Goal: Task Accomplishment & Management: Complete application form

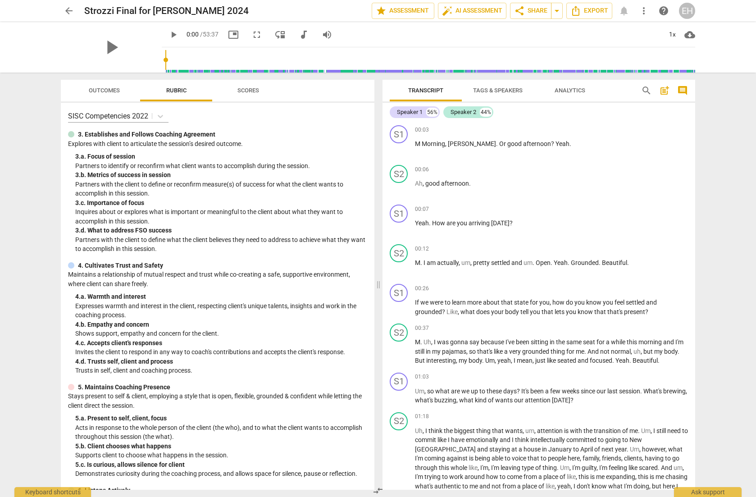
click at [228, 36] on span "picture_in_picture" at bounding box center [233, 34] width 11 height 11
click at [168, 36] on span "play_arrow" at bounding box center [173, 34] width 11 height 11
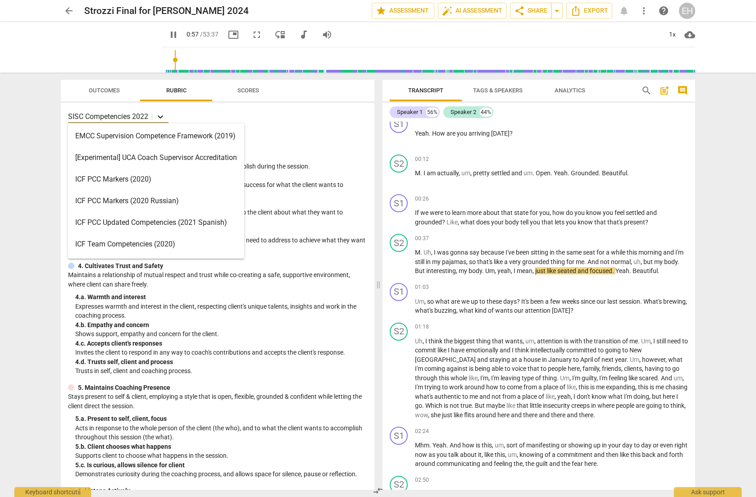
click at [164, 113] on icon at bounding box center [160, 116] width 9 height 9
click at [159, 114] on icon at bounding box center [160, 116] width 9 height 9
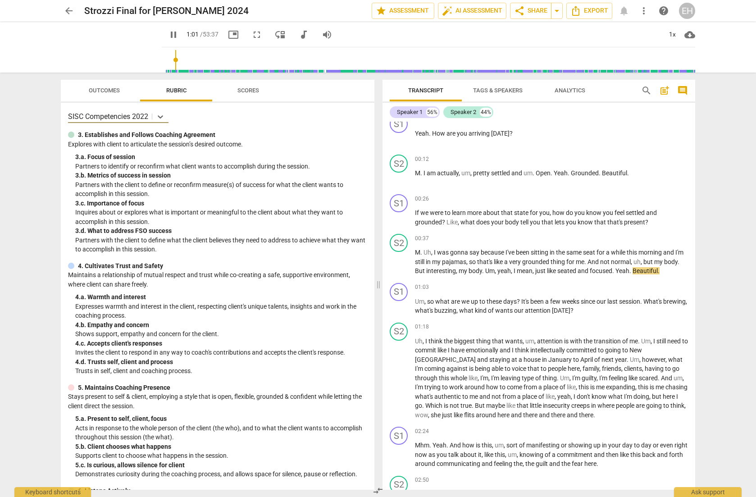
click at [226, 114] on div "SISC Competencies 2022" at bounding box center [217, 116] width 299 height 13
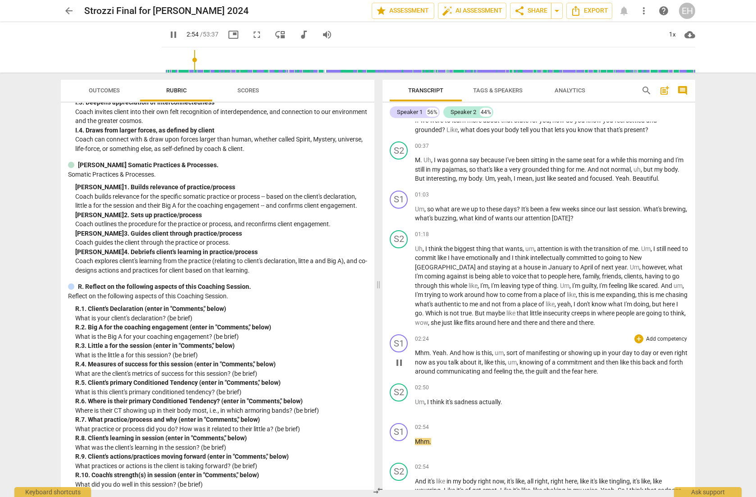
scroll to position [185, 0]
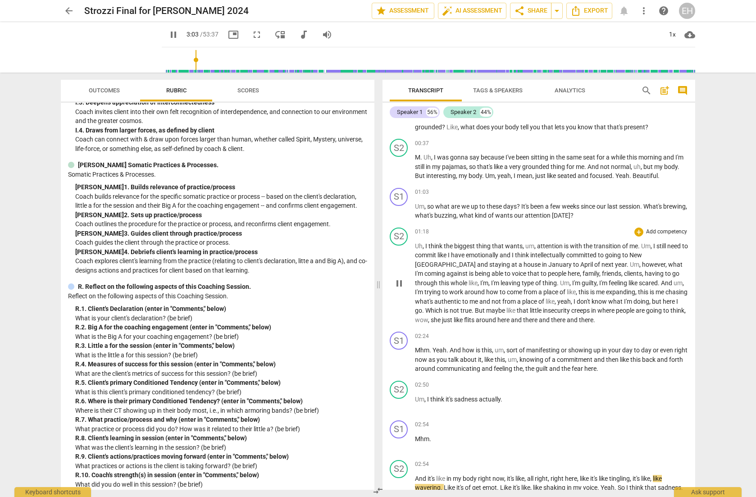
click at [663, 227] on div "+ Add competency" at bounding box center [661, 231] width 54 height 9
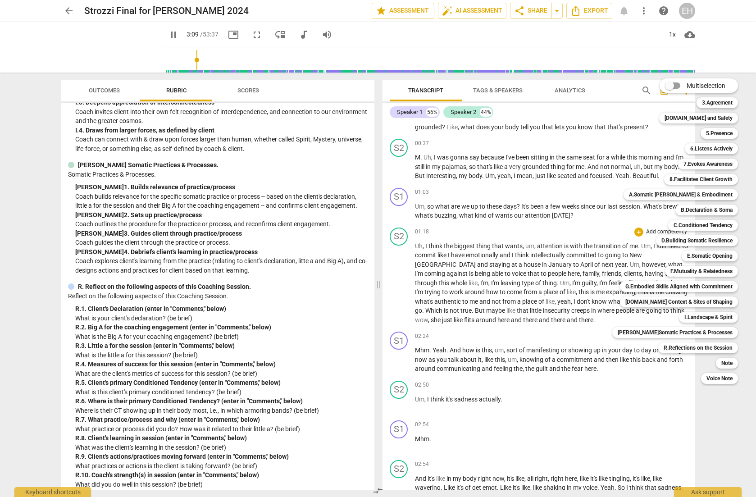
scroll to position [582, 0]
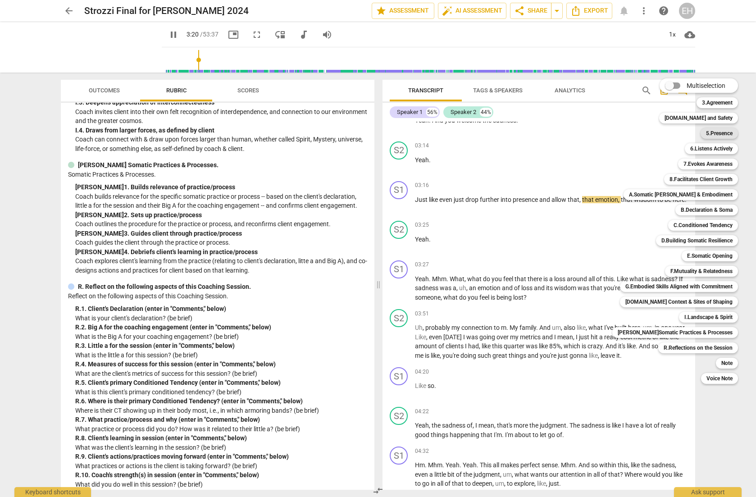
click at [714, 133] on b "5.Presence" at bounding box center [719, 133] width 27 height 11
type input "201"
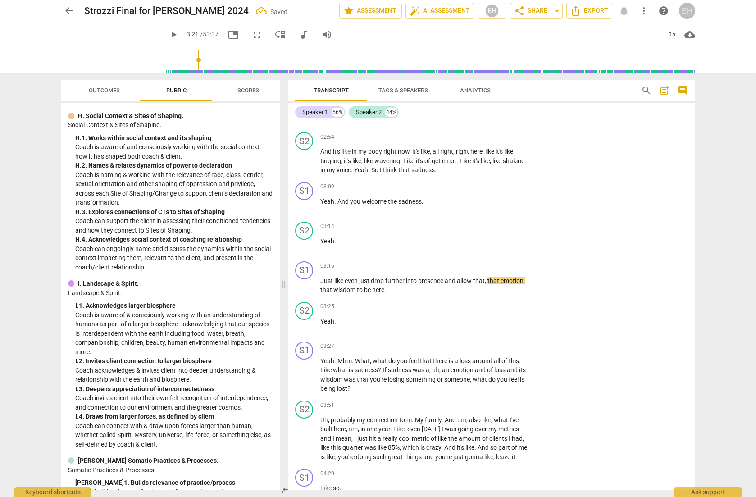
scroll to position [220, 0]
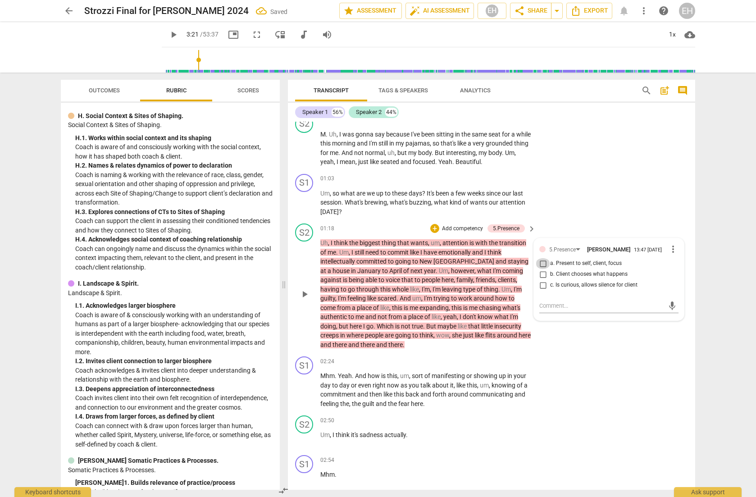
click at [542, 262] on input "a. Present to self, client, focus" at bounding box center [543, 263] width 14 height 11
checkbox input "true"
click at [713, 216] on div "arrow_back Strozzi Final for [PERSON_NAME] 2024 Saved edit star Assessment auto…" at bounding box center [378, 248] width 756 height 497
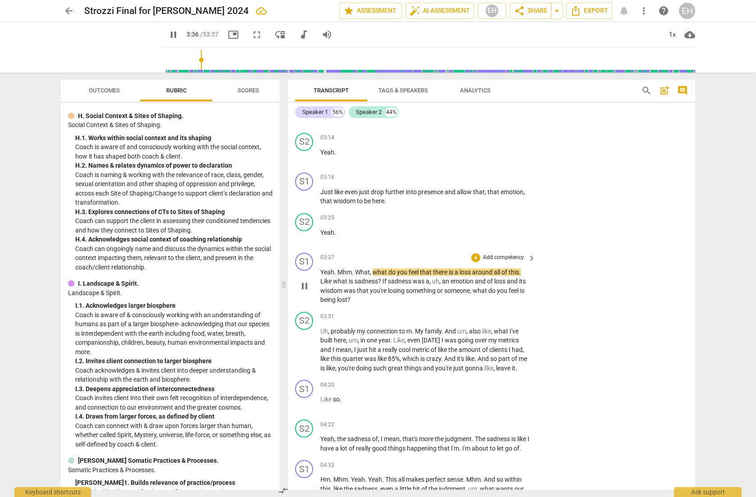
scroll to position [673, 0]
click at [508, 252] on p "Add competency" at bounding box center [503, 256] width 43 height 8
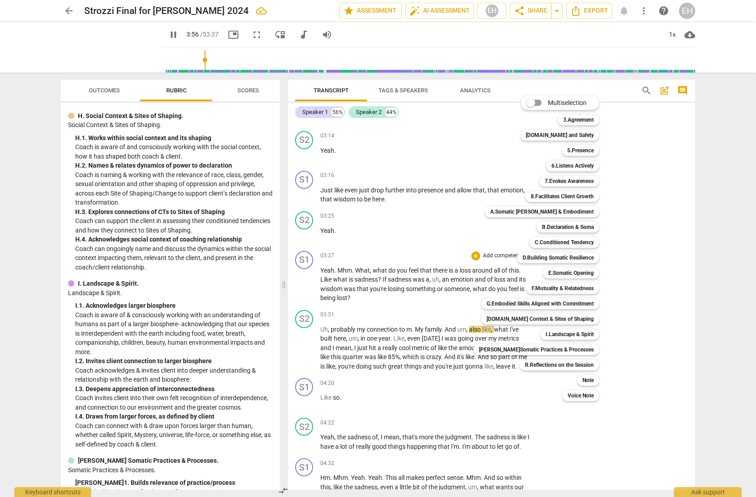
click at [422, 260] on div at bounding box center [378, 248] width 756 height 497
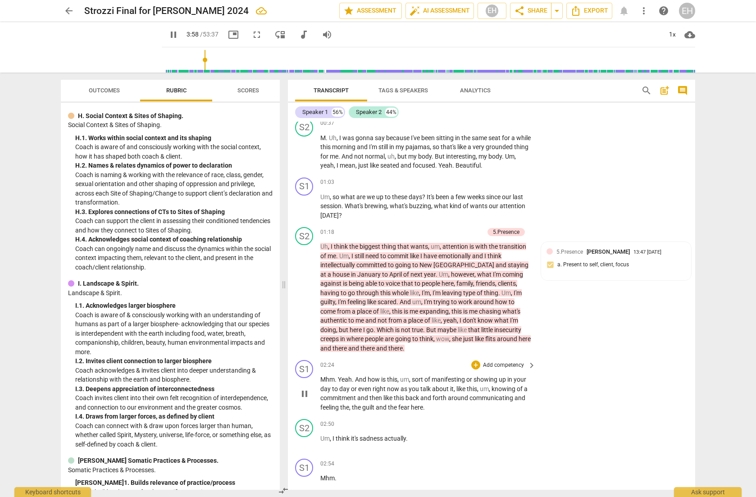
scroll to position [215, 0]
click at [473, 229] on div "+ Add competency" at bounding box center [457, 233] width 54 height 9
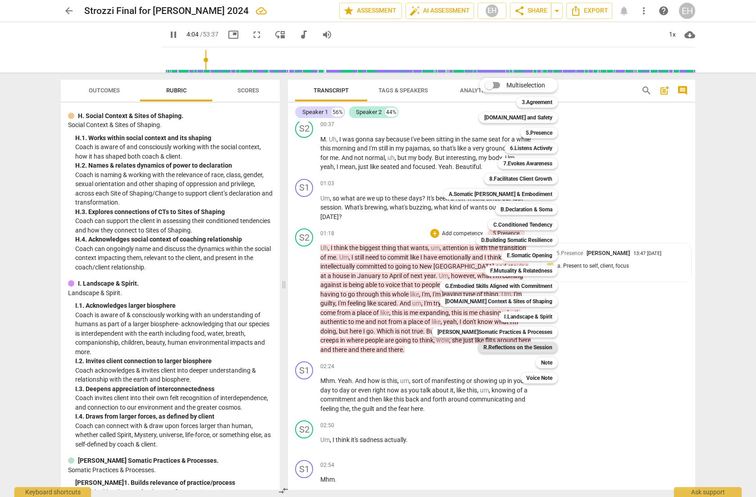
click at [517, 345] on b "R.Reflections on the Session" at bounding box center [517, 347] width 69 height 11
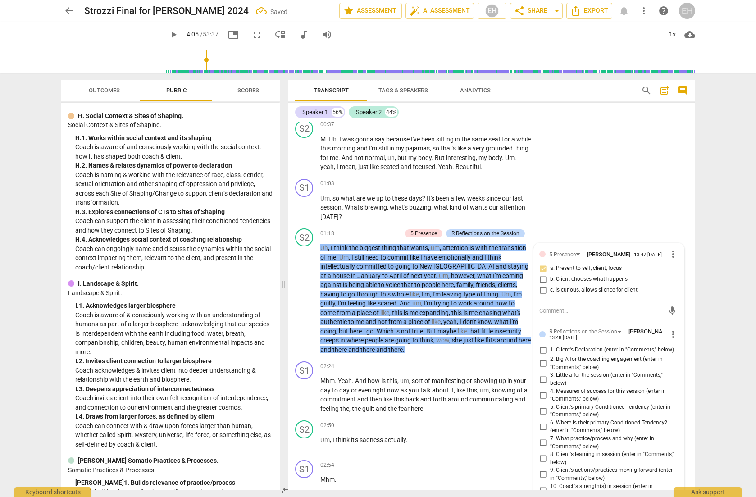
click at [707, 300] on div "arrow_back Strozzi Final for [PERSON_NAME] 2024 Saved edit star Assessment auto…" at bounding box center [378, 248] width 756 height 497
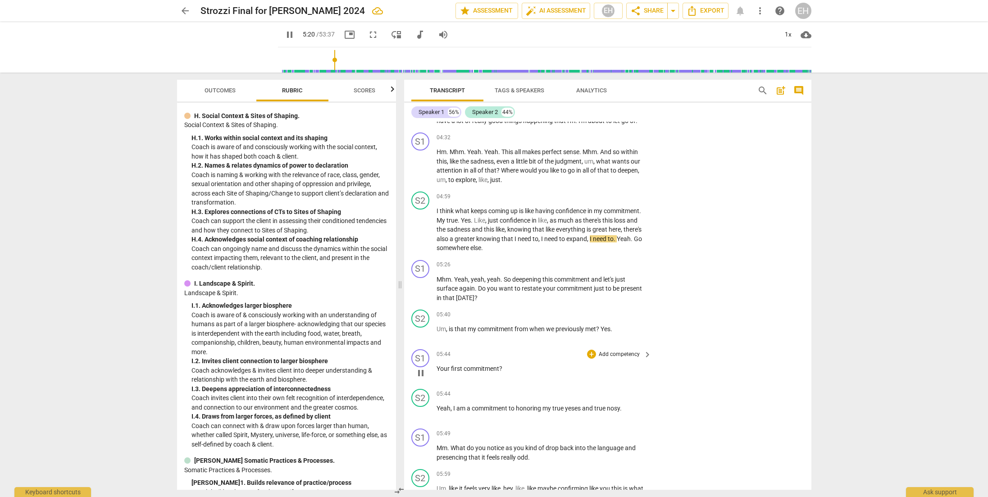
scroll to position [1001, 0]
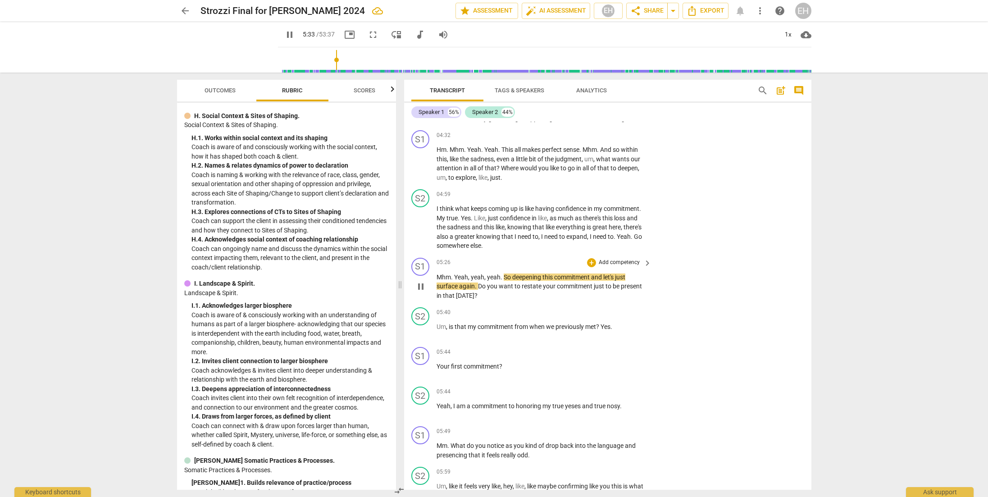
click at [609, 259] on p "Add competency" at bounding box center [619, 263] width 43 height 8
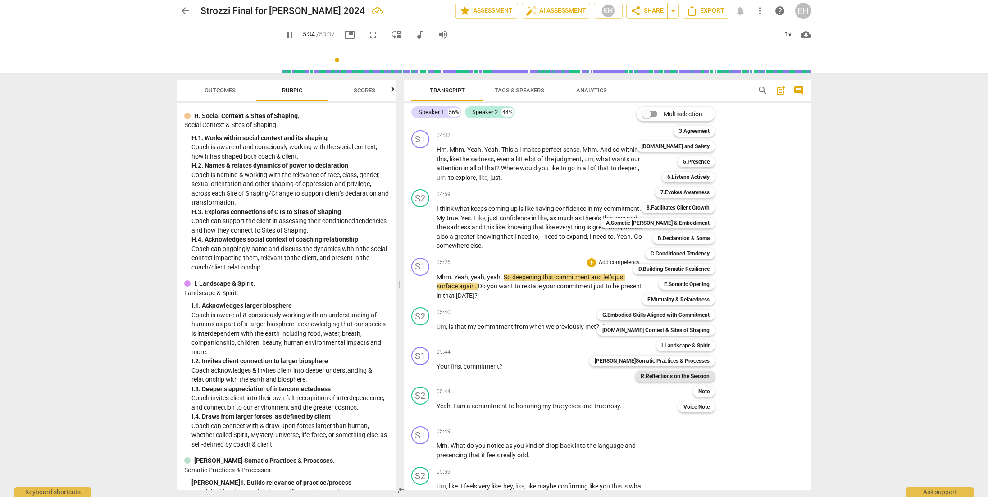
click at [687, 375] on b "R.Reflections on the Session" at bounding box center [674, 376] width 69 height 11
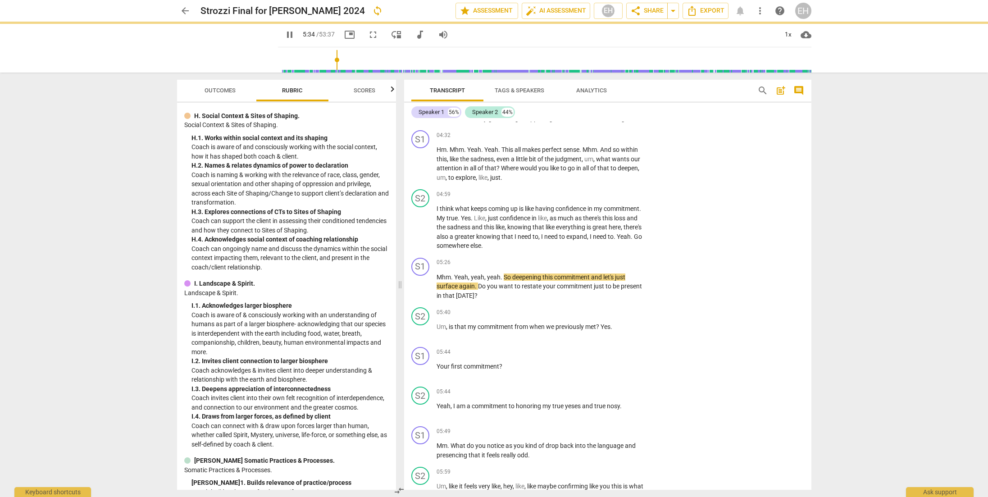
type input "335"
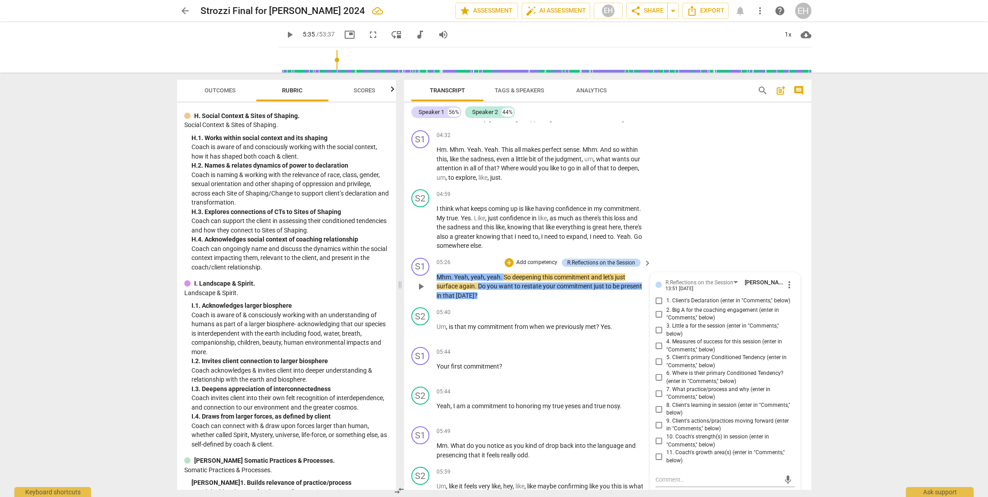
click at [688, 297] on span "1. Client's Declaration (enter in "Comments," below)" at bounding box center [728, 301] width 124 height 8
click at [666, 295] on input "1. Client's Declaration (enter in "Comments," below)" at bounding box center [659, 300] width 14 height 11
checkbox input "true"
click at [690, 475] on textarea at bounding box center [717, 479] width 125 height 9
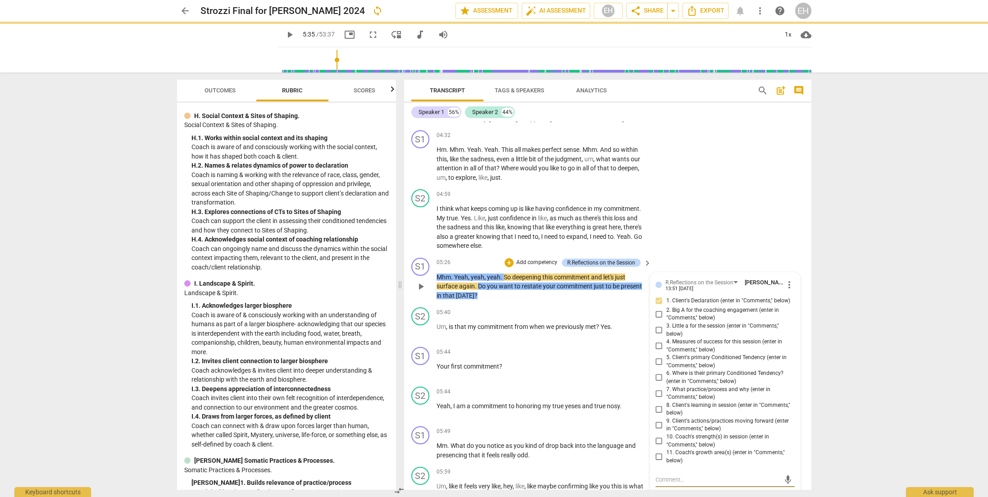
type textarea """
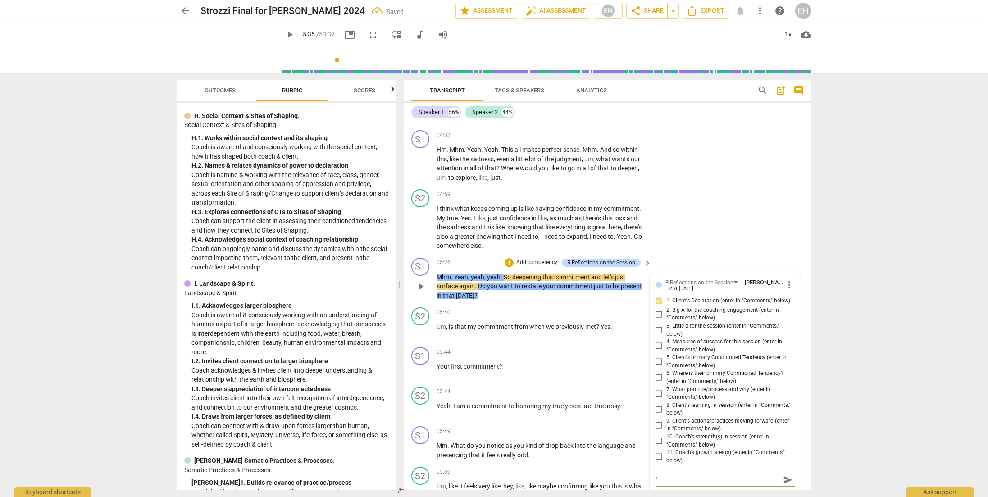
type textarea "" I"
type textarea "" I a"
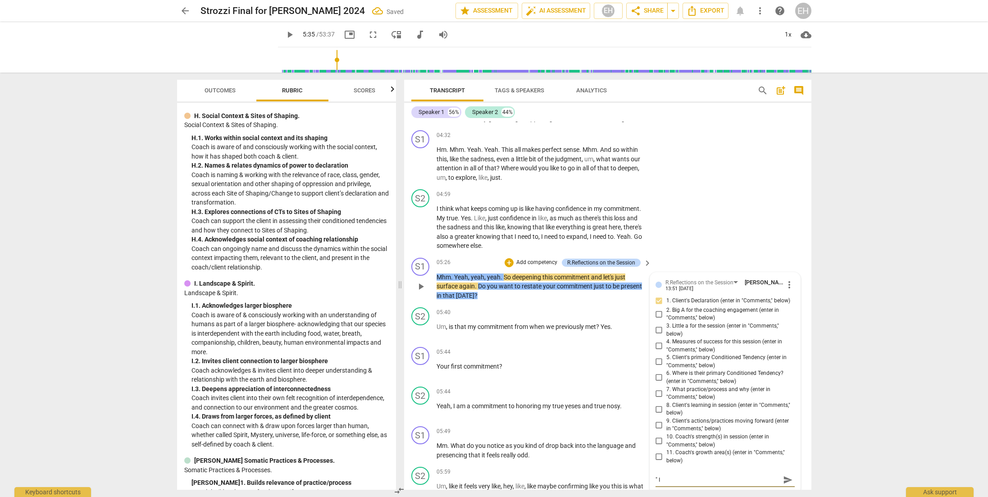
type textarea "" I a"
type textarea "" I"
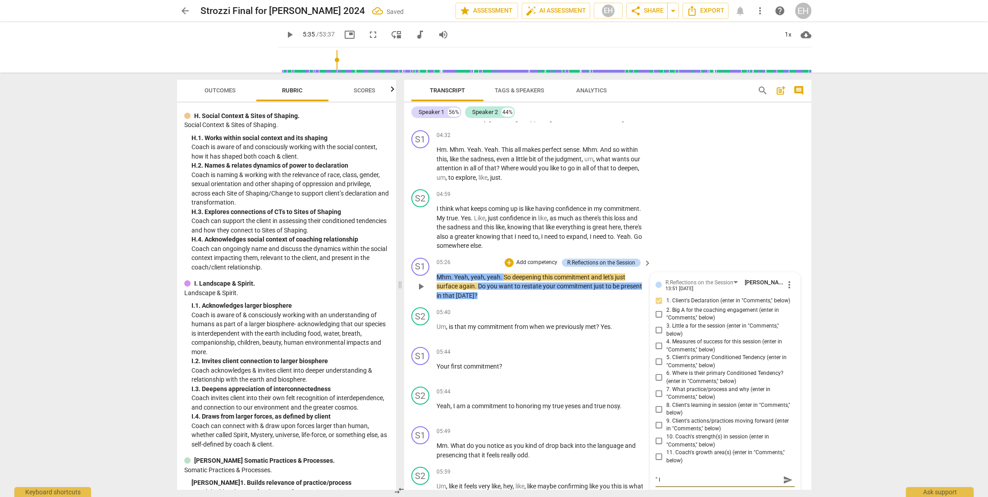
type textarea """
type textarea ""I"
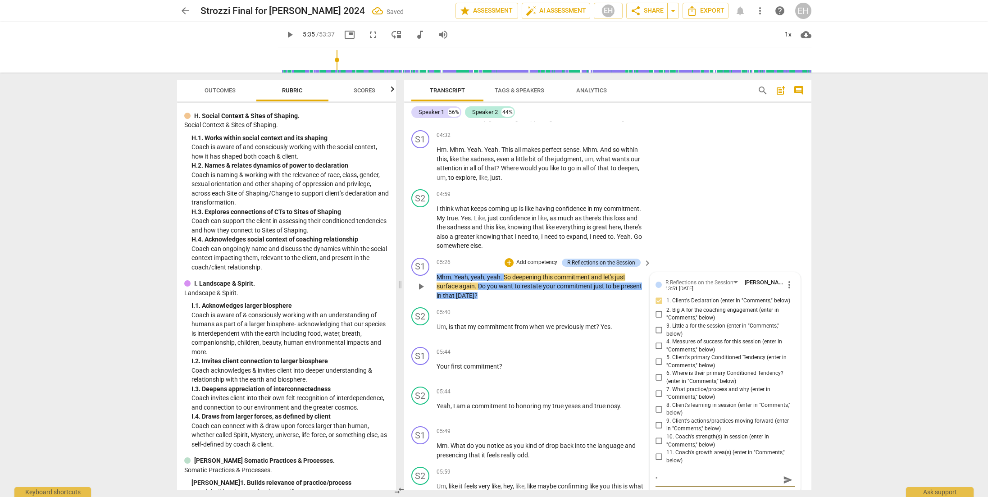
type textarea ""I"
type textarea ""I a"
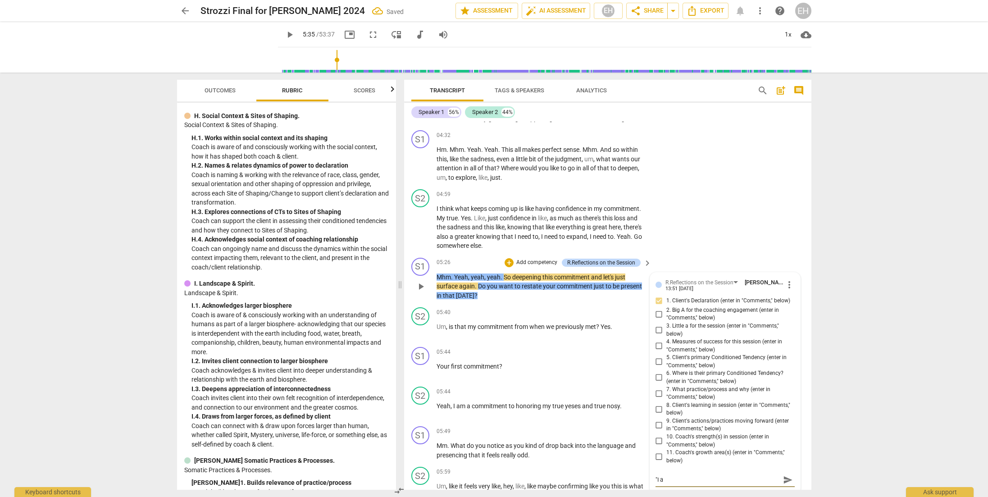
type textarea ""I am"
type textarea ""I am a"
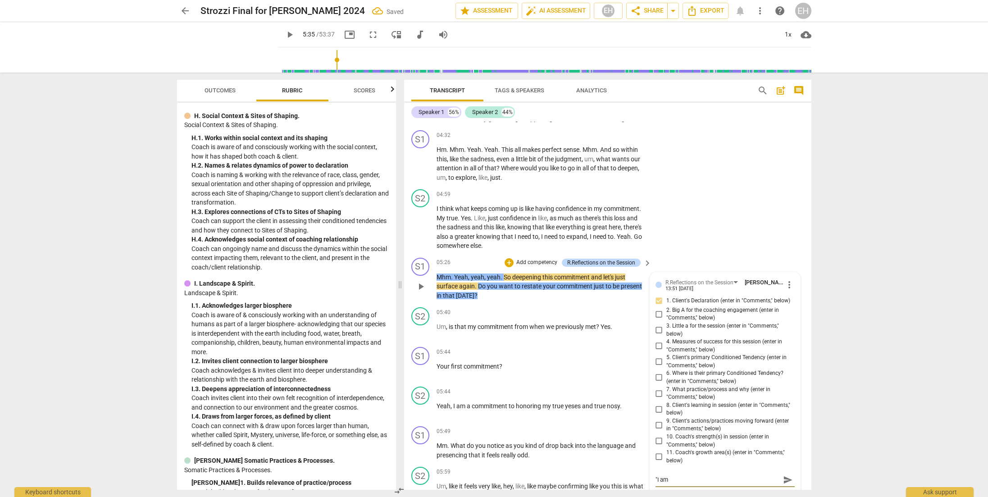
type textarea ""I am a"
type textarea ""I am a c"
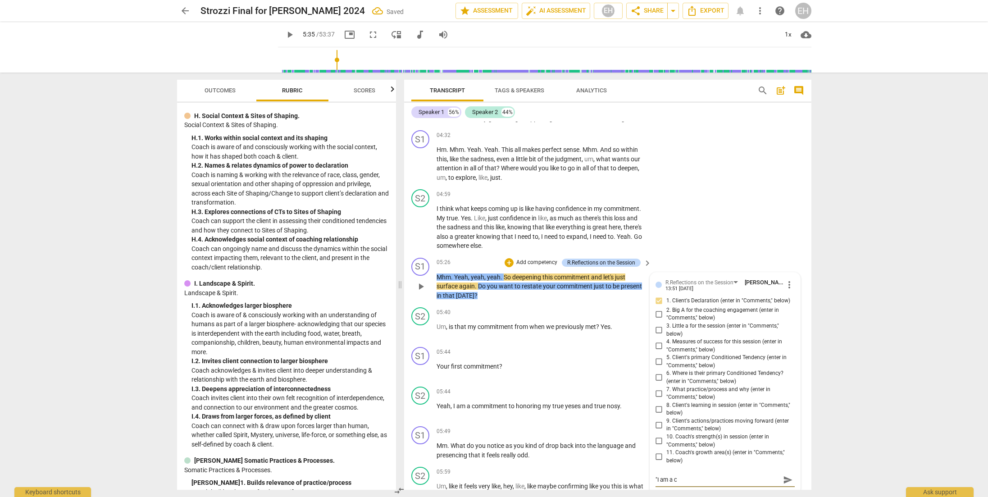
type textarea ""I am a co"
type textarea ""I am a com"
type textarea ""I am a comm"
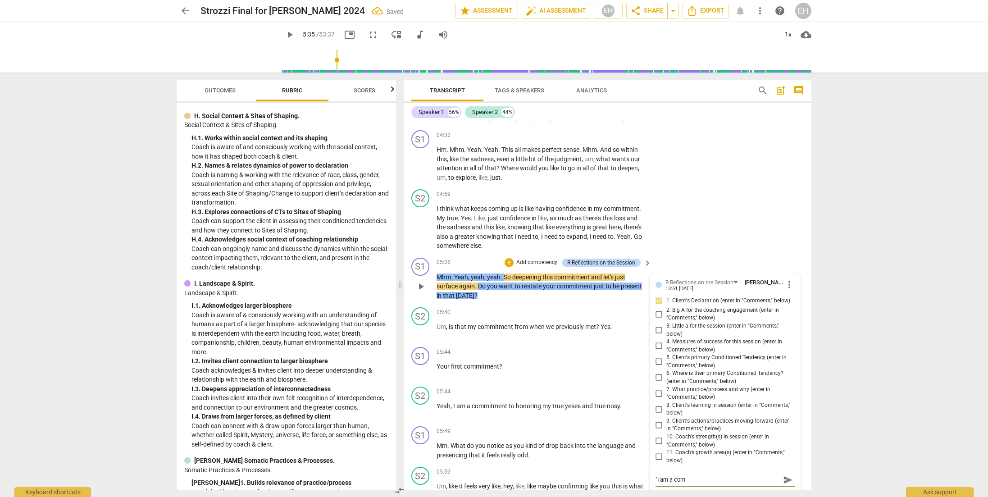
type textarea ""I am a comm"
type textarea ""I am a commi"
type textarea ""I am a commit"
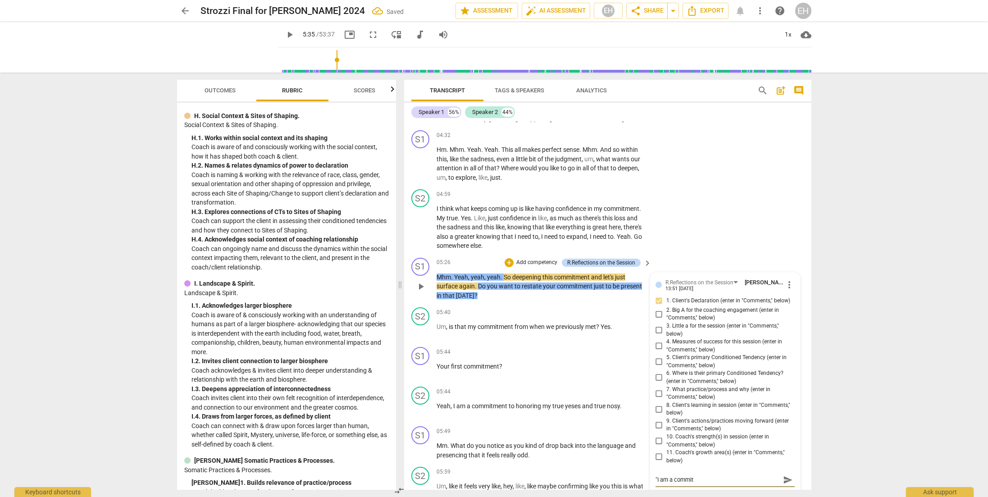
type textarea ""I am a committ"
type textarea ""I am a committm"
type textarea ""I am a committme"
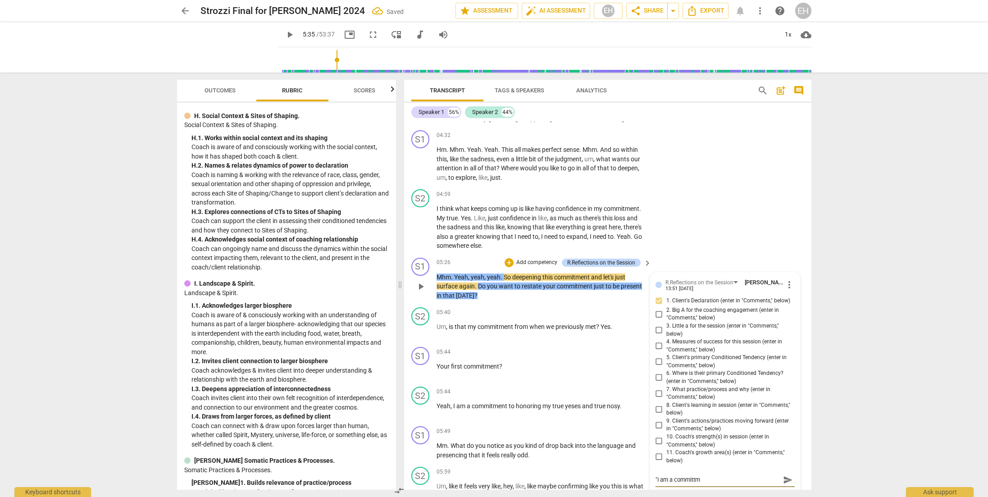
type textarea ""I am a committme"
type textarea ""I am a committmen"
type textarea ""I am a committment"
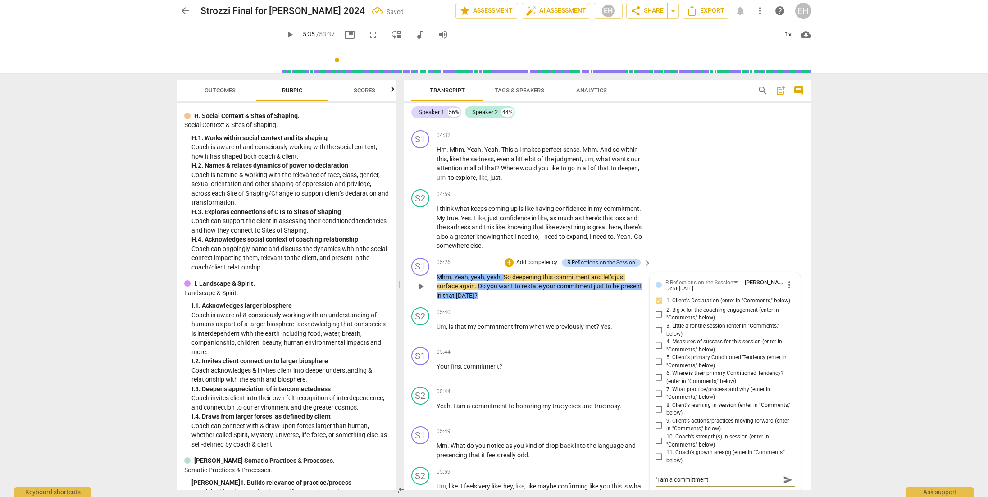
type textarea ""I am a commitment"
type textarea ""I am a commitment t"
type textarea ""I am a commitment to"
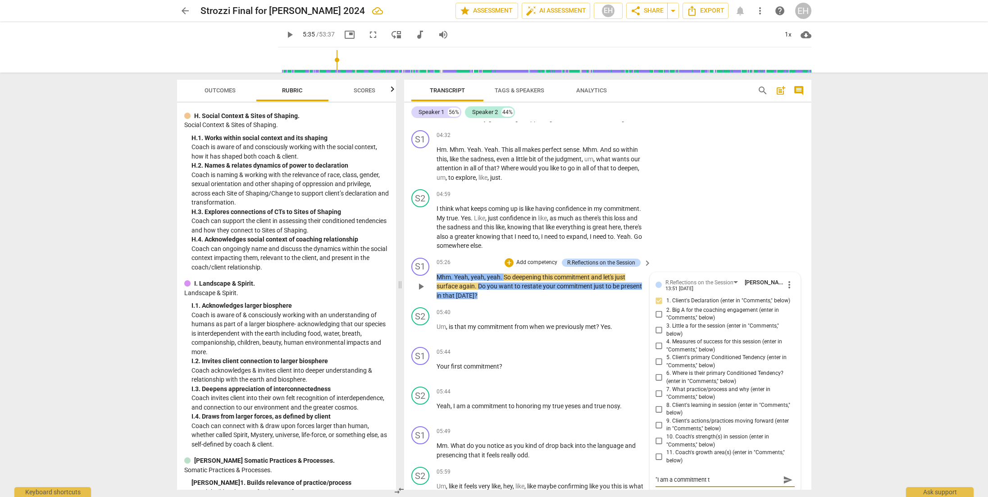
type textarea ""I am a commitment to"
type textarea ""I am a commitment to h"
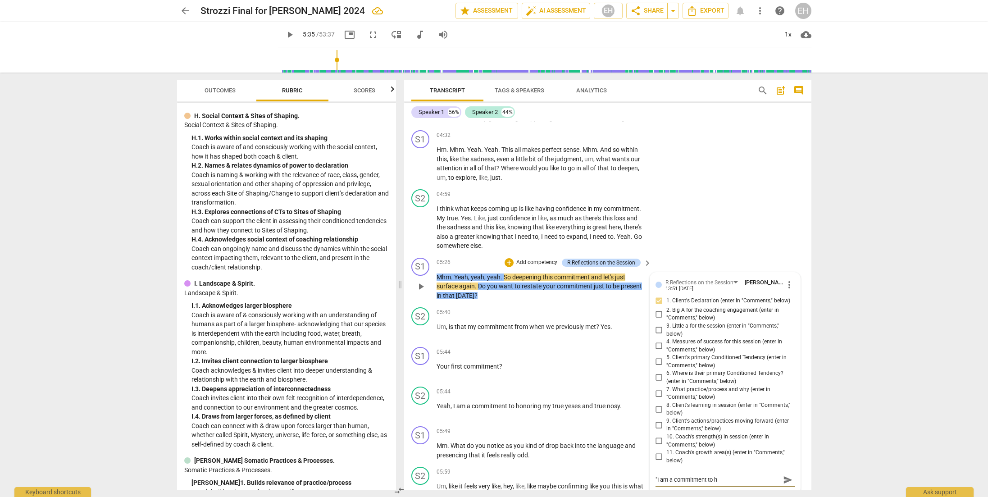
type textarea ""I am a commitment to ho"
type textarea ""I am a commitment to hon"
type textarea ""I am a commitment to hono"
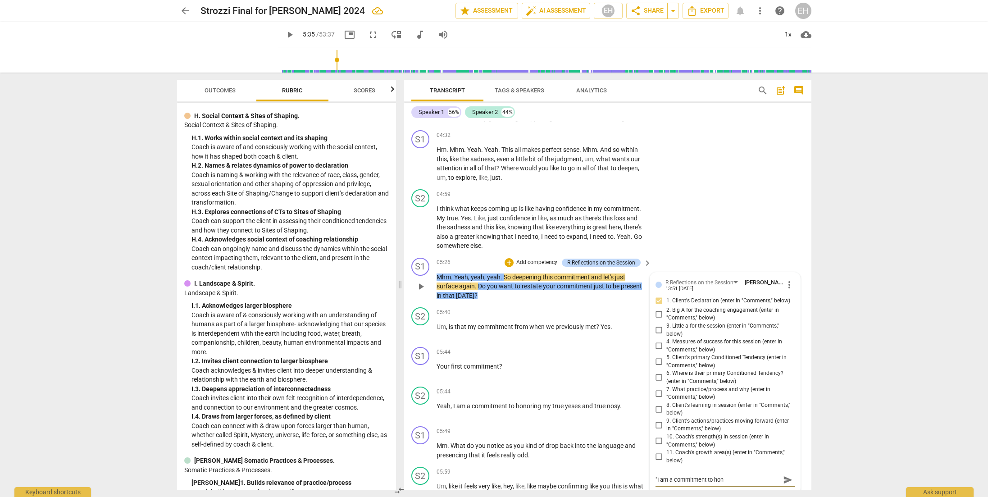
type textarea ""I am a commitment to hono"
type textarea ""I am a commitment to honor"
type textarea ""I am a commitment to honori"
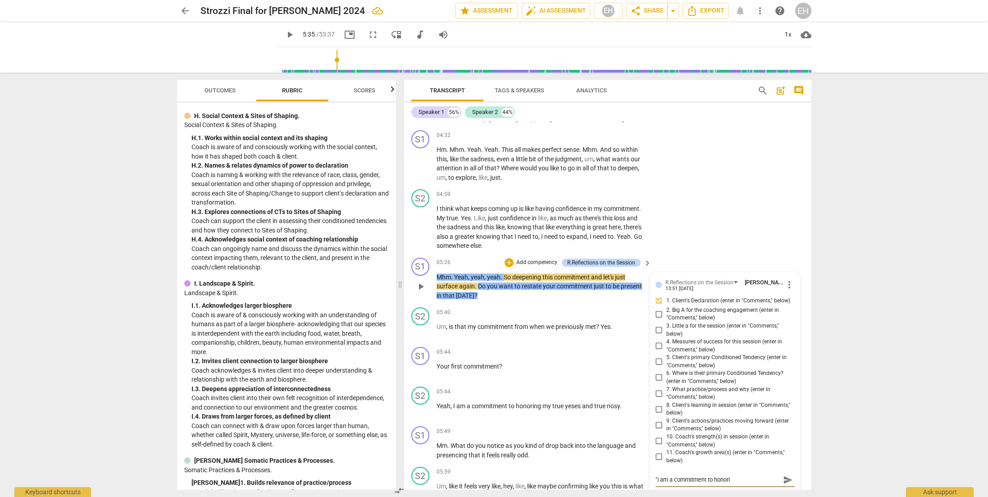
type textarea ""I am a commitment to honorin"
type textarea ""I am a commitment to honoring"
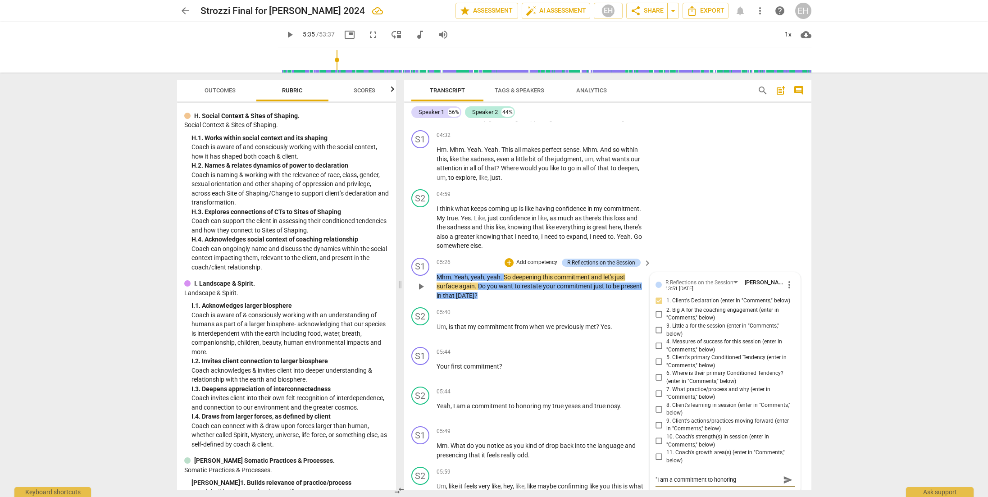
type textarea ""I am a commitment to honoring"
type textarea ""I am a commitment to honoring m"
type textarea ""I am a commitment to honoring my"
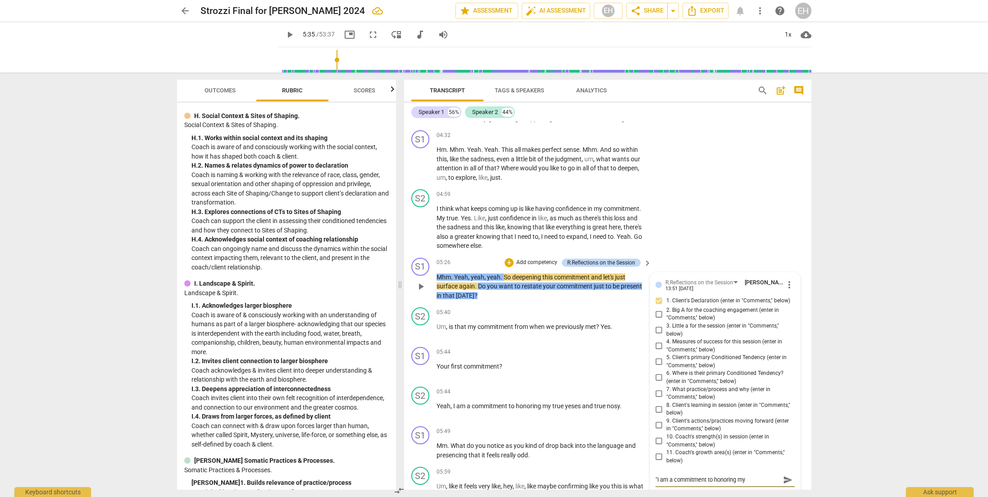
type textarea ""I am a commitment to honoring my"
type textarea ""I am a commitment to honoring my t"
type textarea ""I am a commitment to honoring my tr"
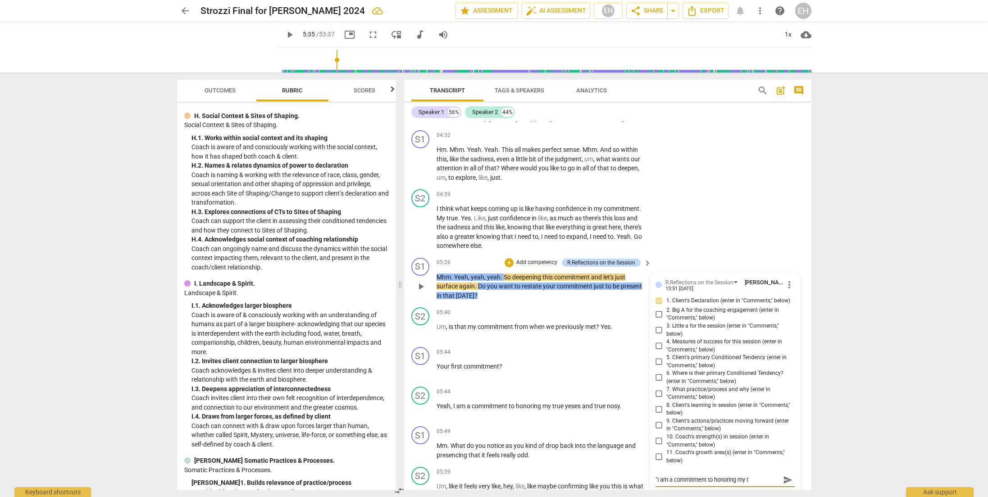
type textarea ""I am a commitment to honoring my tr"
type textarea ""I am a commitment to honoring my tru"
type textarea ""I am a commitment to honoring my true"
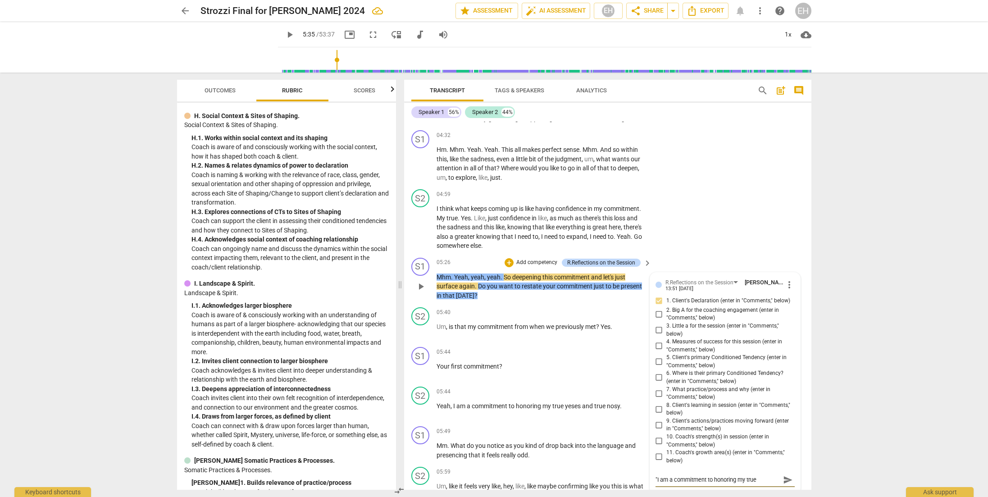
type textarea ""I am a commitment to honoring my true"
type textarea ""I am a commitment to honoring my true y"
type textarea ""I am a commitment to honoring my true ye"
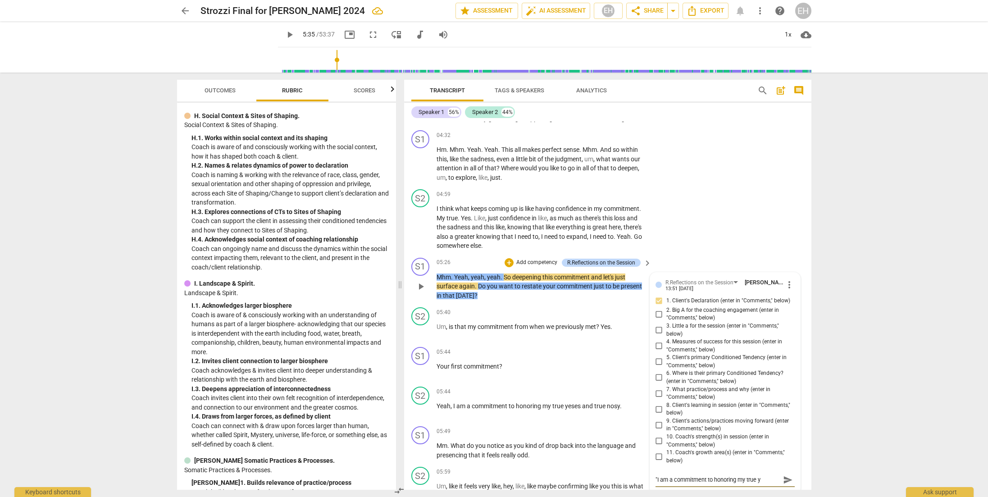
type textarea ""I am a commitment to honoring my true ye"
type textarea ""I am a commitment to honoring my true yes"
type textarea ""I am a commitment to honoring my true yes'"
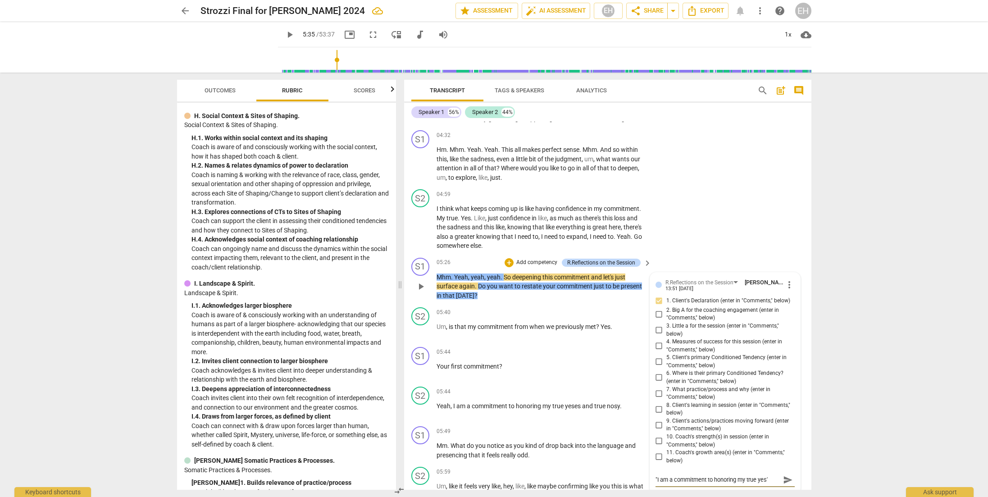
type textarea ""I am a commitment to honoring my true yes's"
type textarea ""I am a commitment to honoring my true yes's a"
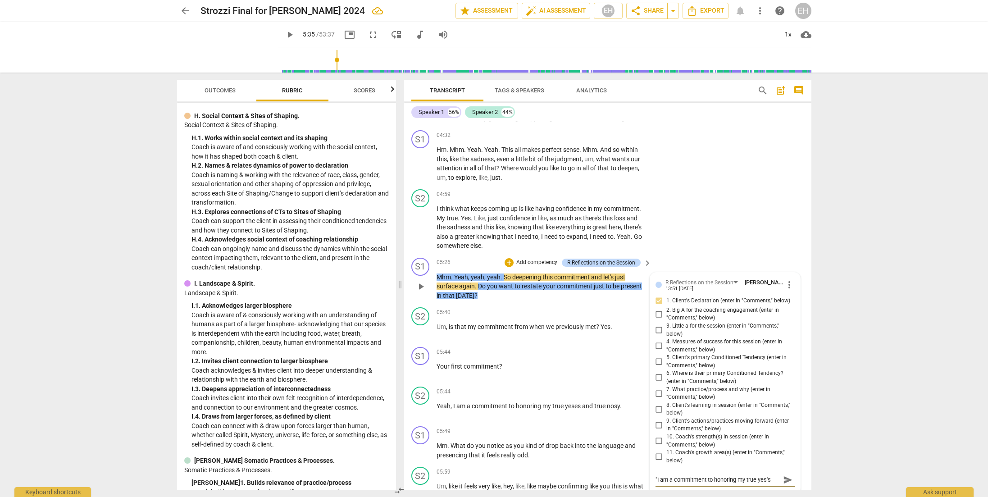
type textarea ""I am a commitment to honoring my true yes's a"
type textarea ""I am a commitment to honoring my true yes's an"
type textarea ""I am a commitment to honoring my true yes's and"
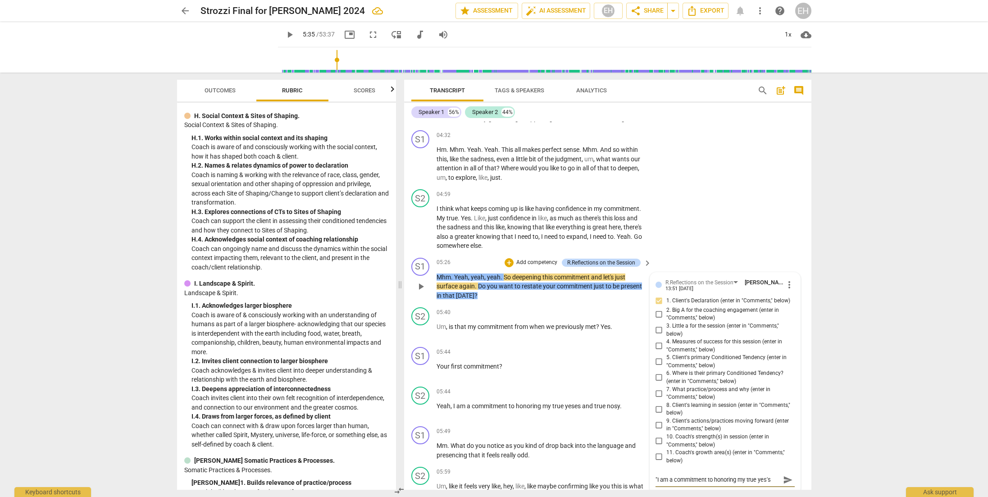
type textarea ""I am a commitment to honoring my true yes's and"
type textarea ""I am a commitment to honoring my true yes's and t"
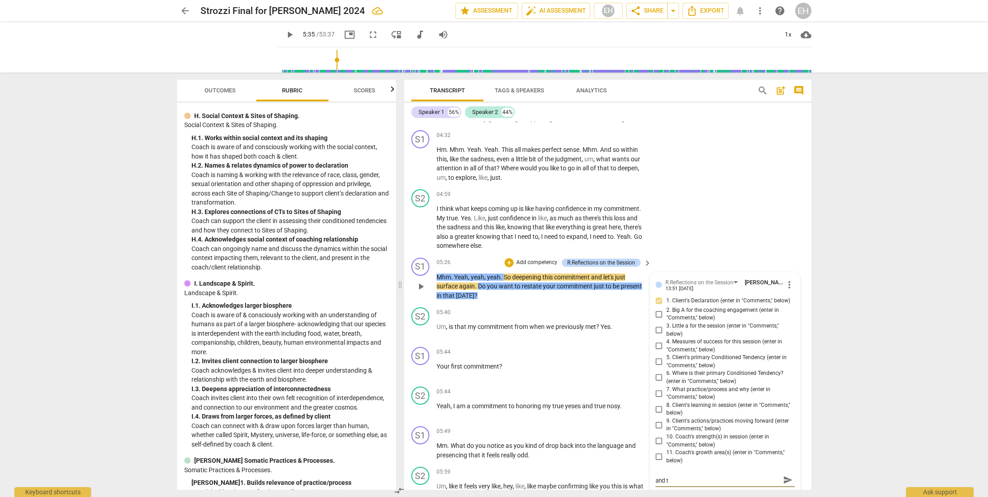
type textarea ""I am a commitment to honoring my true yes's and tr"
type textarea ""I am a commitment to honoring my true yes's and tru"
type textarea ""I am a commitment to honoring my true yes's and true"
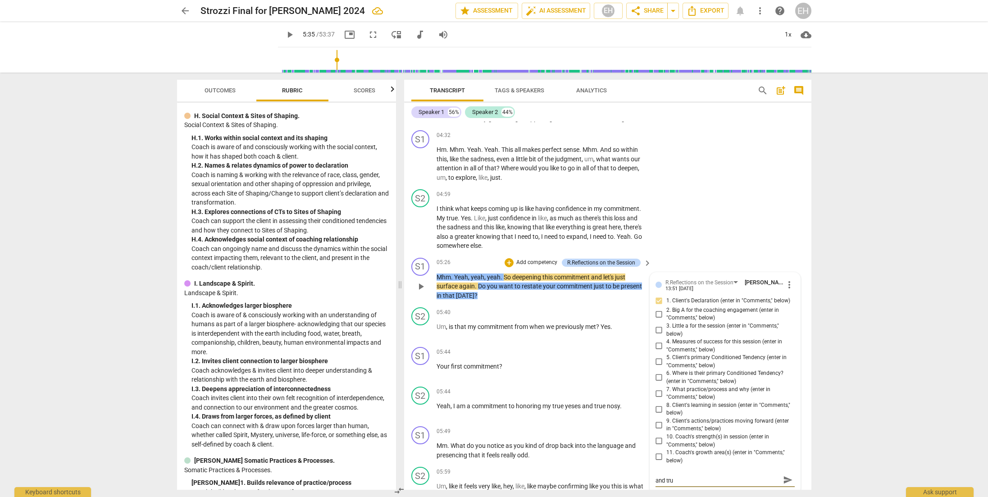
type textarea ""I am a commitment to honoring my true yes's and true"
type textarea ""I am a commitment to honoring my true yes's and true n"
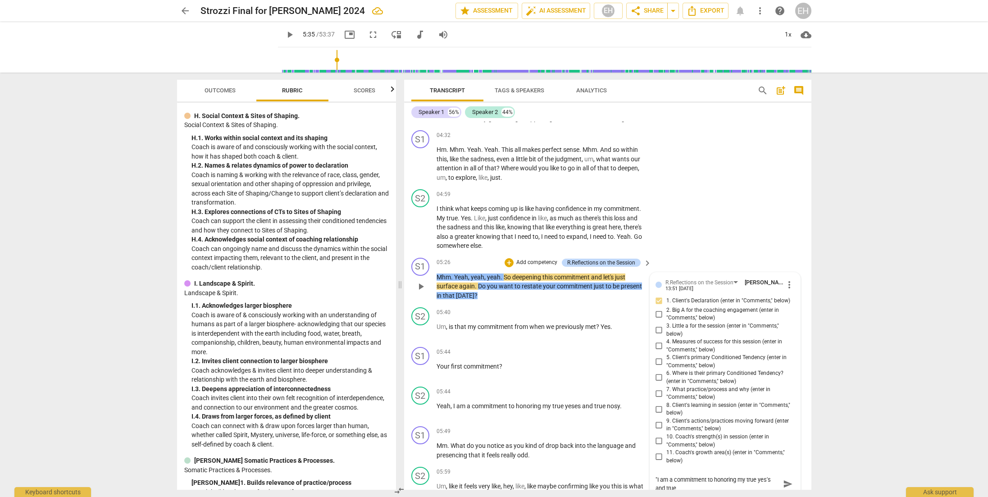
type textarea ""I am a commitment to honoring my true yes's and true n"
type textarea ""I am a commitment to honoring my true yes's and true no"
type textarea ""I am a commitment to honoring my true yes's and true no'"
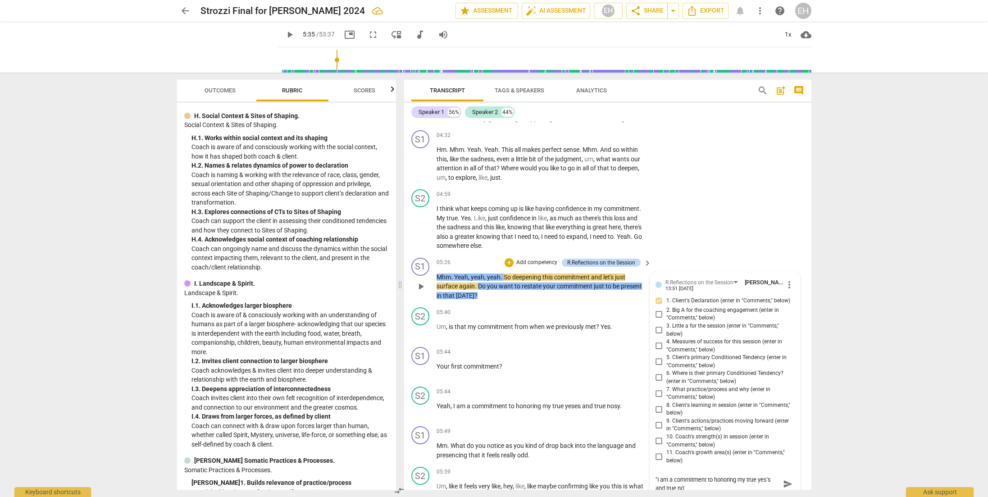
type textarea ""I am a commitment to honoring my true yes's and true no's"
type textarea ""I am a commitment to honoring my true yes's and true no's?"
type textarea ""I am a commitment to honoring my true yes's and true no's"
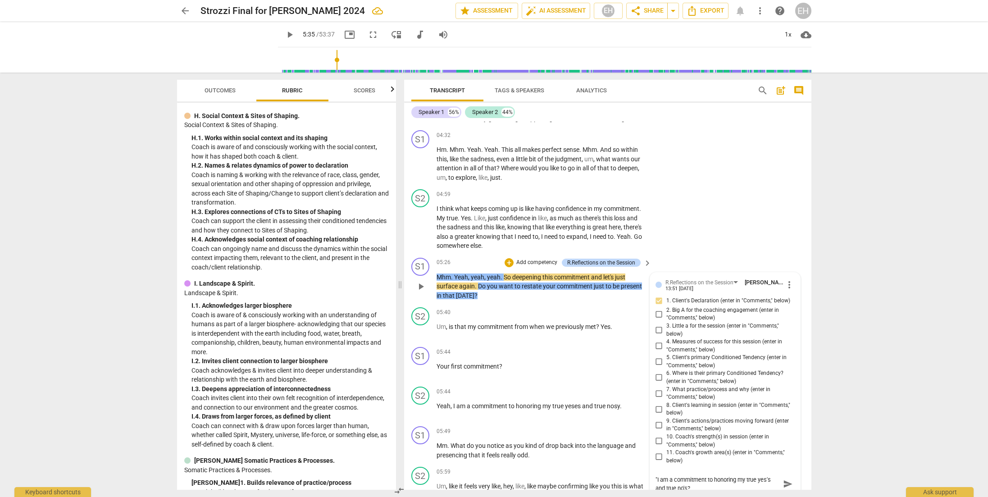
type textarea ""I am a commitment to honoring my true yes's and true no's"
type textarea ""I am a commitment to honoring my true yes's and true no's."
type textarea ""I am a commitment to honoring my true yes's and true no's.""
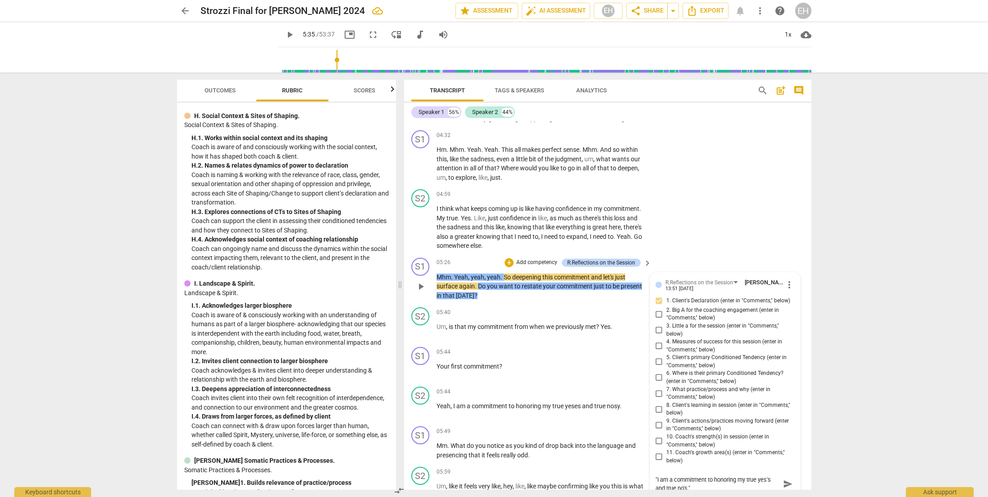
type textarea ""I am a commitment to honoring my true yes's and true no's.""
click at [652, 469] on div "R.Reflections on the Session [PERSON_NAME] 13:51 [DATE] more_vert 1. Client's D…" at bounding box center [725, 387] width 150 height 231
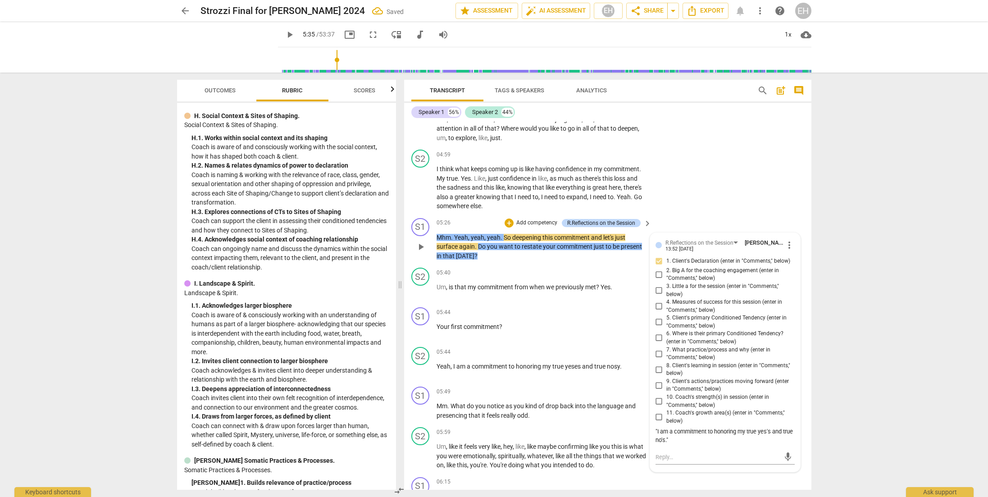
scroll to position [1041, 0]
click at [735, 168] on div "S2 play_arrow pause 04:59 + Add competency keyboard_arrow_right I think what ke…" at bounding box center [607, 179] width 407 height 68
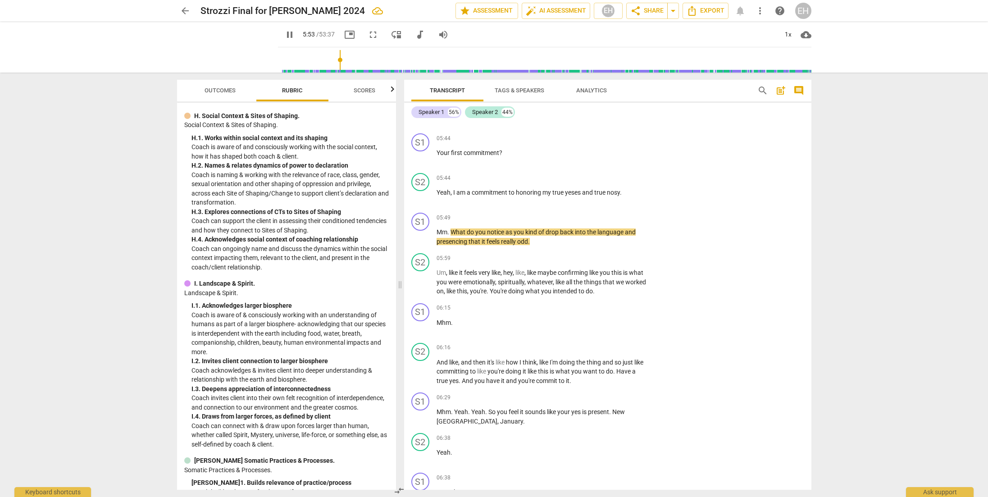
scroll to position [1217, 0]
click at [614, 253] on p "Add competency" at bounding box center [619, 256] width 43 height 8
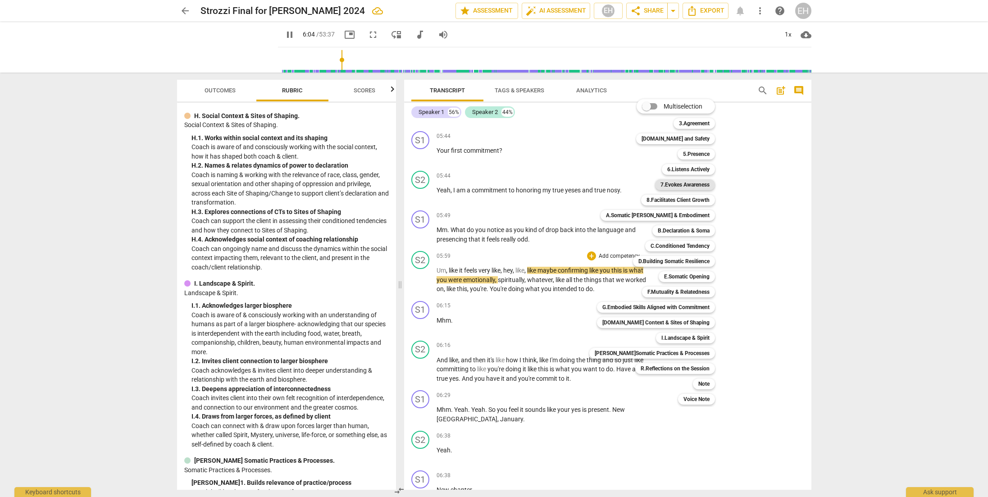
click at [661, 180] on b "7.Evokes Awareness" at bounding box center [684, 184] width 49 height 11
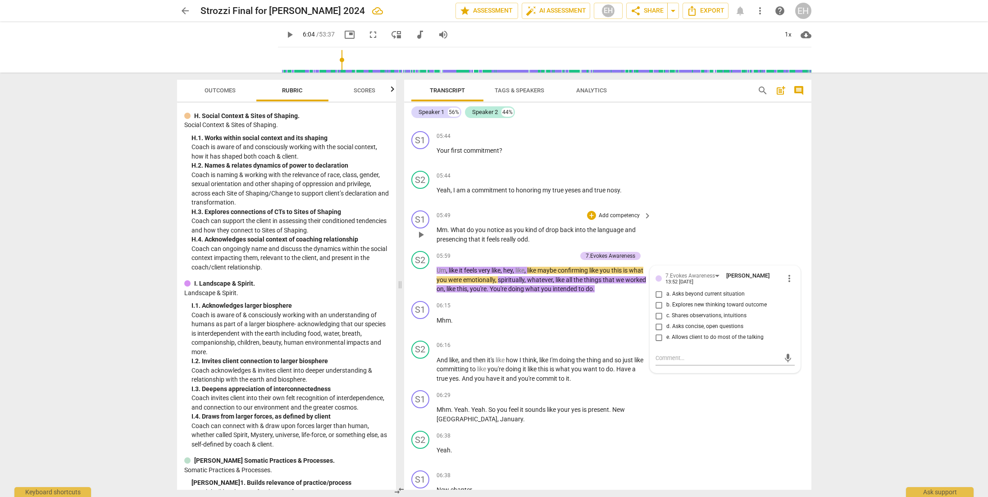
click at [461, 221] on div "05:49 + Add competency keyboard_arrow_right Mm . What do you notice as you kind…" at bounding box center [544, 226] width 216 height 33
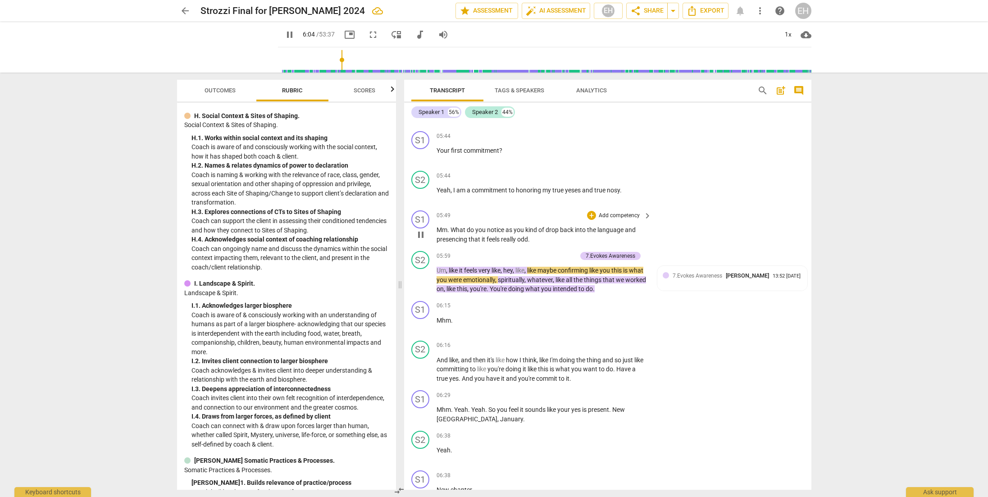
click at [457, 229] on span "What" at bounding box center [458, 229] width 16 height 7
click at [457, 227] on span "What" at bounding box center [458, 229] width 16 height 7
click at [438, 226] on span "Mm" at bounding box center [441, 229] width 11 height 7
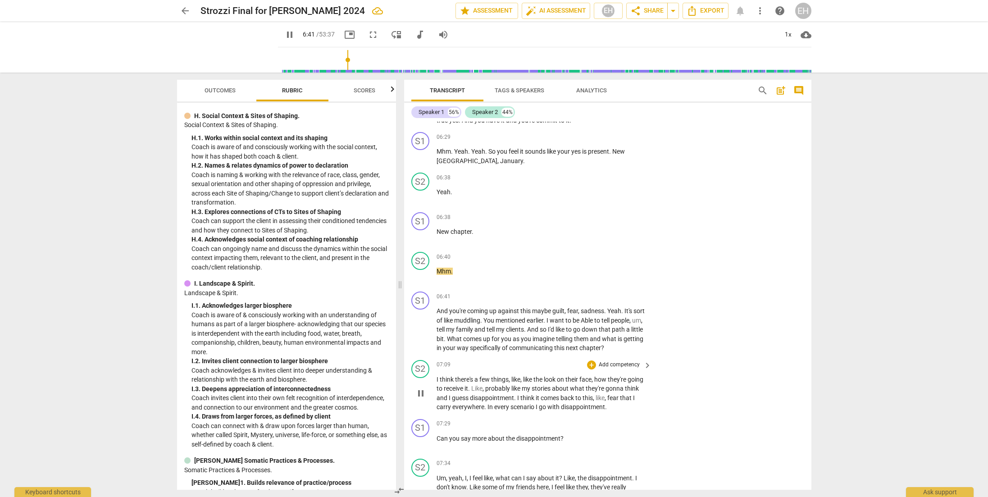
scroll to position [1477, 0]
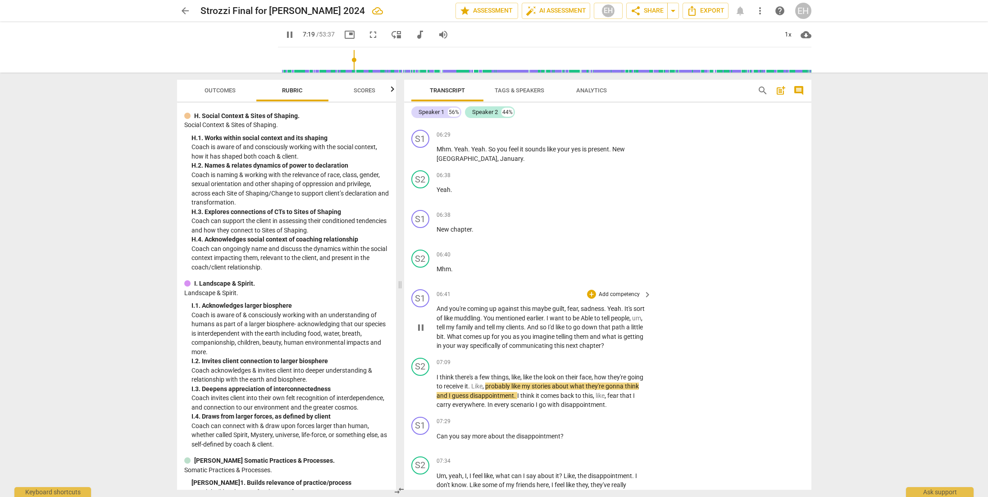
click at [620, 291] on p "Add competency" at bounding box center [619, 295] width 43 height 8
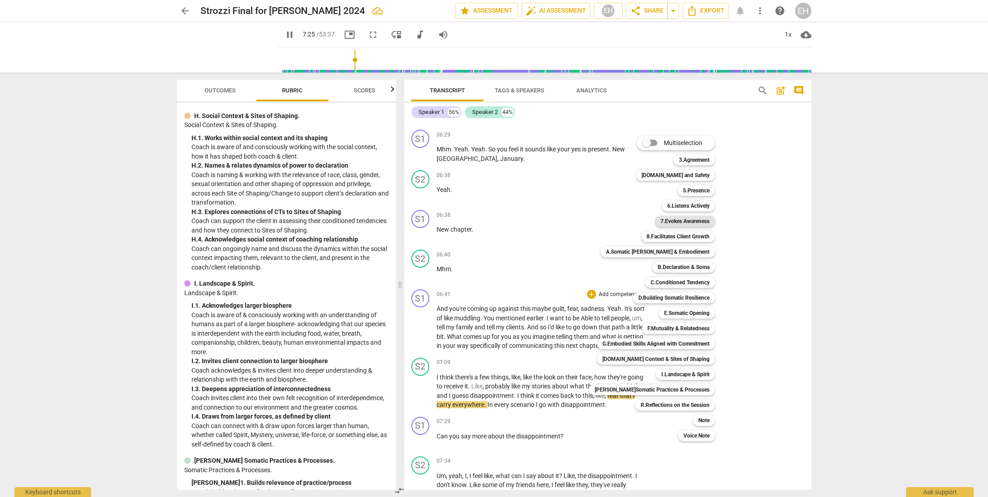
click at [681, 220] on b "7.Evokes Awareness" at bounding box center [684, 221] width 49 height 11
type input "446"
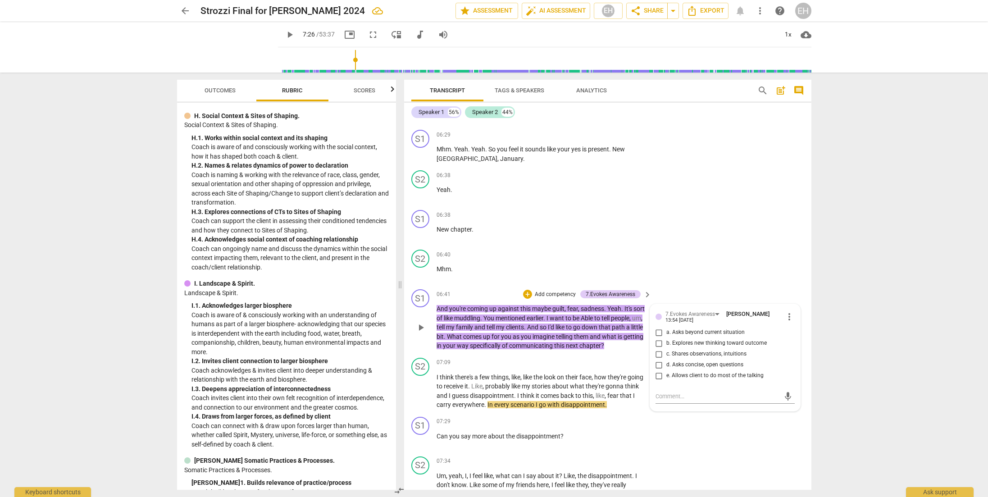
click at [683, 361] on span "d. Asks concise, open questions" at bounding box center [704, 365] width 77 height 8
click at [666, 359] on input "d. Asks concise, open questions" at bounding box center [659, 364] width 14 height 11
checkbox input "true"
click at [755, 305] on div "arrow_back Strozzi Final for [PERSON_NAME] 2024 edit star Assessment auto_fix_h…" at bounding box center [494, 248] width 988 height 497
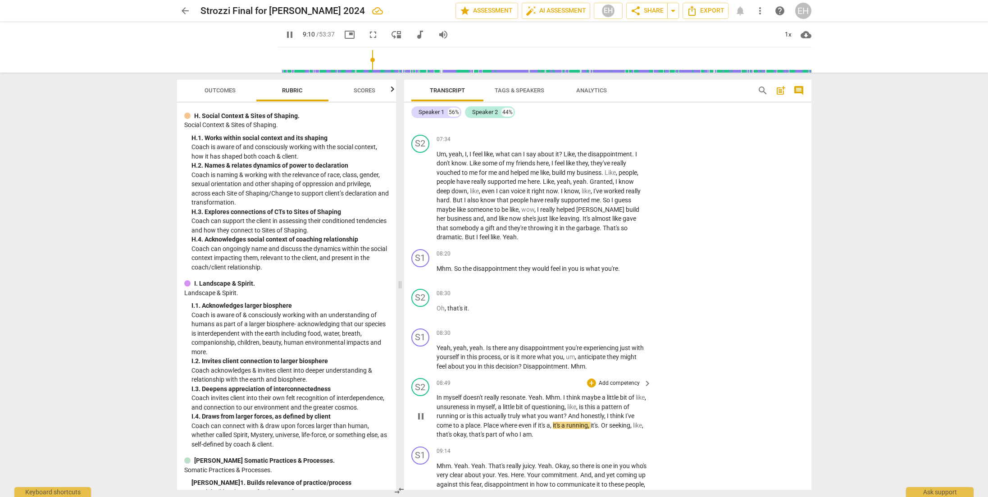
scroll to position [1793, 0]
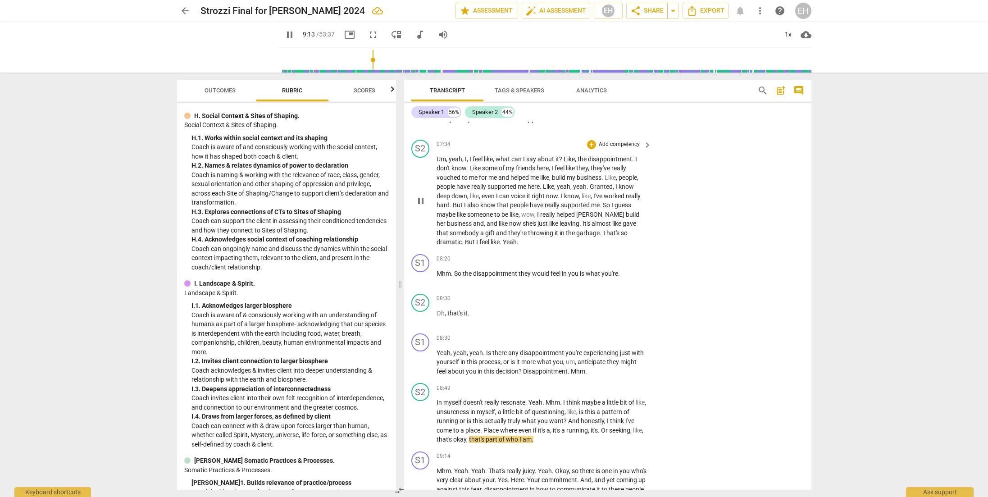
click at [619, 149] on p "Add competency" at bounding box center [619, 145] width 43 height 8
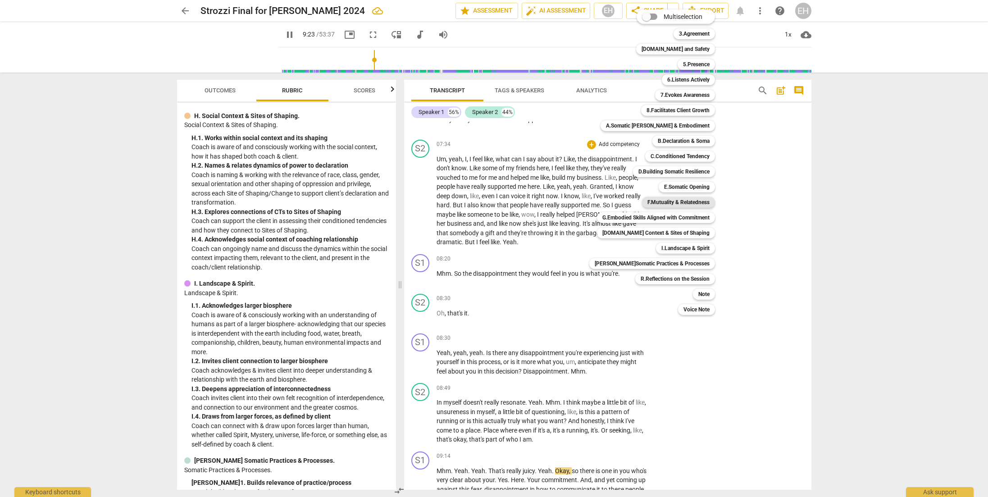
click at [676, 200] on b "F.Mutuality & Relatedness" at bounding box center [678, 202] width 62 height 11
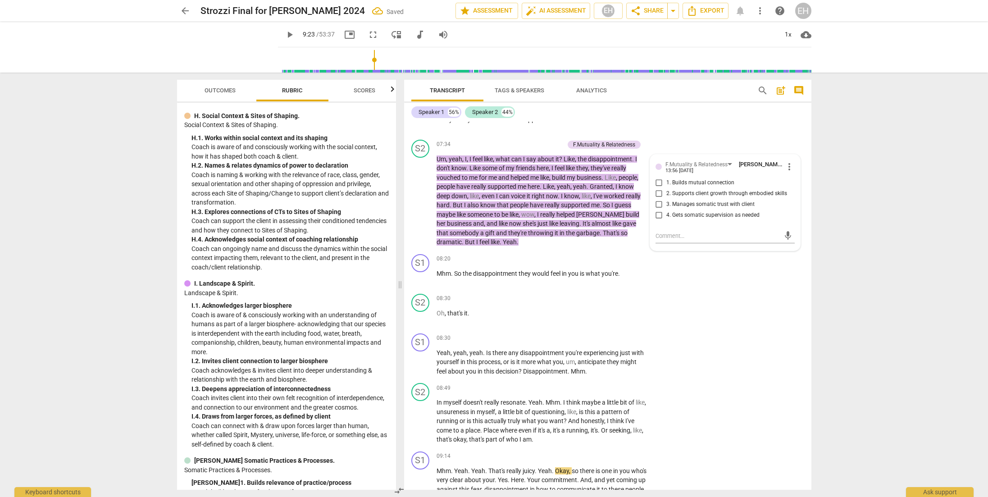
click at [755, 266] on div "arrow_back Strozzi Final for [PERSON_NAME] 2024 Saved edit star Assessment auto…" at bounding box center [494, 248] width 988 height 497
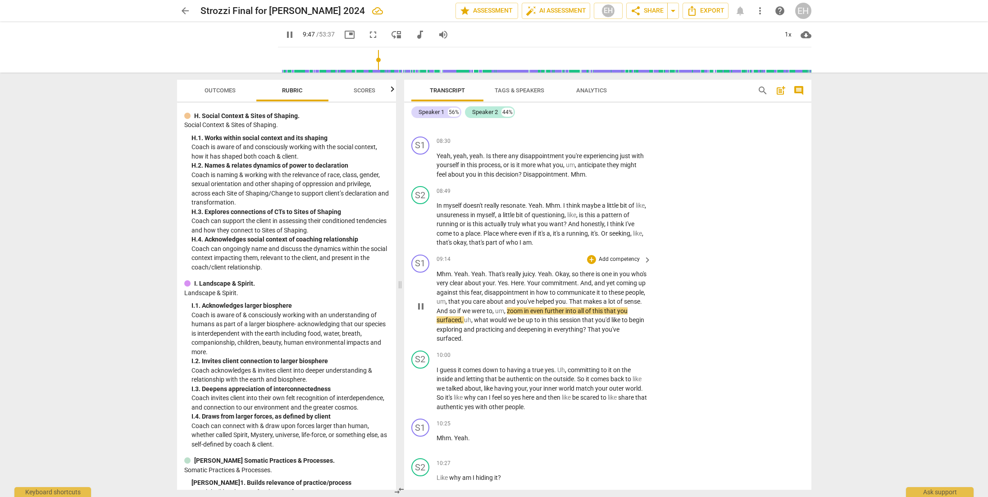
scroll to position [2001, 0]
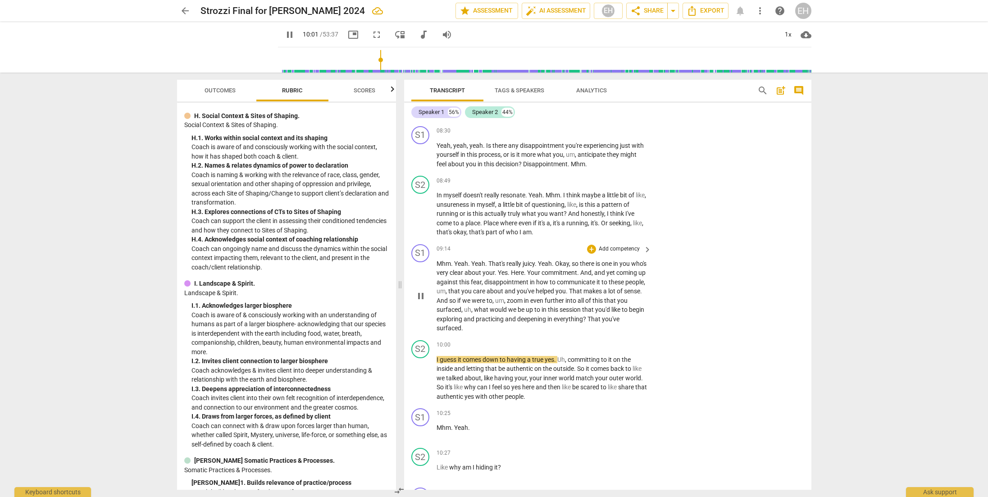
click at [618, 245] on p "Add competency" at bounding box center [619, 249] width 43 height 8
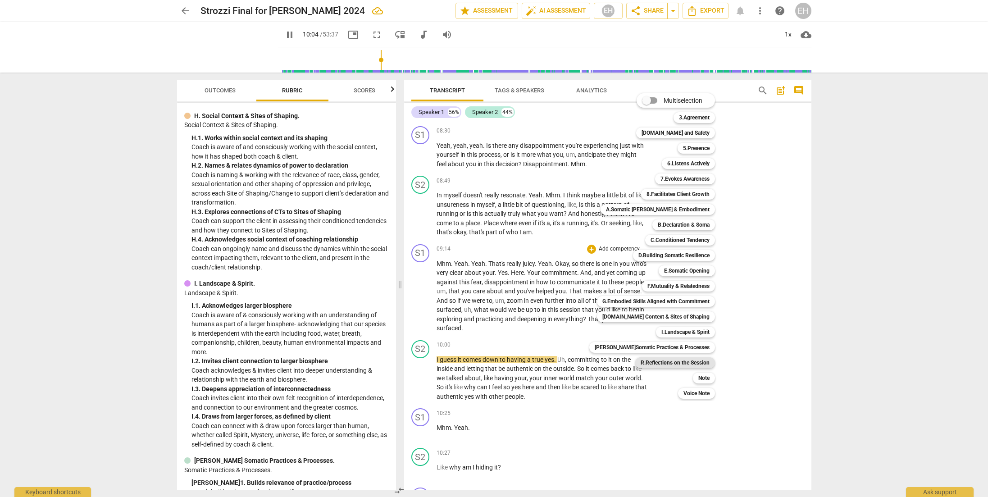
click at [691, 362] on b "R.Reflections on the Session" at bounding box center [674, 362] width 69 height 11
type input "604"
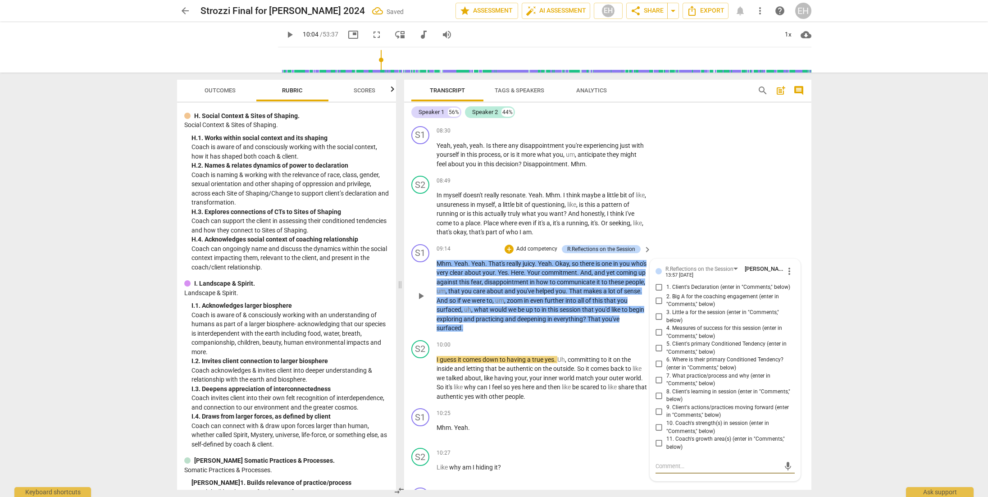
click at [658, 311] on input "3. Little a for the session (enter in "Comments," below)" at bounding box center [659, 316] width 14 height 11
checkbox input "true"
click at [674, 462] on textarea at bounding box center [717, 466] width 125 height 9
type textarea """
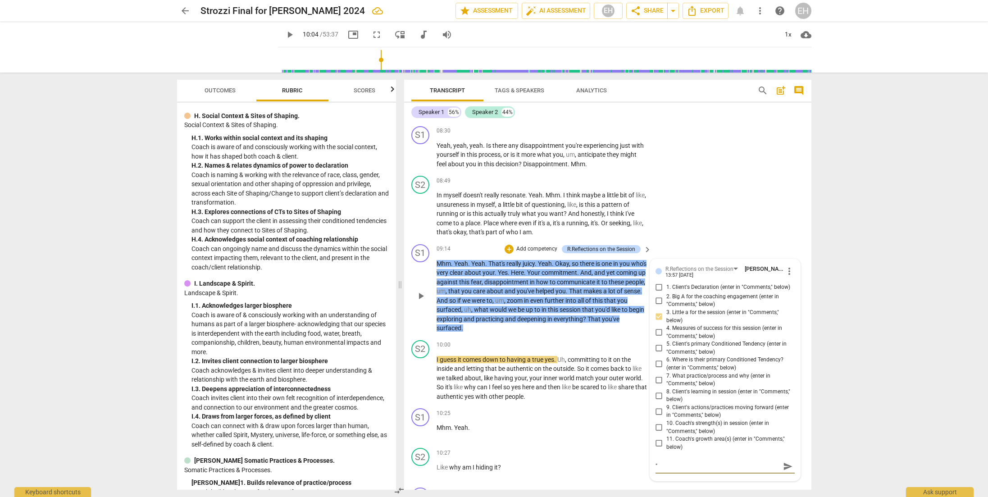
type textarea ""c"
type textarea ""co"
type textarea ""com"
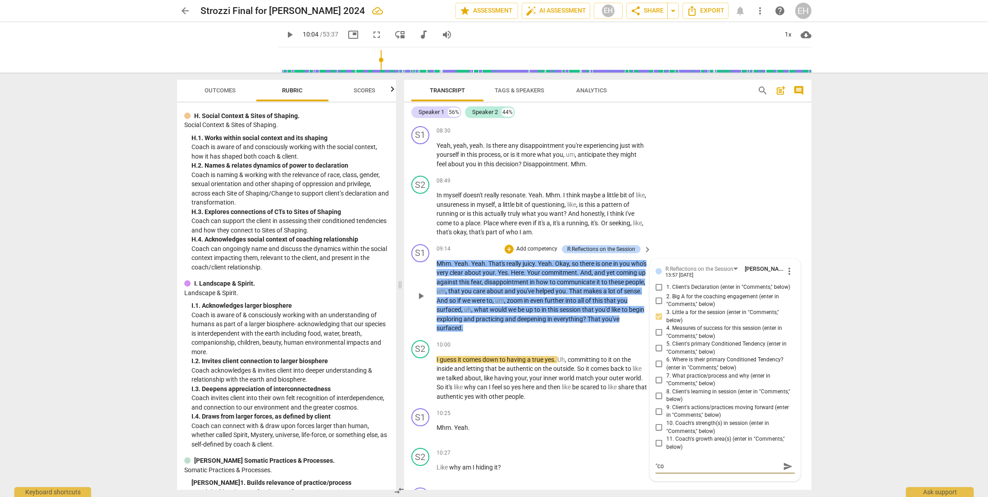
type textarea ""com"
type textarea ""comm"
type textarea ""commi"
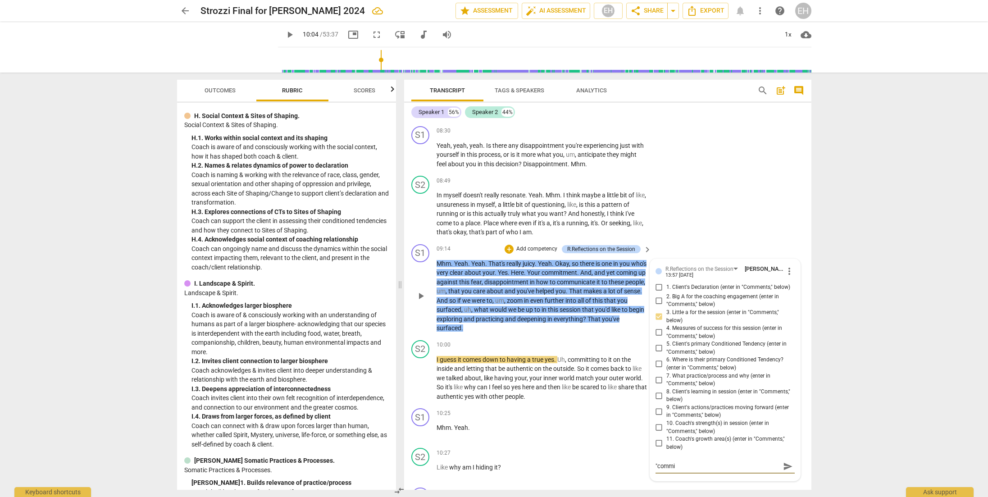
type textarea ""commit"
type textarea ""committ"
type textarea ""committi"
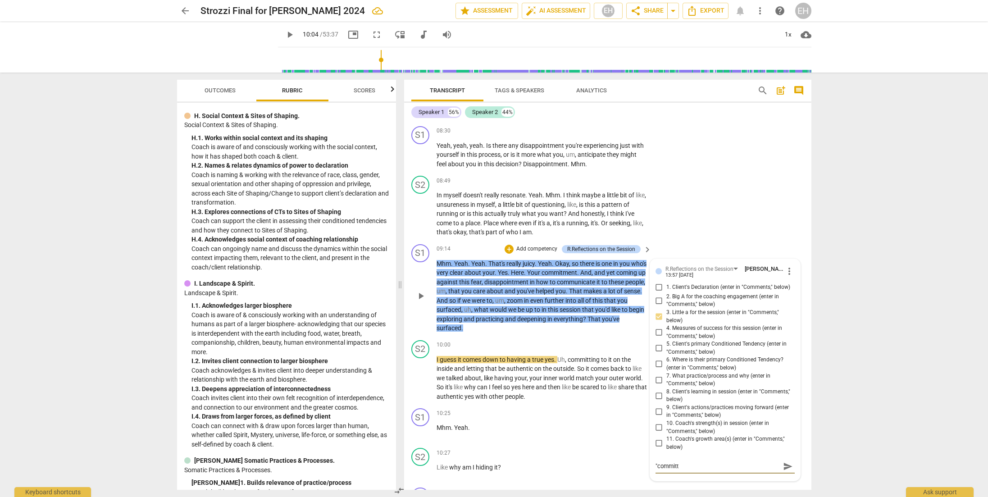
type textarea ""committi"
type textarea ""committin"
type textarea ""committing"
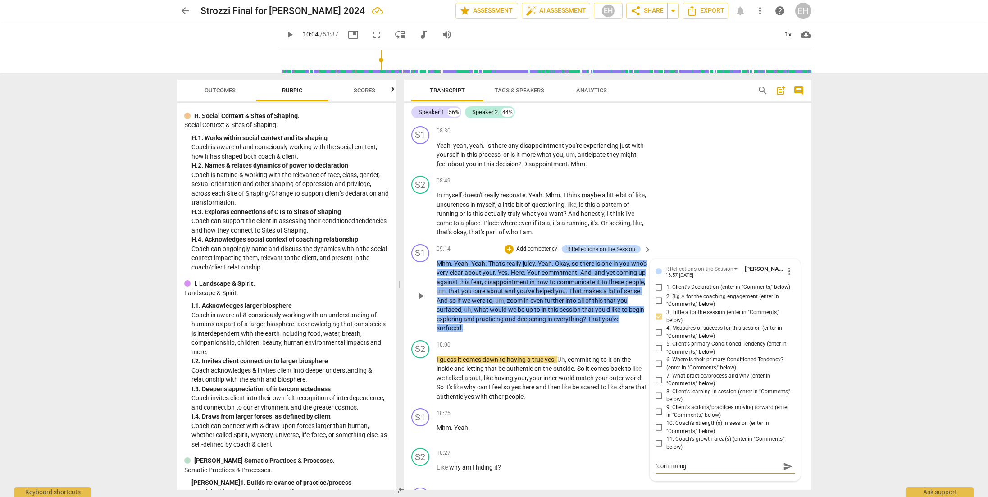
type textarea ""committing"
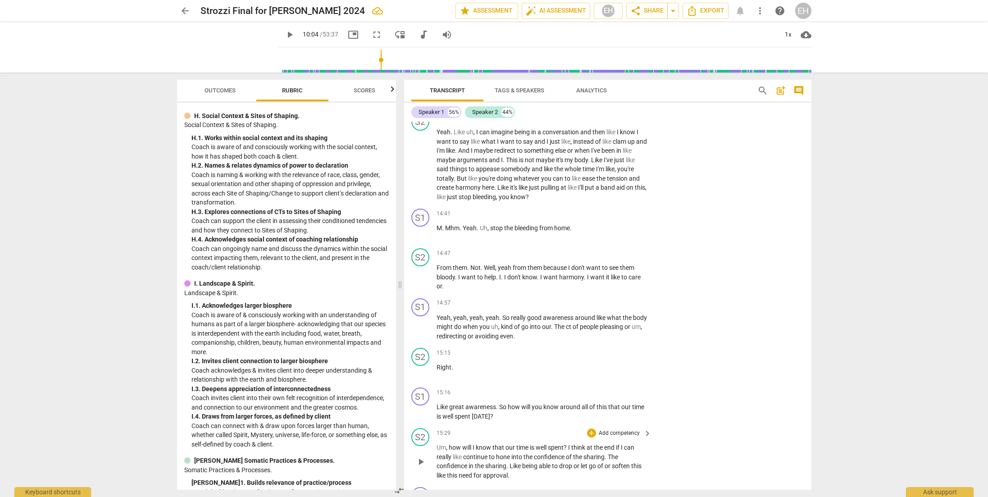
scroll to position [3173, 0]
type textarea ""committing"
click at [629, 386] on p "Add competency" at bounding box center [619, 390] width 43 height 8
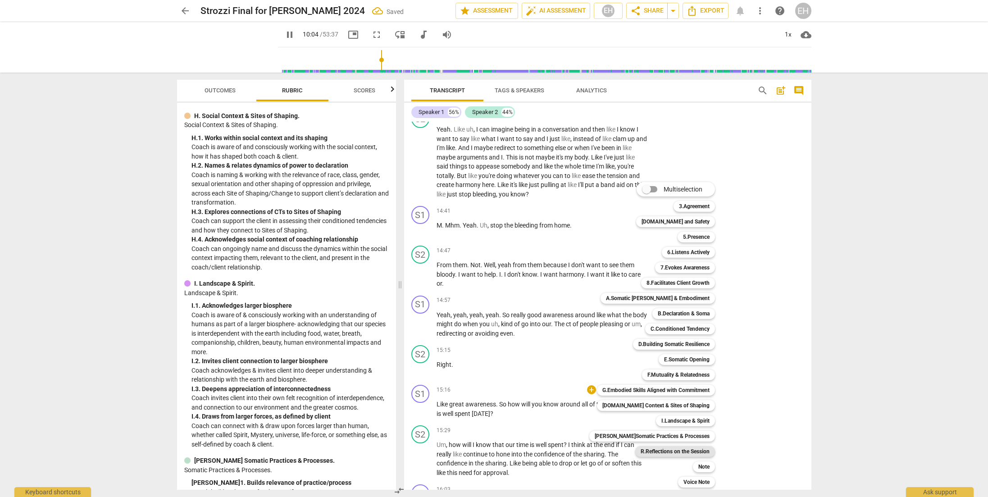
click at [678, 449] on b "R.Reflections on the Session" at bounding box center [674, 451] width 69 height 11
type input "605"
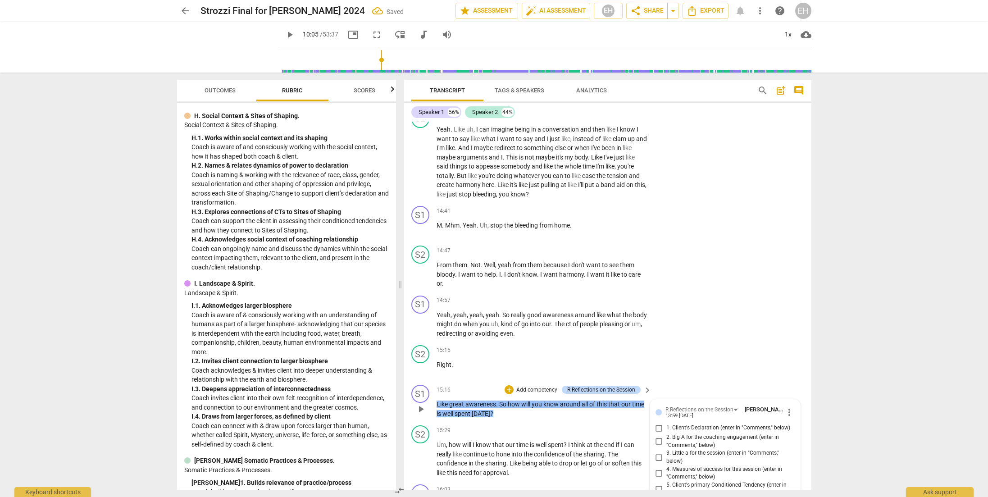
scroll to position [3451, 0]
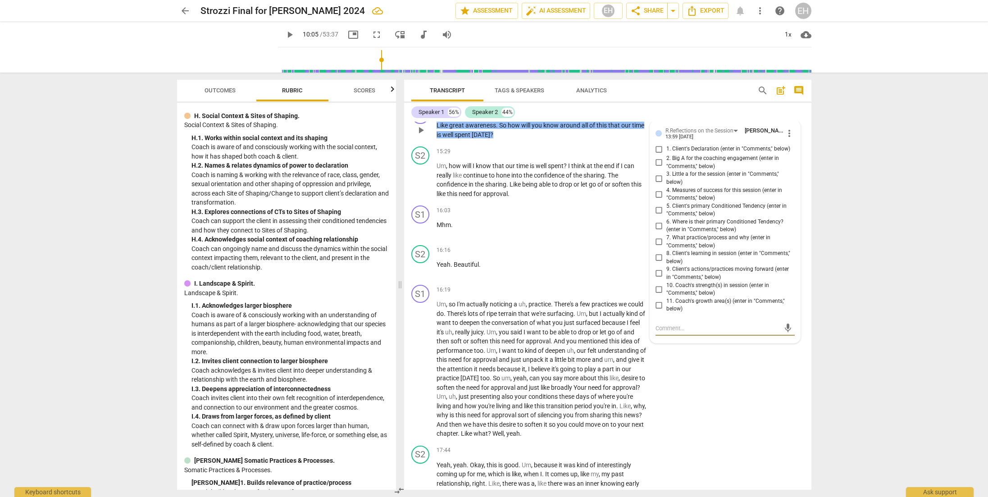
click at [657, 189] on input "4. Measures of success for this session (enter in "Comments," below)" at bounding box center [659, 194] width 14 height 11
checkbox input "true"
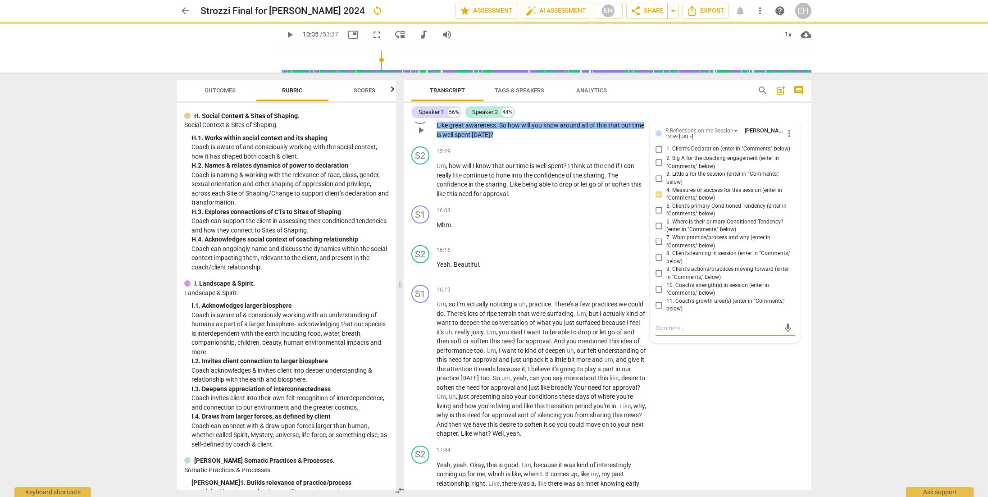
click at [696, 324] on textarea at bounding box center [717, 328] width 125 height 9
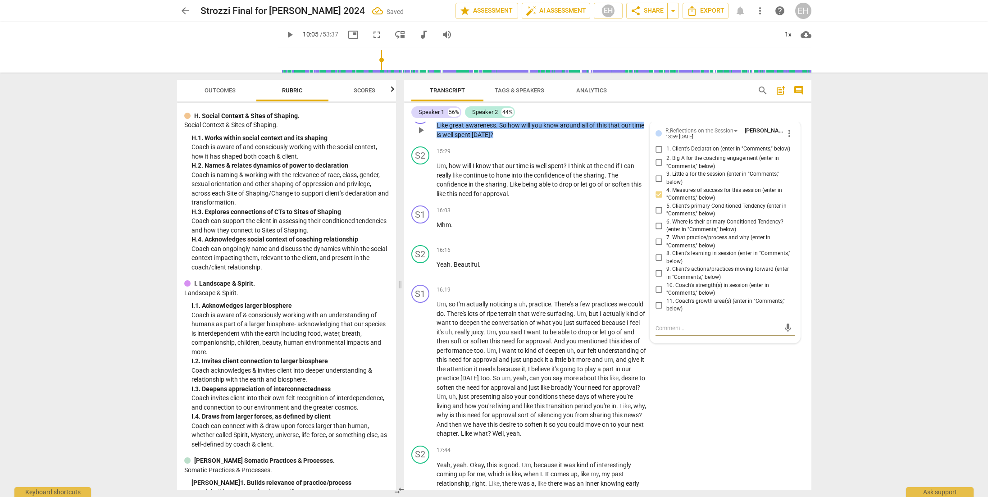
type textarea "k"
type textarea "ka"
type textarea "kat"
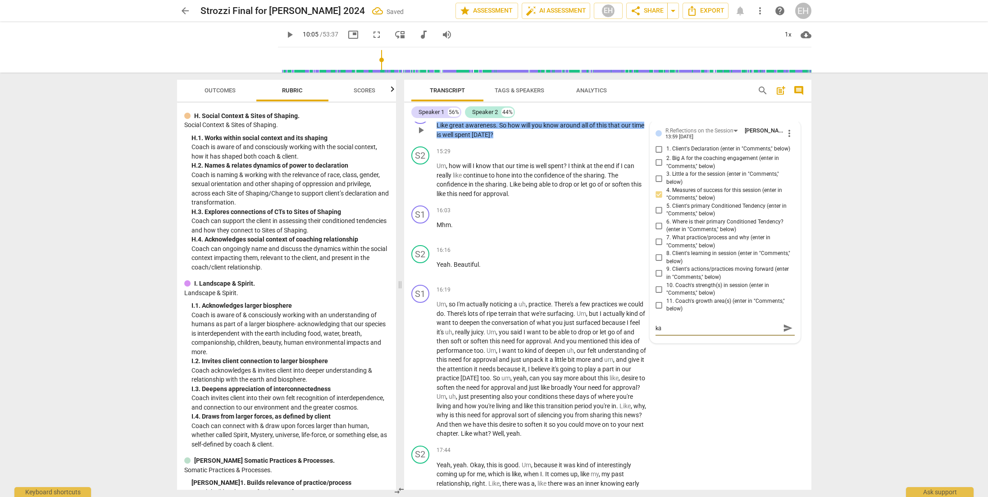
type textarea "kat"
type textarea "[PERSON_NAME]"
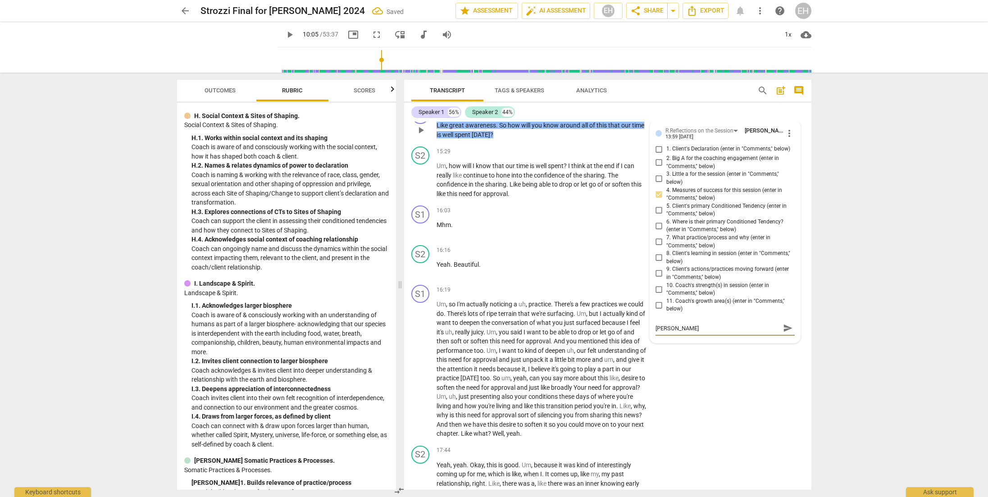
type textarea "[PERSON_NAME]"
type textarea "[PERSON_NAME] no"
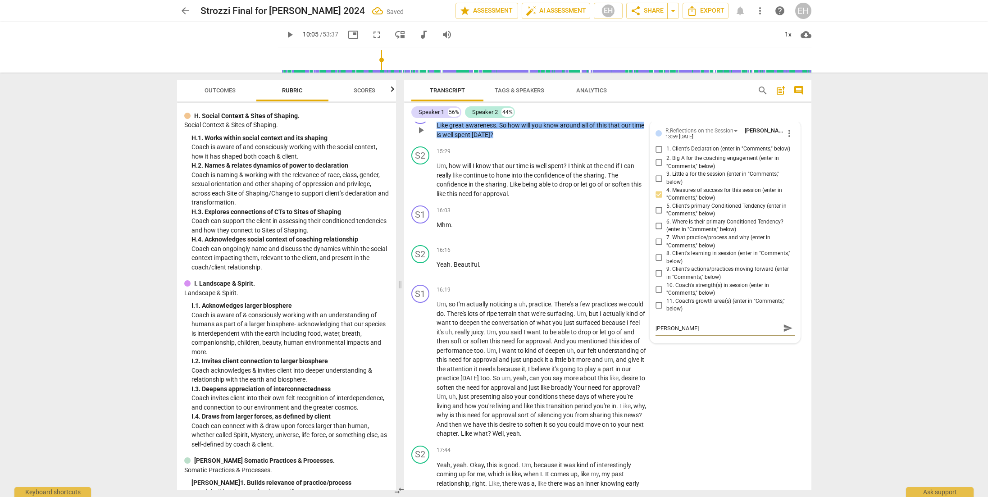
type textarea "[PERSON_NAME] no"
type textarea "[PERSON_NAME]"
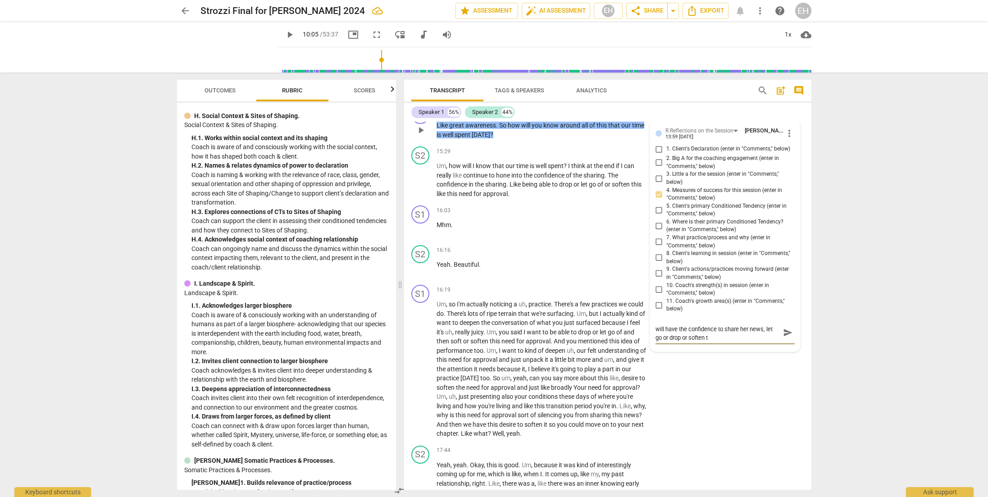
scroll to position [0, 0]
click at [755, 332] on span "send" at bounding box center [788, 337] width 10 height 10
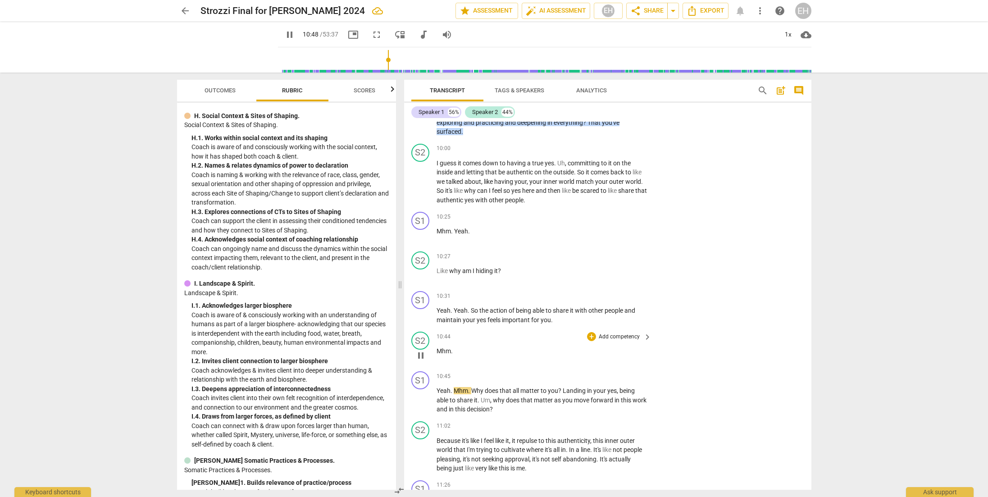
scroll to position [2198, 0]
click at [614, 372] on p "Add competency" at bounding box center [619, 376] width 43 height 8
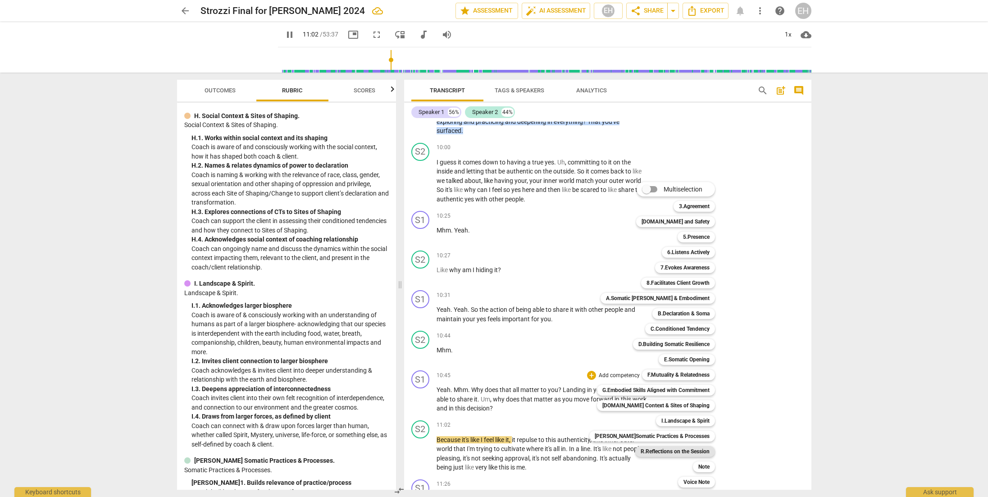
click at [668, 449] on b "R.Reflections on the Session" at bounding box center [674, 451] width 69 height 11
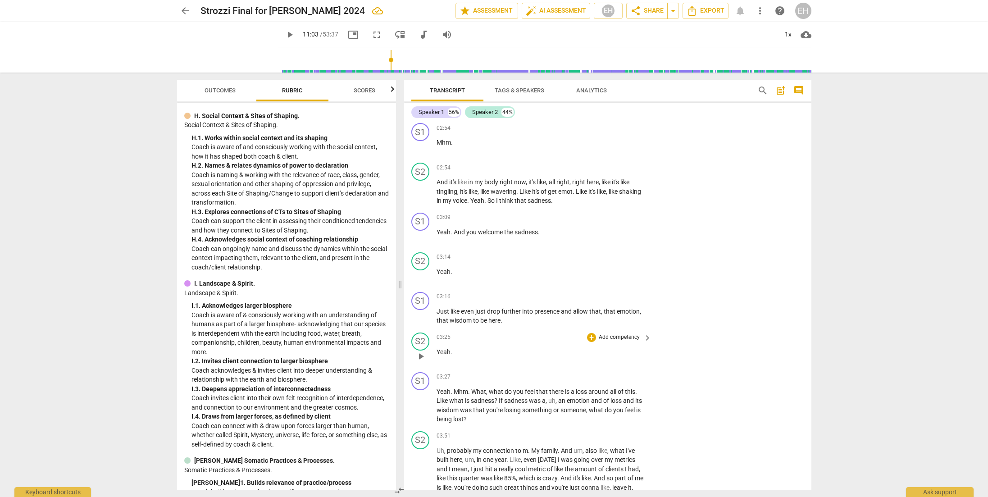
scroll to position [553, 0]
click at [629, 163] on p "Add competency" at bounding box center [619, 167] width 43 height 8
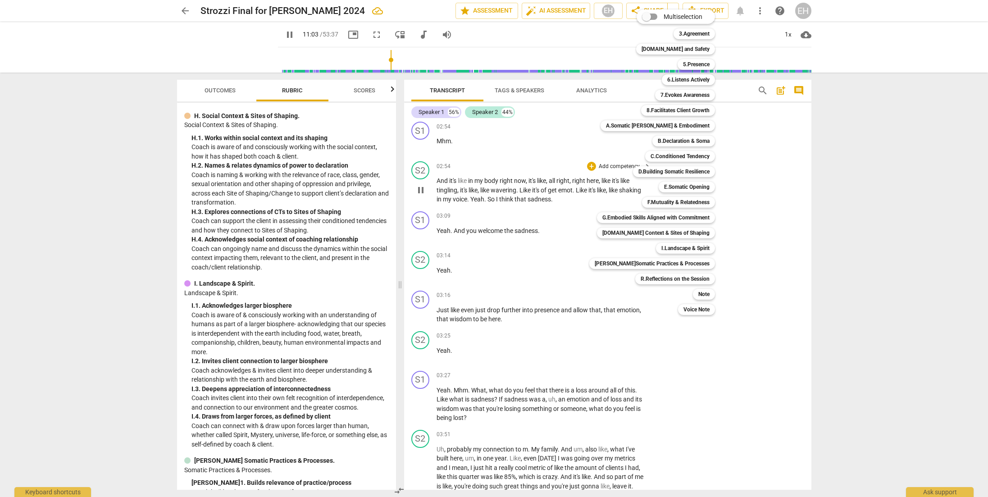
scroll to position [2505, 0]
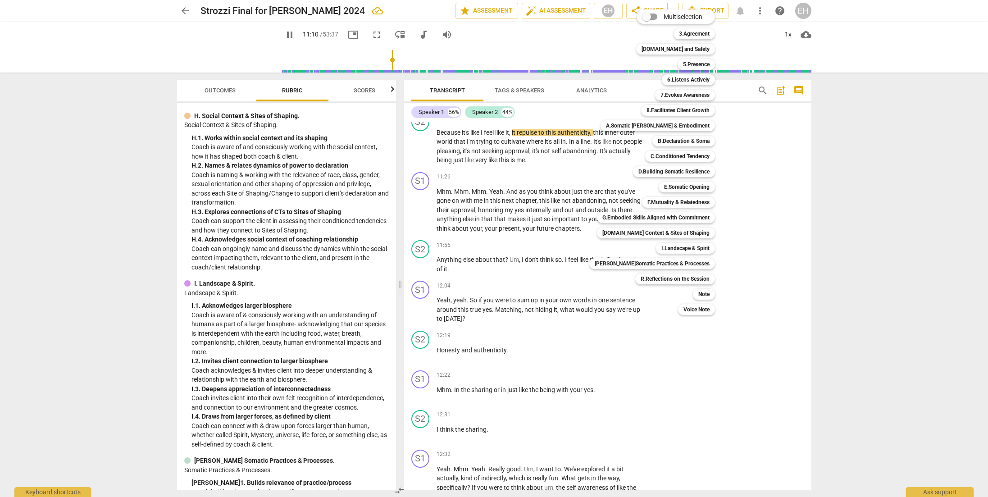
click at [523, 254] on div at bounding box center [494, 248] width 988 height 497
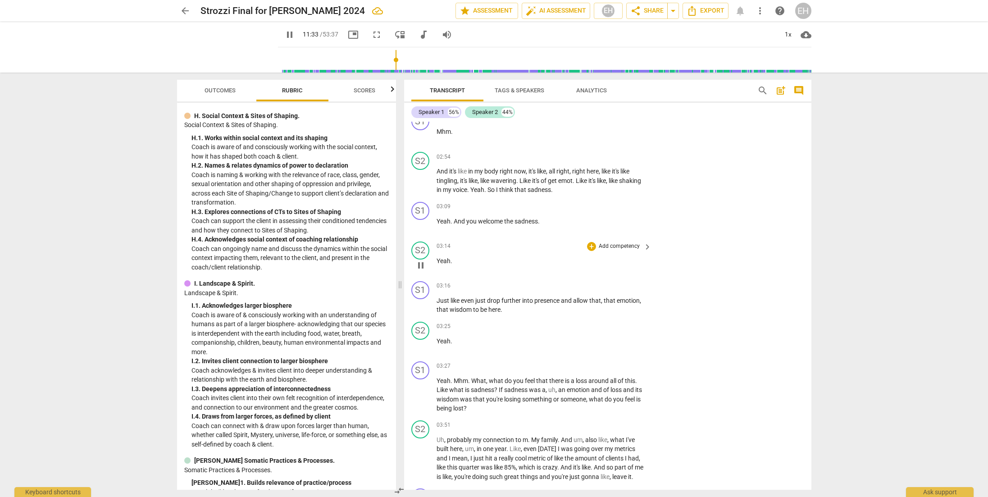
scroll to position [562, 0]
click at [611, 154] on p "Add competency" at bounding box center [619, 158] width 43 height 8
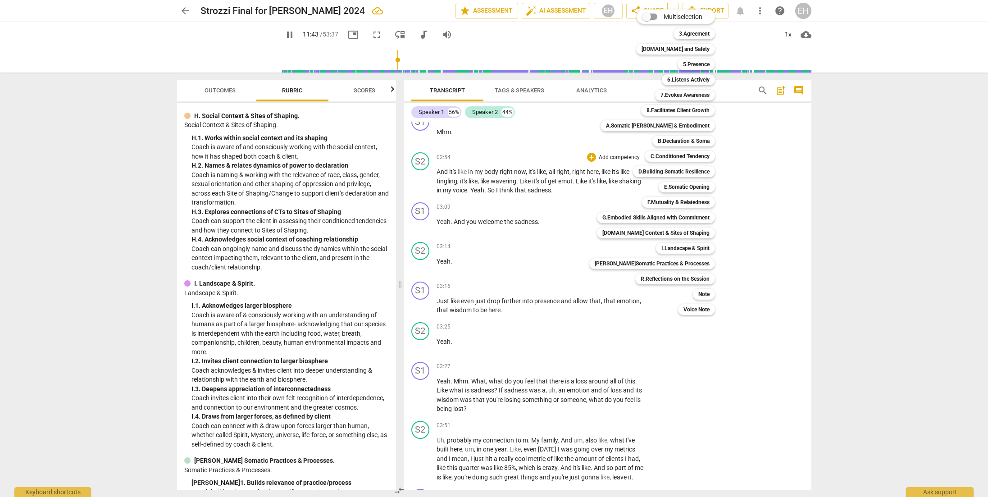
scroll to position [2581, 0]
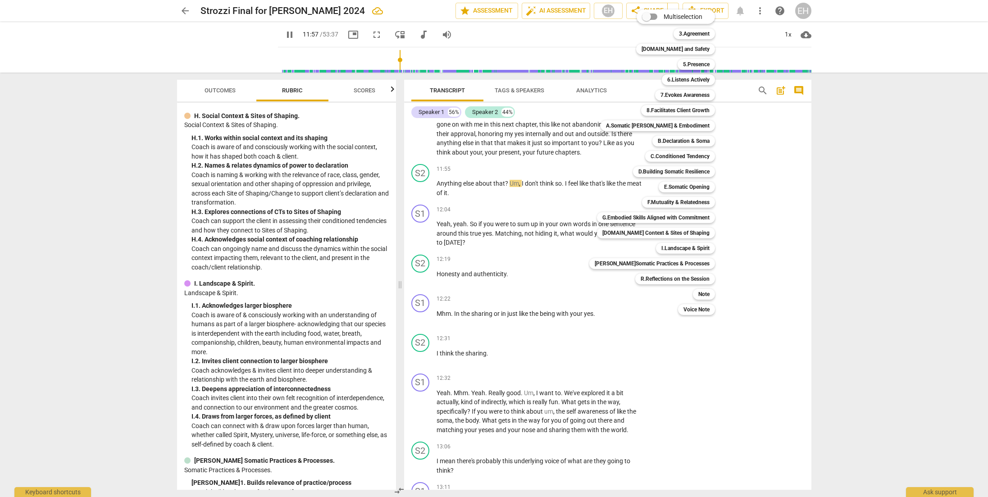
click at [755, 240] on div at bounding box center [494, 248] width 988 height 497
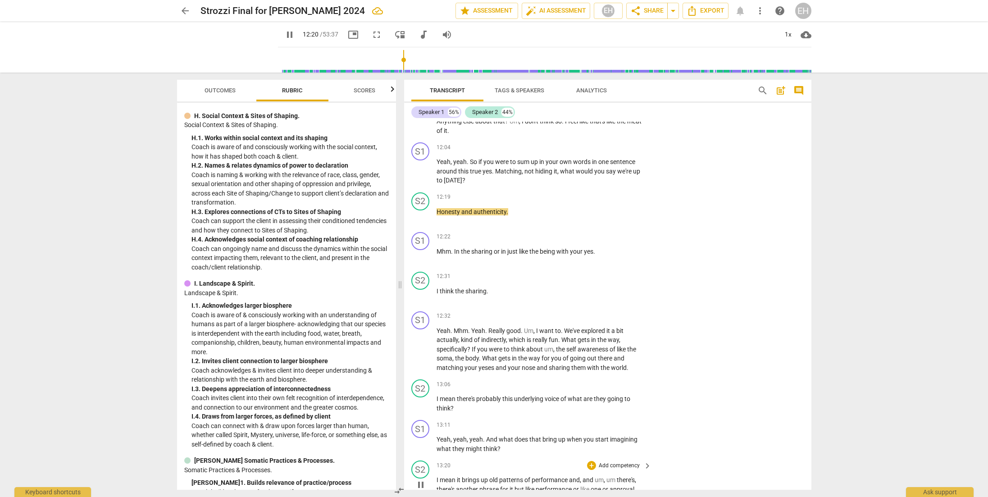
scroll to position [2642, 0]
click at [615, 314] on p "Add competency" at bounding box center [619, 318] width 43 height 8
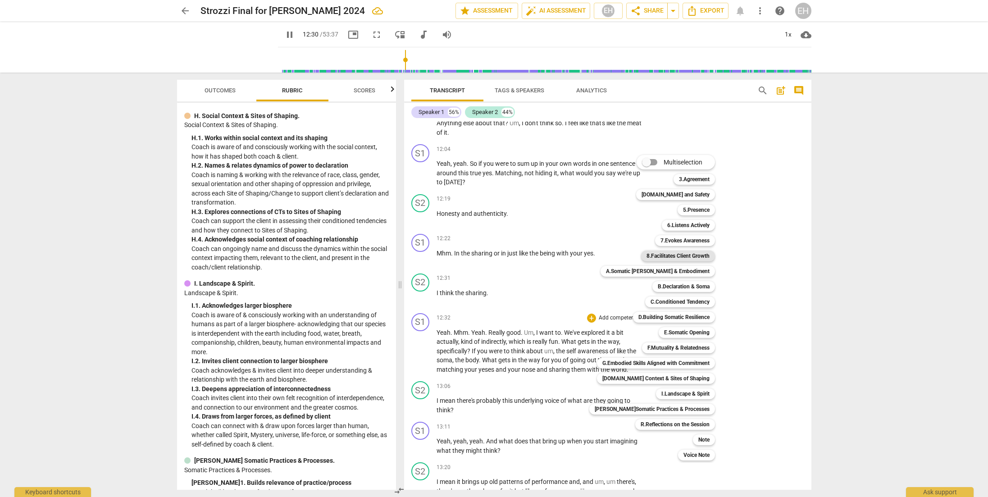
click at [678, 254] on b "8.Facilitates Client Growth" at bounding box center [677, 255] width 63 height 11
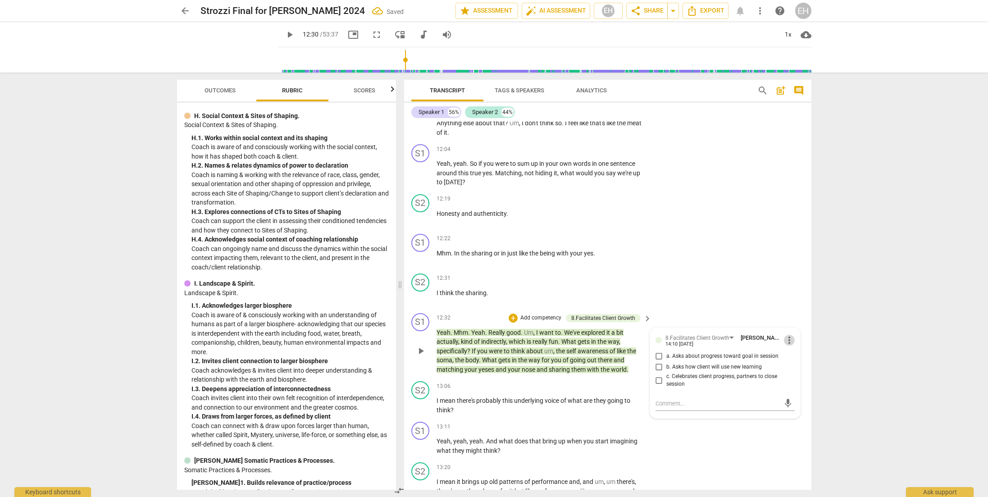
click at [755, 335] on span "more_vert" at bounding box center [789, 340] width 11 height 11
click at [755, 341] on li "Delete" at bounding box center [796, 346] width 31 height 17
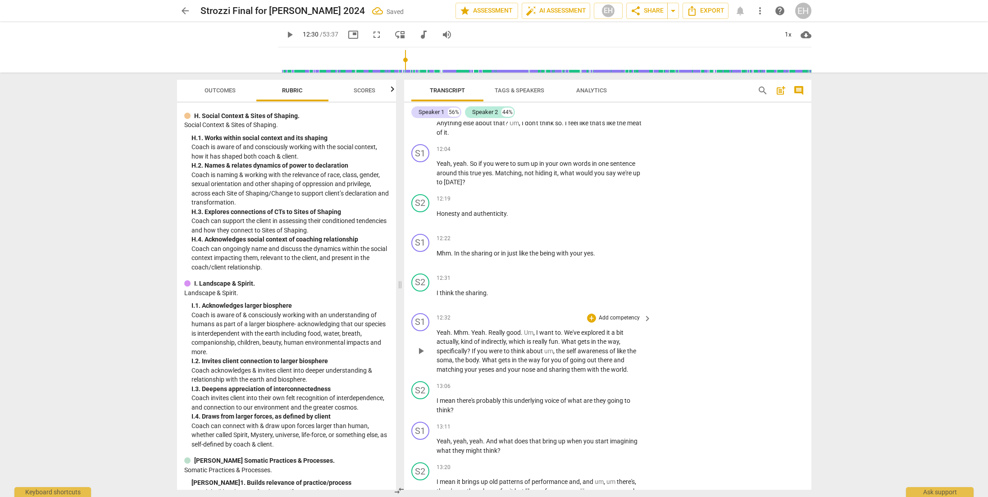
click at [613, 314] on p "Add competency" at bounding box center [619, 318] width 43 height 8
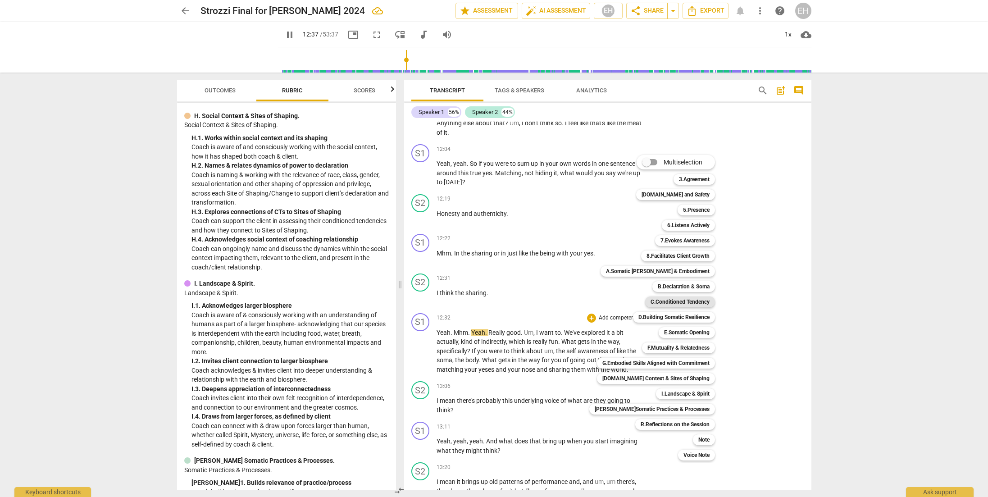
click at [669, 299] on b "C.Conditioned Tendency" at bounding box center [679, 301] width 59 height 11
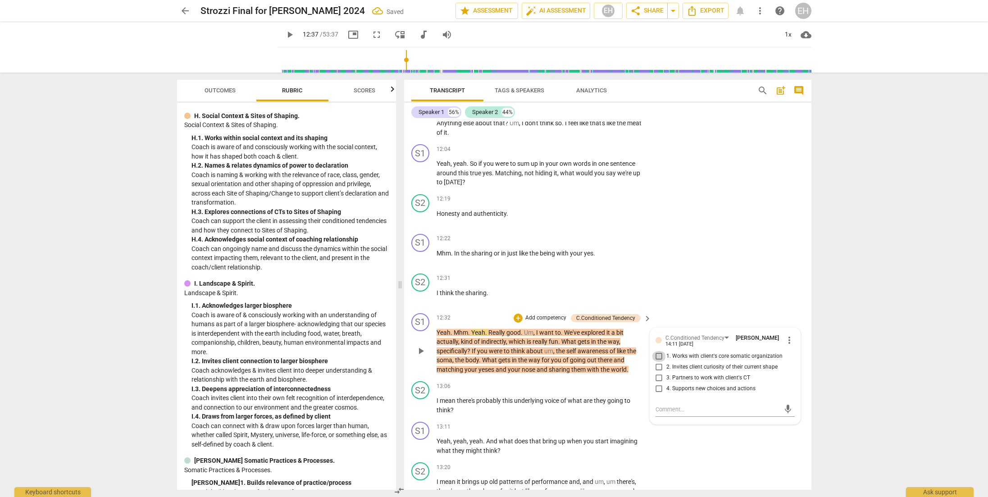
click at [656, 351] on input "1. Works with client's core somatic organization" at bounding box center [659, 356] width 14 height 11
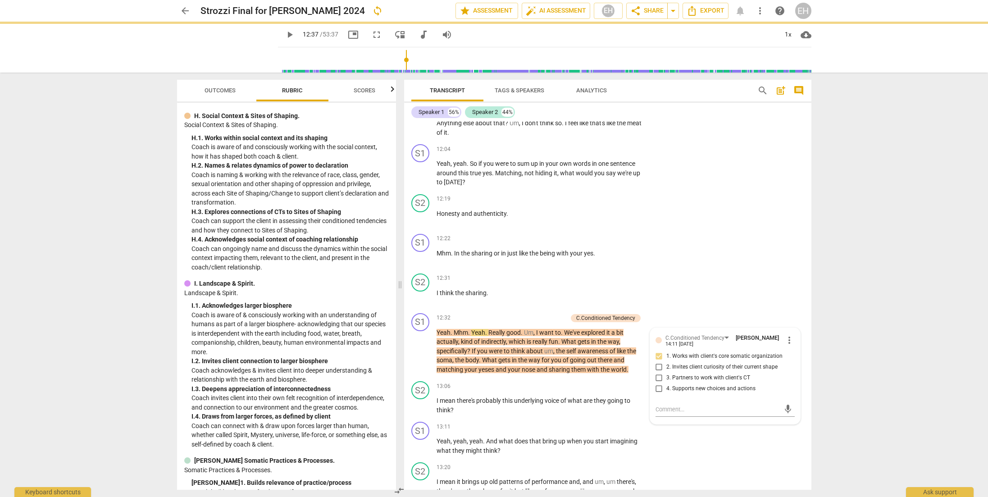
click at [755, 372] on div "arrow_back Strozzi Final for [PERSON_NAME] 2024 sync edit star Assessment auto_…" at bounding box center [494, 248] width 988 height 497
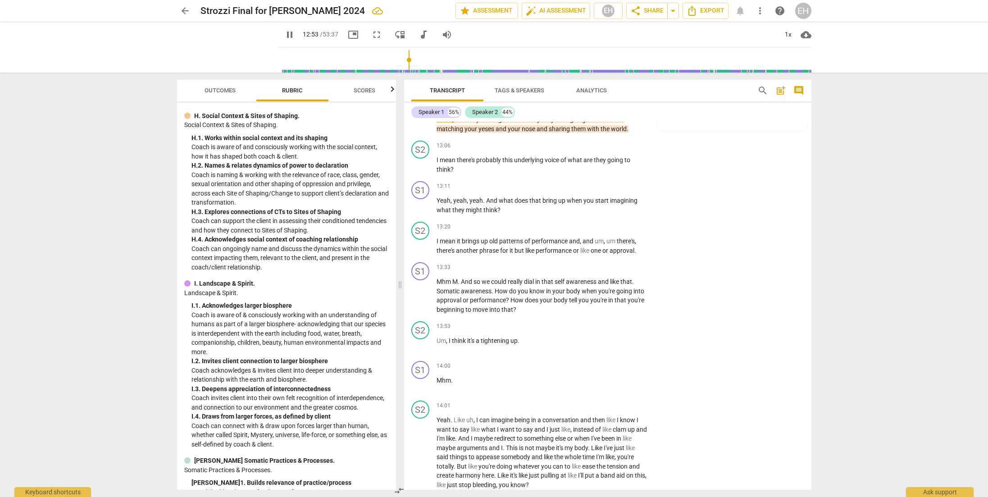
scroll to position [2799, 0]
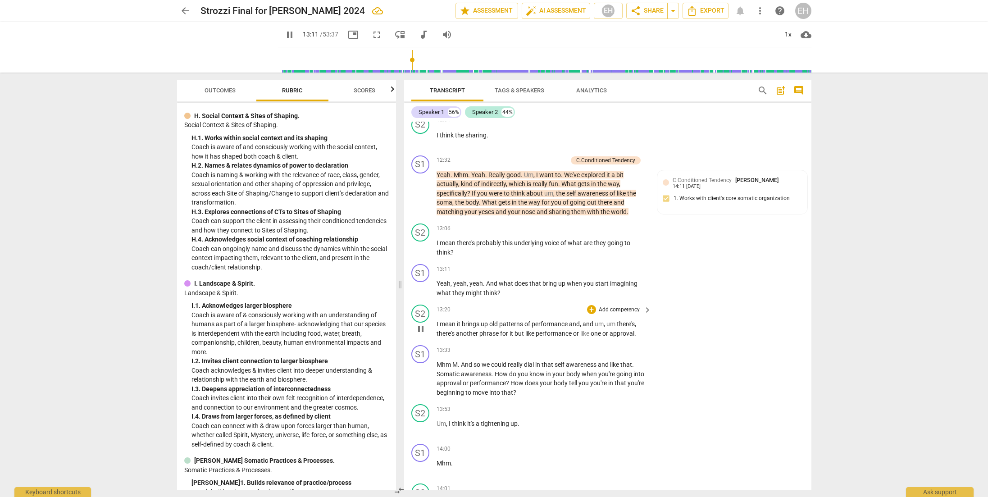
click at [616, 306] on p "Add competency" at bounding box center [619, 310] width 43 height 8
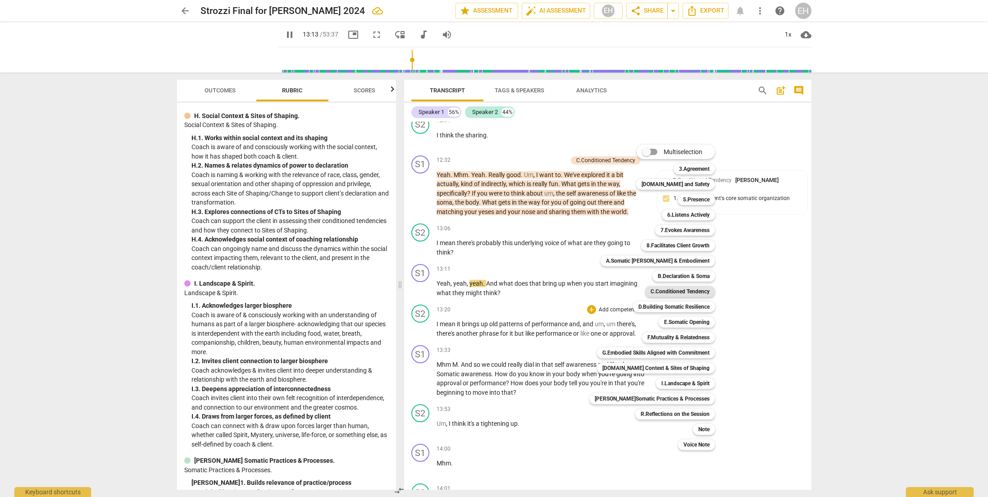
click at [671, 291] on b "C.Conditioned Tendency" at bounding box center [679, 291] width 59 height 11
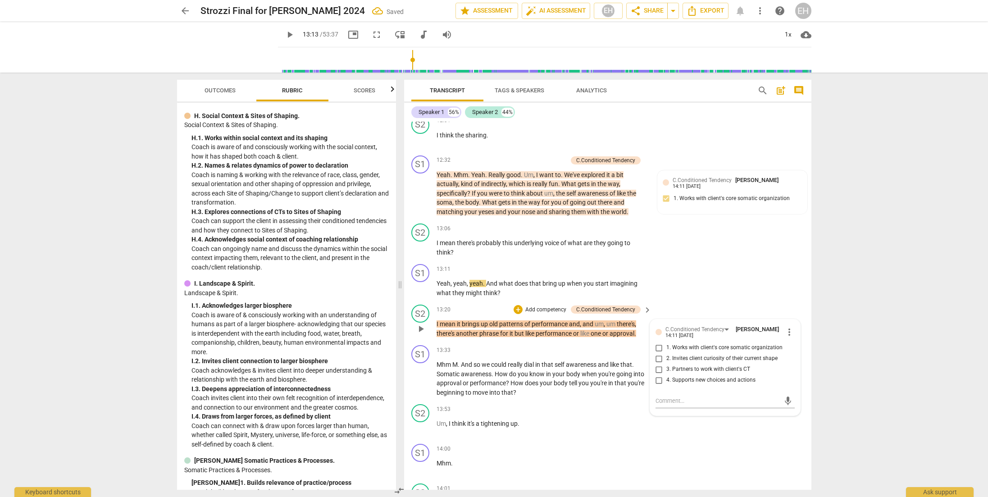
click at [692, 344] on span "1. Works with client's core somatic organization" at bounding box center [724, 348] width 116 height 8
click at [666, 342] on input "1. Works with client's core somatic organization" at bounding box center [659, 347] width 14 height 11
click at [677, 396] on textarea at bounding box center [717, 400] width 125 height 9
click at [755, 404] on span "send" at bounding box center [788, 409] width 10 height 10
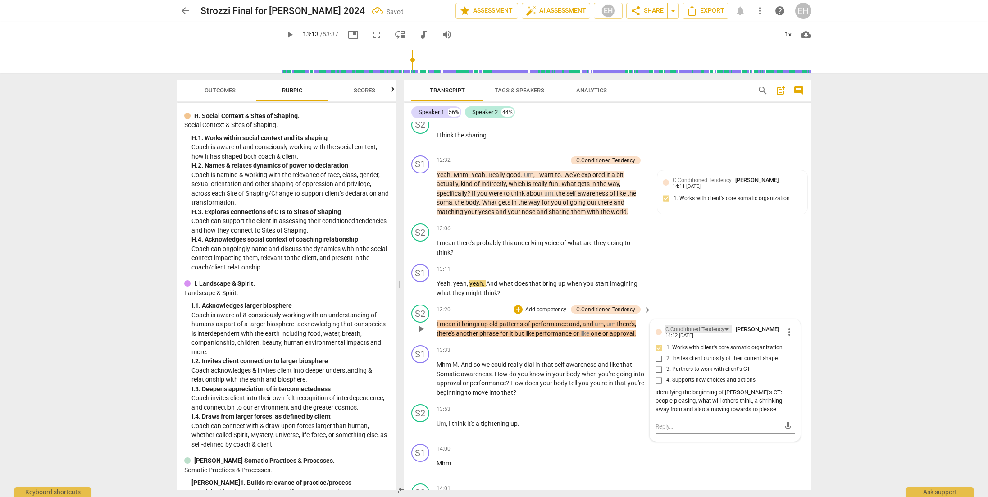
click at [727, 325] on div "C.Conditioned Tendency" at bounding box center [698, 329] width 67 height 8
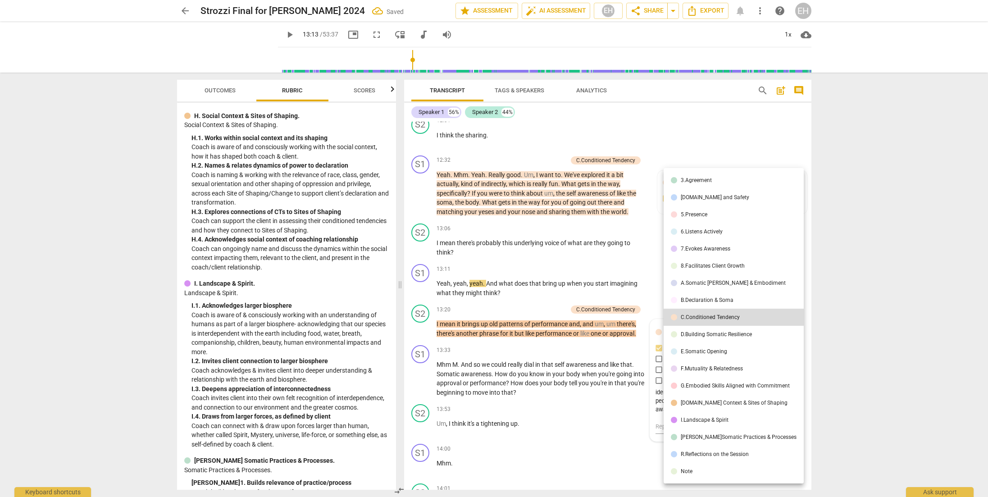
click at [713, 450] on li "R.Reflections on the Session" at bounding box center [733, 453] width 140 height 17
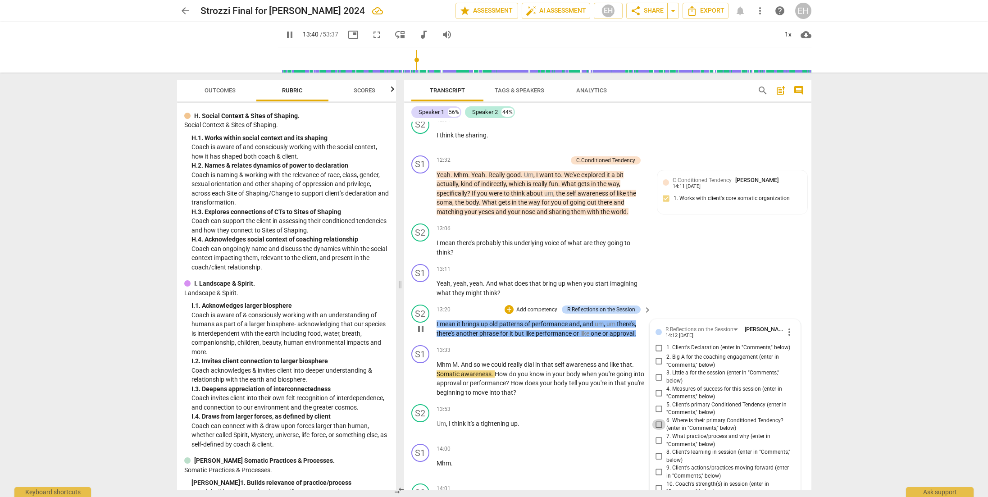
click at [658, 419] on input "6. Where is their primary Conditioned Tendency? (enter in "Comments," below)" at bounding box center [659, 424] width 14 height 11
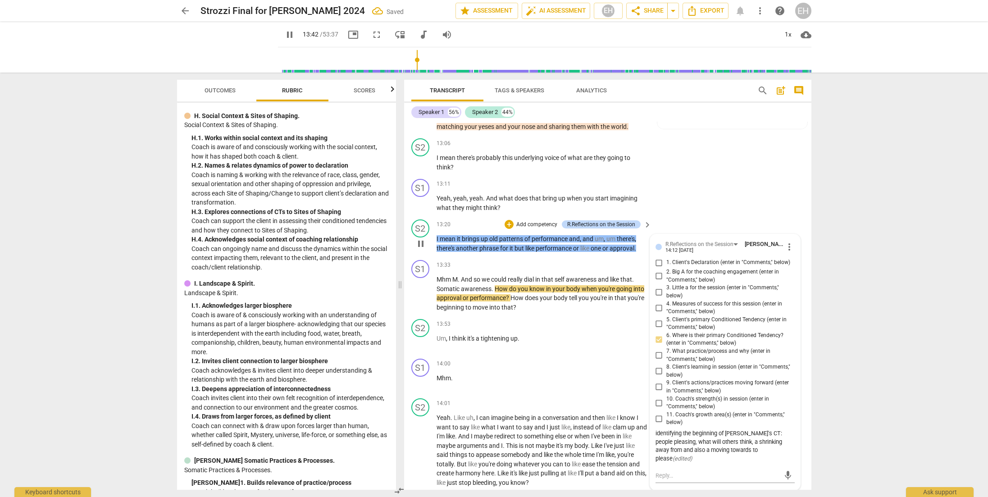
scroll to position [2884, 0]
click at [677, 468] on div "mic" at bounding box center [724, 475] width 139 height 14
click at [677, 471] on textarea at bounding box center [717, 475] width 125 height 9
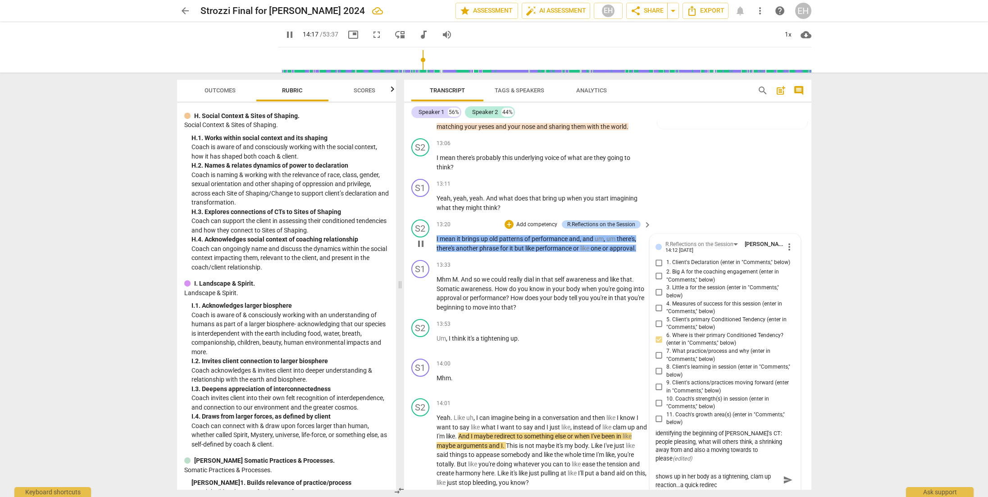
scroll to position [0, 0]
click at [755, 471] on div "[PERSON_NAME]'s performance/approval CT shows up in her body as a tightening, c…" at bounding box center [724, 484] width 139 height 26
click at [755, 479] on span "send" at bounding box center [788, 484] width 10 height 10
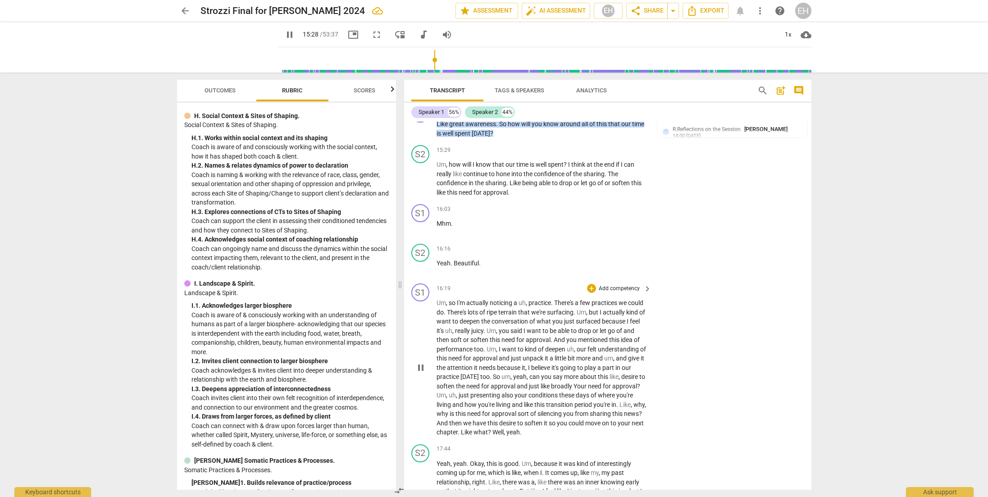
scroll to position [3455, 0]
click at [444, 258] on span "Yeah" at bounding box center [443, 261] width 14 height 7
click at [459, 258] on span "Beautiful" at bounding box center [466, 261] width 25 height 7
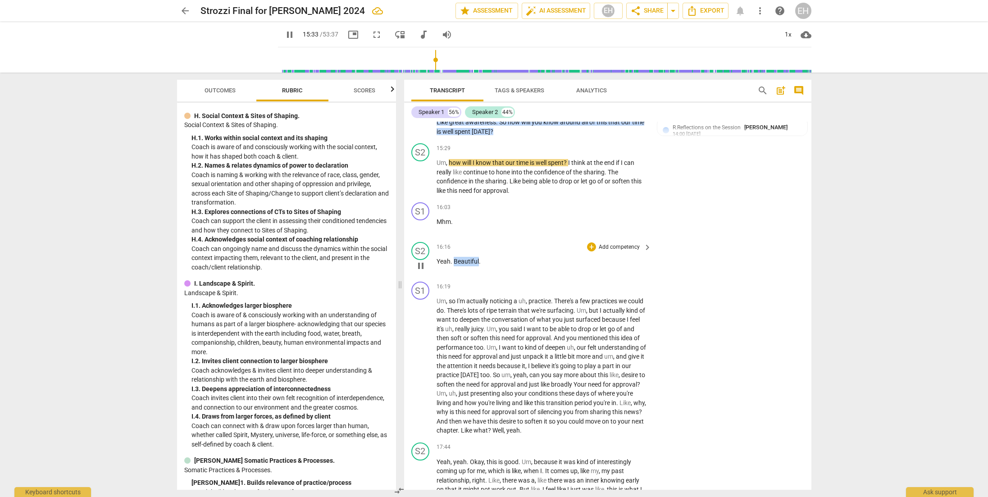
click at [459, 258] on span "Beautiful" at bounding box center [466, 261] width 25 height 7
click at [578, 177] on span "or" at bounding box center [576, 180] width 7 height 7
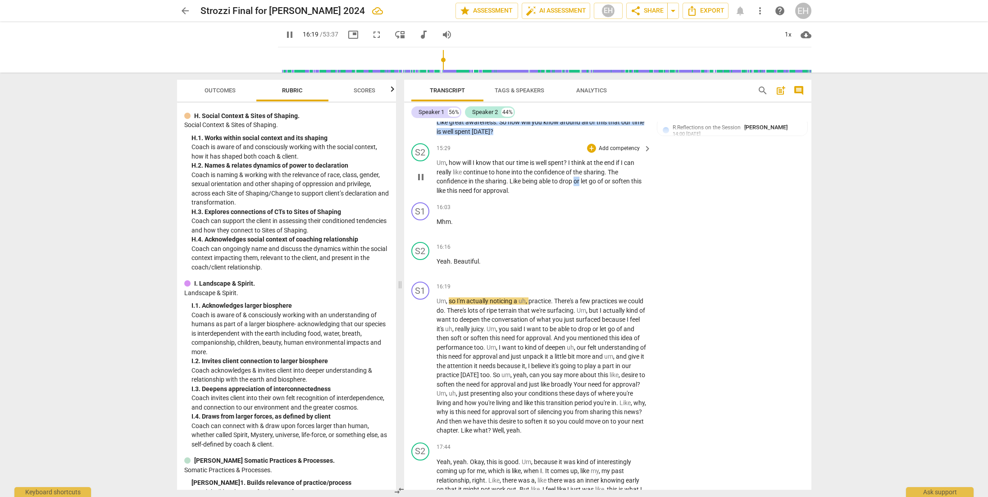
click at [578, 177] on span "or" at bounding box center [576, 180] width 7 height 7
click at [606, 145] on p "Add competency" at bounding box center [619, 149] width 43 height 8
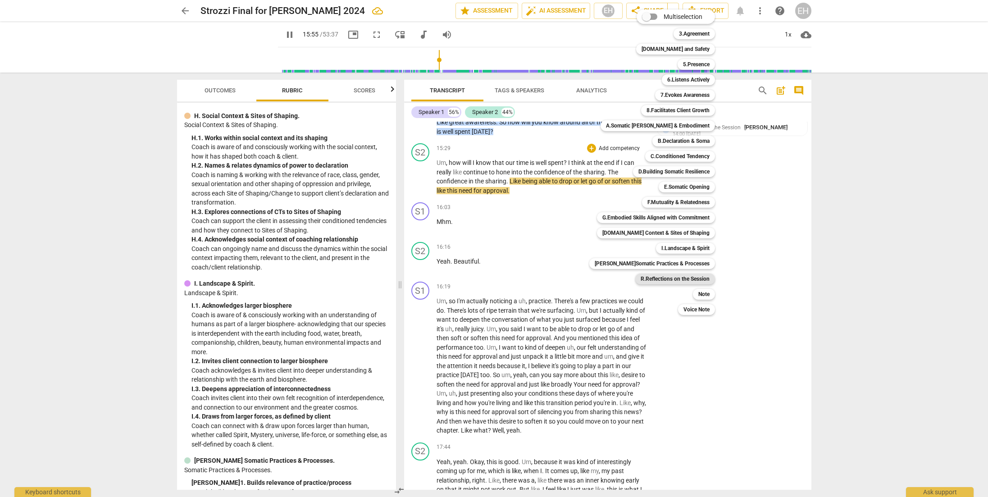
click at [669, 279] on b "R.Reflections on the Session" at bounding box center [674, 278] width 69 height 11
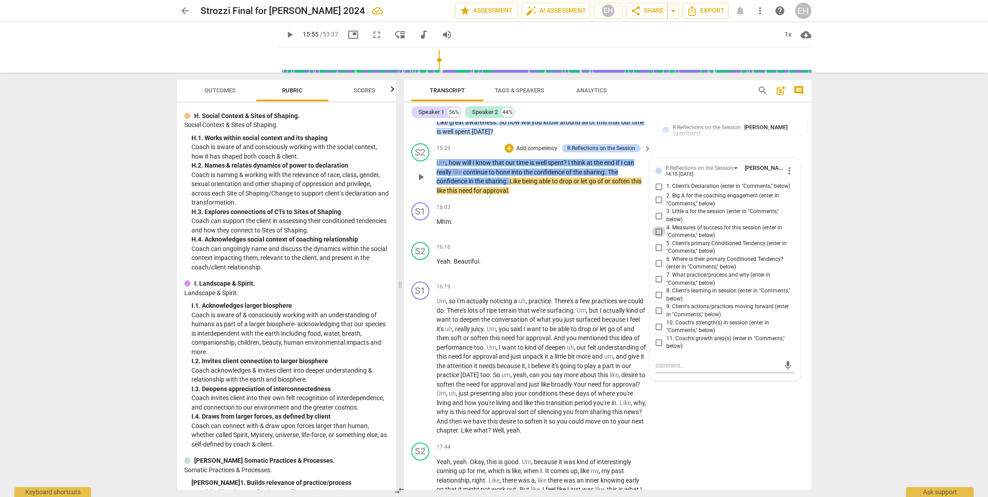
click at [654, 226] on input "4. Measures of success for this session (enter in "Comments," below)" at bounding box center [659, 231] width 14 height 11
click at [683, 361] on textarea at bounding box center [717, 365] width 125 height 9
click at [755, 369] on span "send" at bounding box center [788, 374] width 10 height 10
click at [529, 316] on span "conversation" at bounding box center [510, 319] width 38 height 7
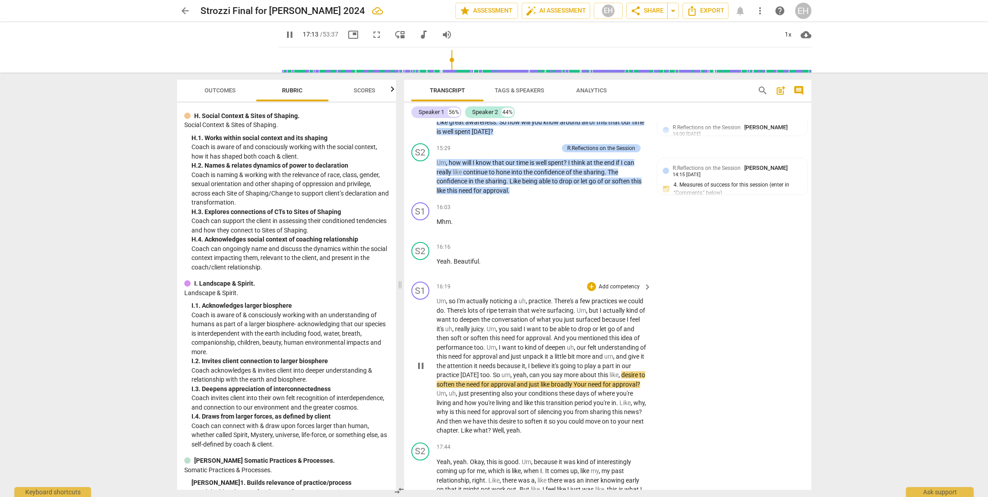
click at [616, 283] on p "Add competency" at bounding box center [619, 287] width 43 height 8
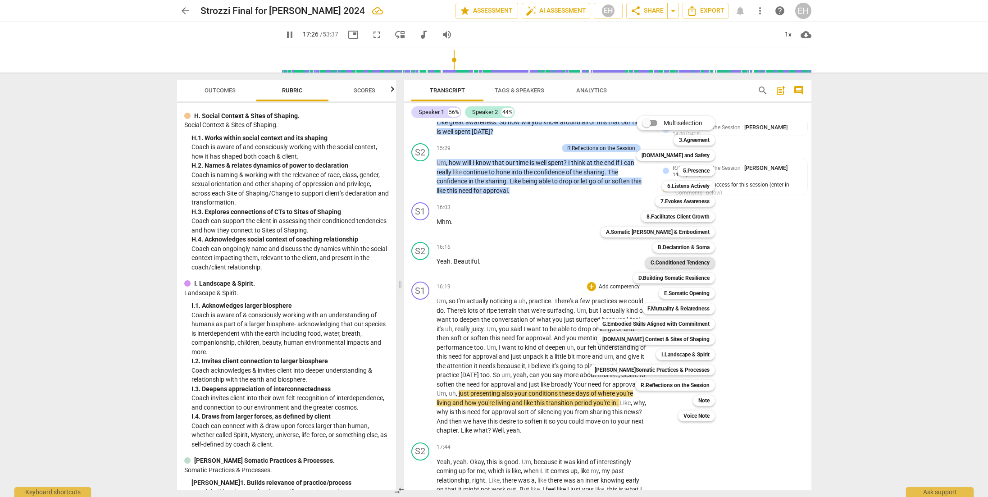
click at [668, 261] on b "C.Conditioned Tendency" at bounding box center [679, 262] width 59 height 11
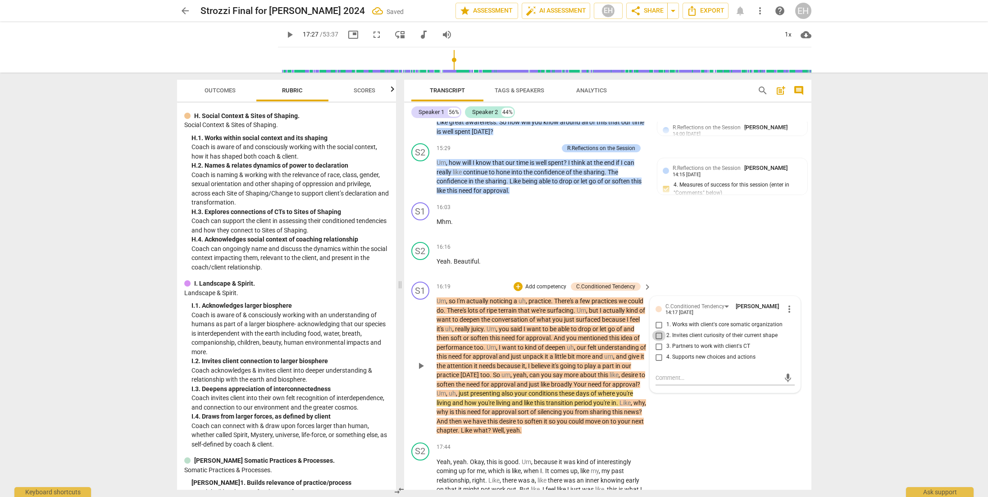
click at [656, 330] on input "2. Invites client curiosity of their current shape" at bounding box center [659, 335] width 14 height 11
click at [659, 319] on input "1. Works with client's core somatic organization" at bounding box center [659, 324] width 14 height 11
click at [686, 389] on div "S1 play_arrow pause 16:19 + Add competency C.Conditioned Tendency keyboard_arro…" at bounding box center [607, 358] width 407 height 161
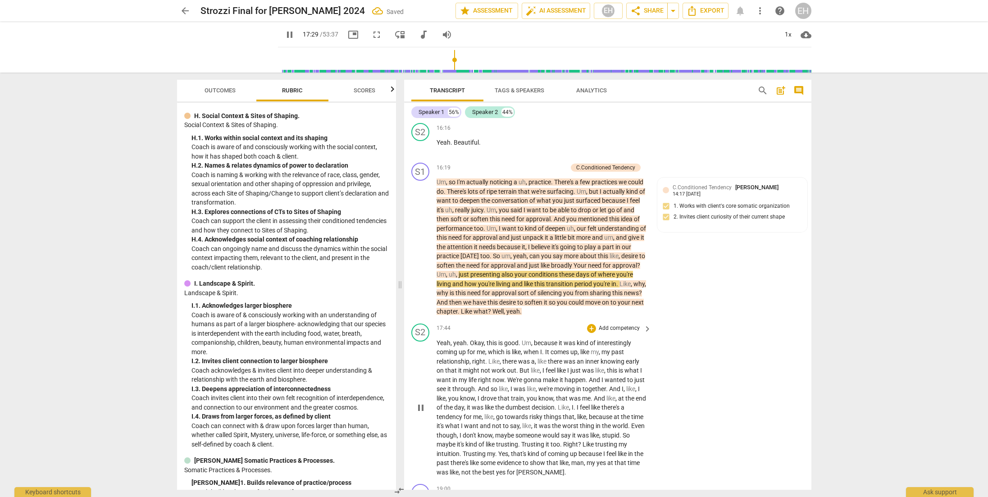
scroll to position [3629, 0]
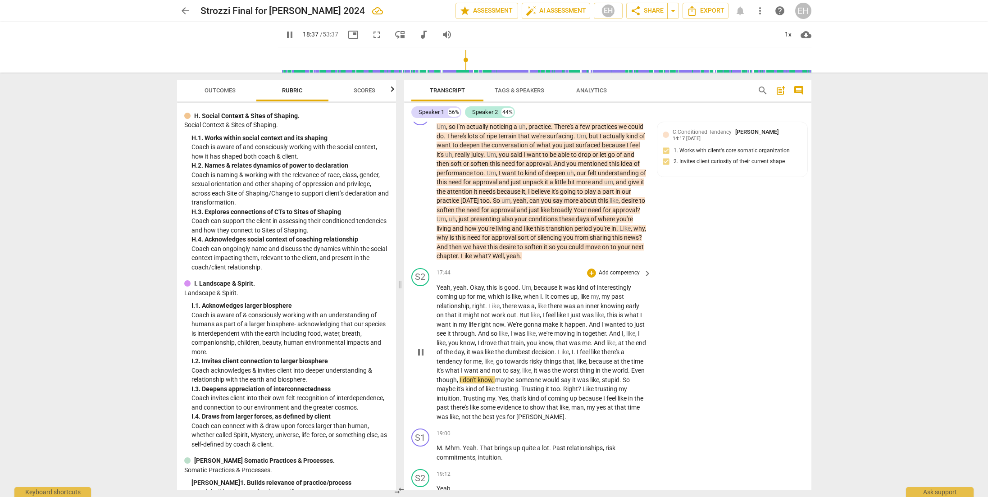
click at [608, 269] on p "Add competency" at bounding box center [619, 273] width 43 height 8
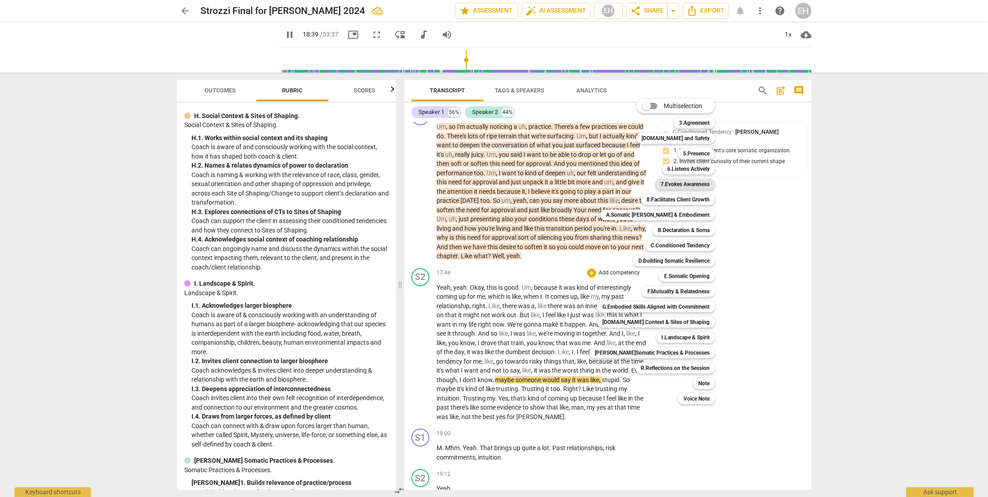
click at [681, 180] on b "7.Evokes Awareness" at bounding box center [684, 184] width 49 height 11
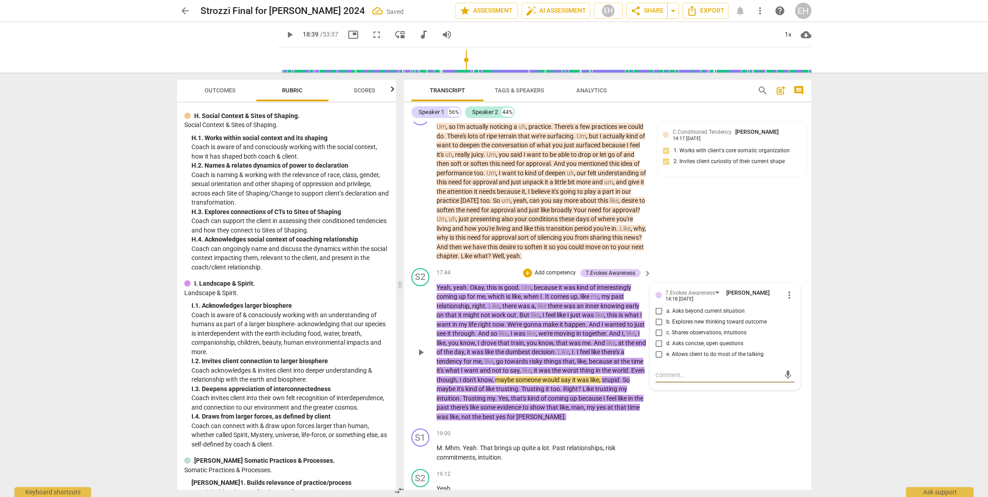
click at [658, 317] on input "b. Explores new thinking toward outcome" at bounding box center [659, 322] width 14 height 11
click at [658, 306] on input "a. Asks beyond current situation" at bounding box center [659, 311] width 14 height 11
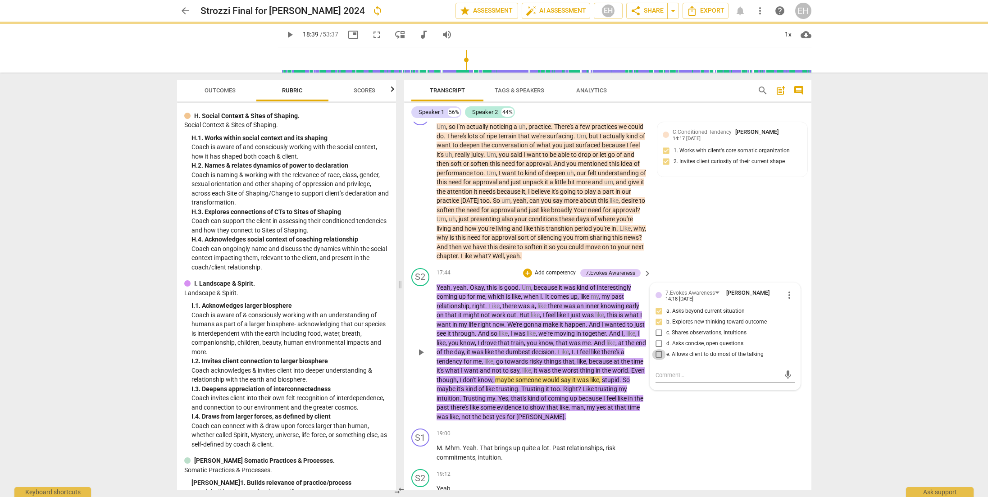
click at [658, 349] on input "e. Allows client to do most of the talking" at bounding box center [659, 354] width 14 height 11
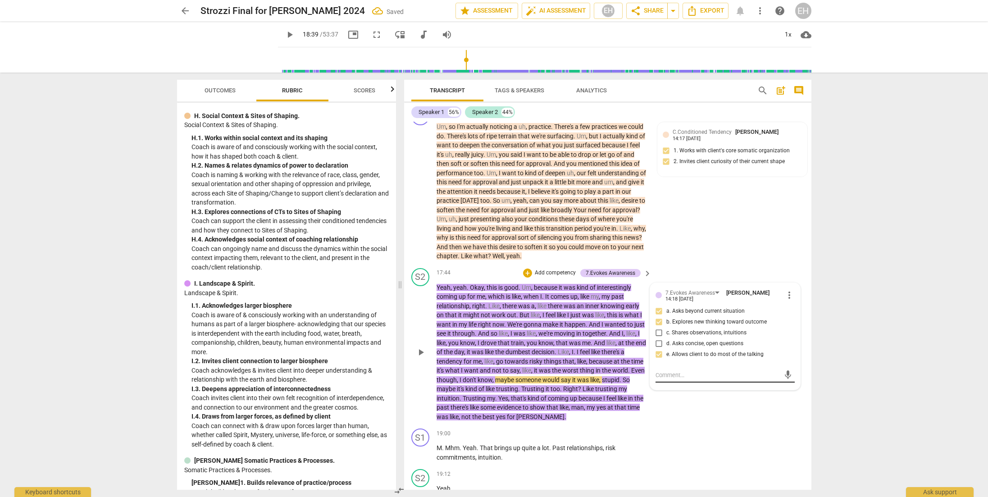
click at [663, 368] on div "mic" at bounding box center [724, 375] width 139 height 14
click at [665, 371] on textarea at bounding box center [717, 375] width 125 height 9
click at [692, 371] on textarea "[PERSON_NAME] really deepening her understanding and the history/shaping of her…" at bounding box center [717, 379] width 125 height 17
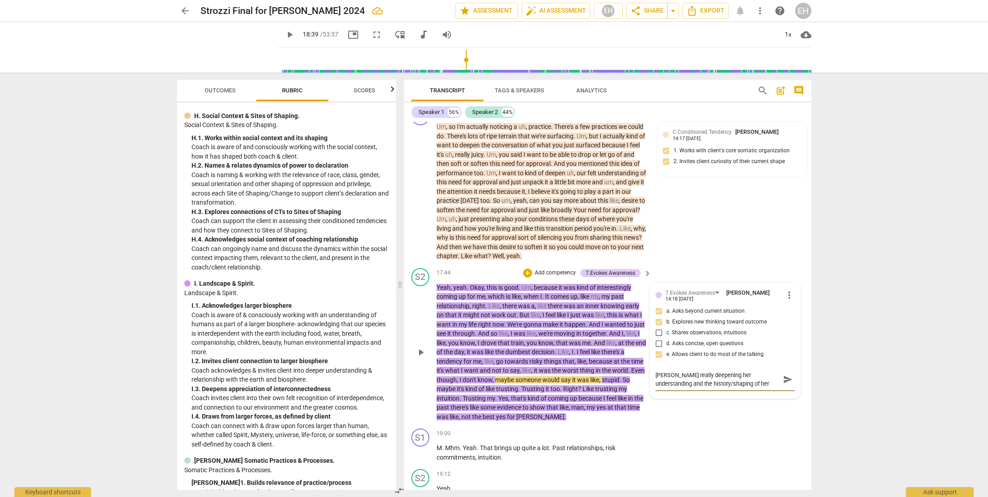
click at [692, 371] on textarea "[PERSON_NAME] really deepening her understanding and the history/shaping of her…" at bounding box center [717, 379] width 125 height 17
click at [755, 374] on span "send" at bounding box center [788, 379] width 10 height 10
click at [648, 268] on span "keyboard_arrow_right" at bounding box center [647, 273] width 11 height 11
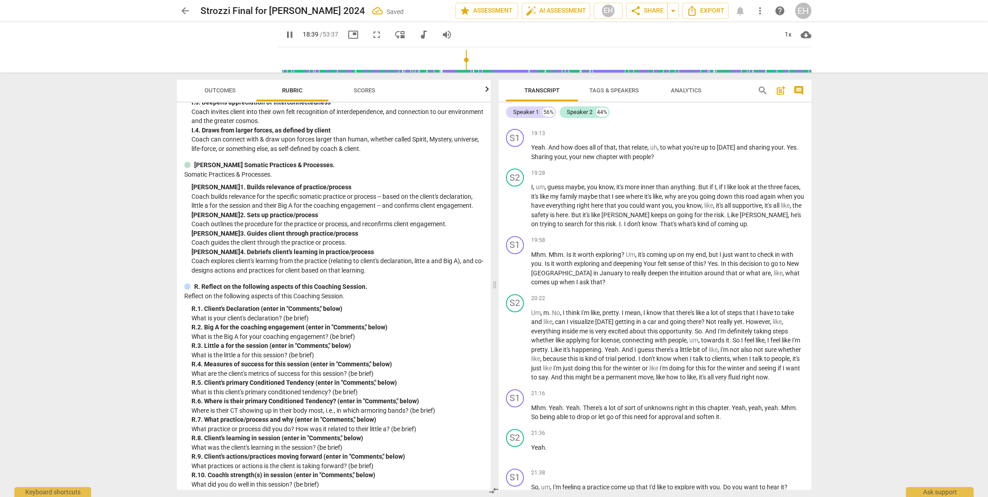
scroll to position [3286, 0]
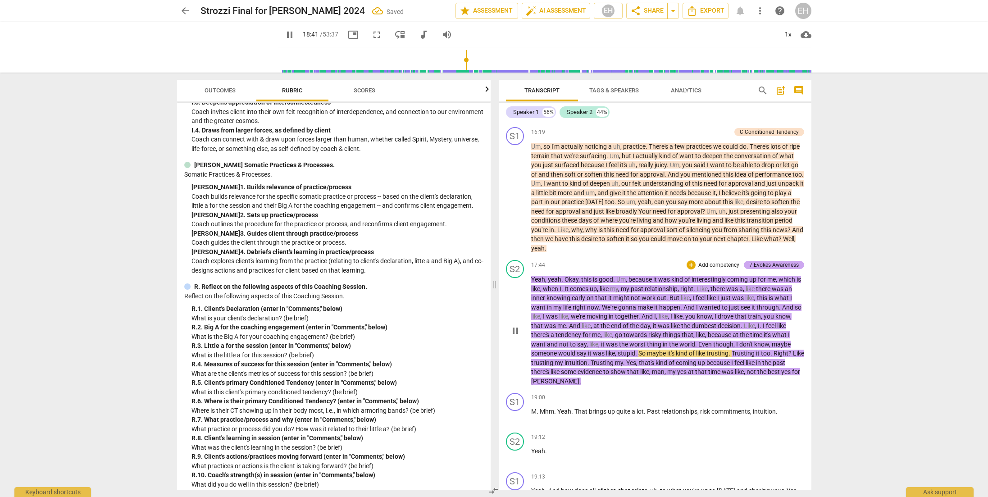
click at [755, 261] on div "7.Evokes Awareness" at bounding box center [774, 265] width 50 height 8
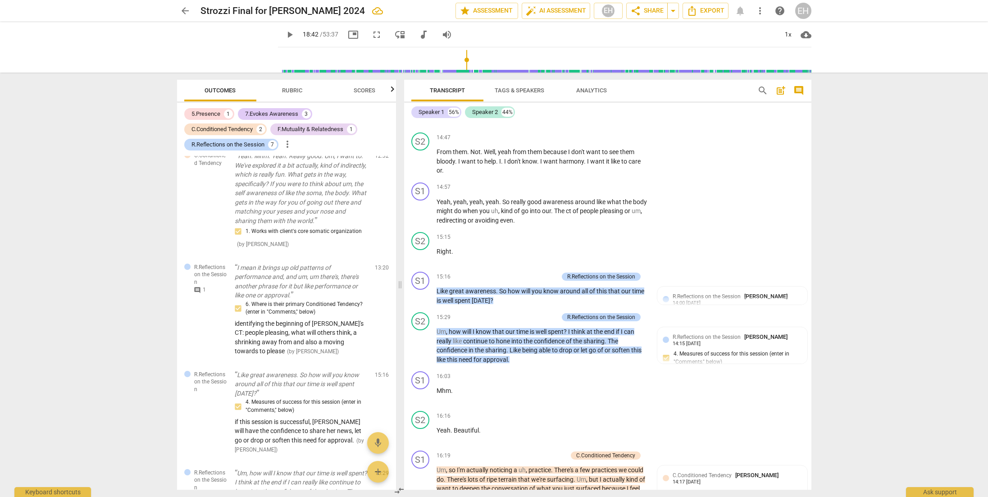
scroll to position [3645, 0]
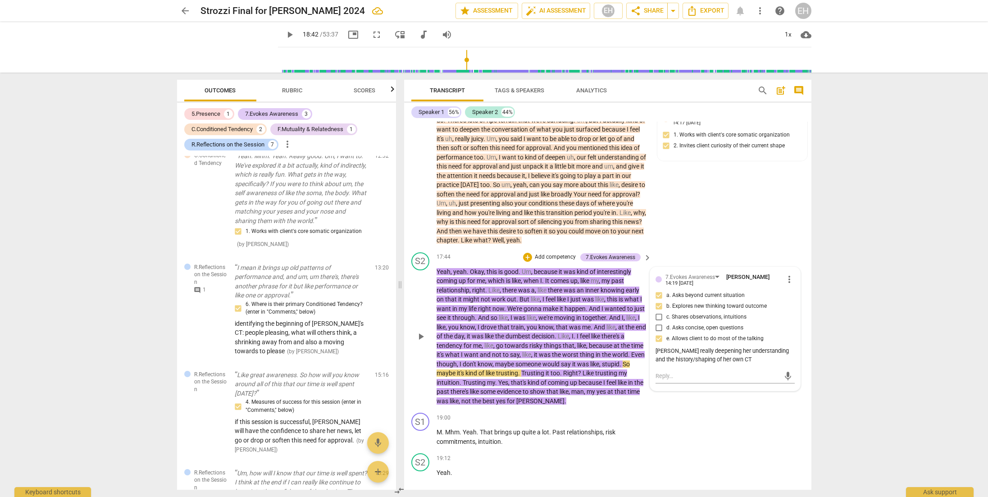
click at [549, 253] on div "+ Add competency" at bounding box center [550, 257] width 54 height 9
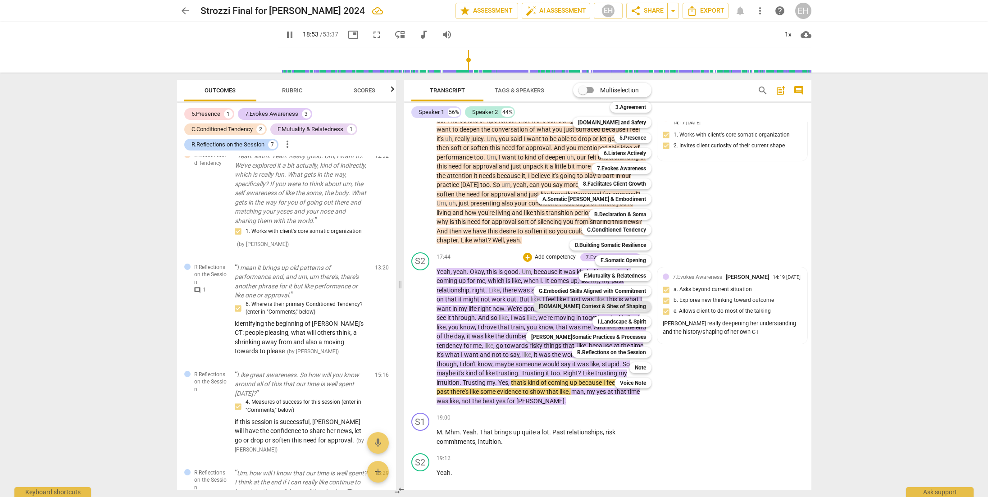
click at [600, 306] on b "[DOMAIN_NAME] Context & Sites of Shaping" at bounding box center [592, 306] width 107 height 11
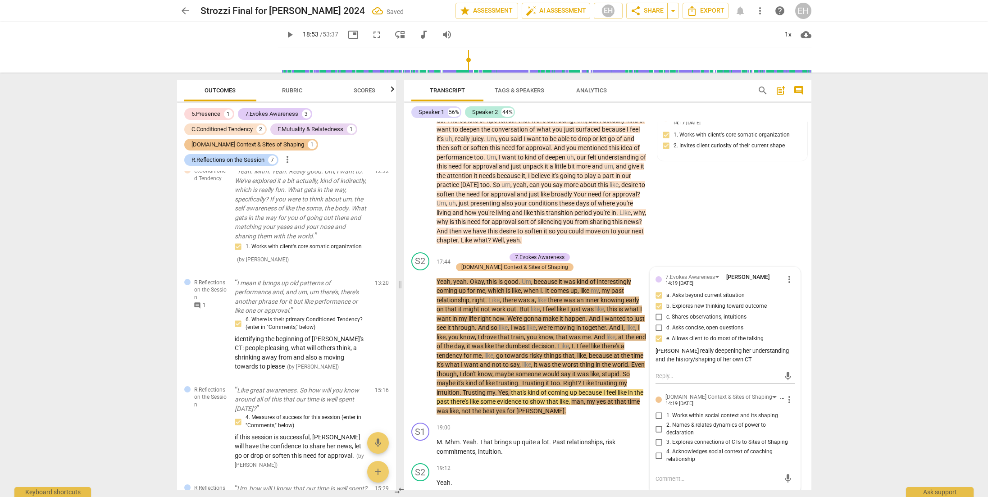
scroll to position [2049, 0]
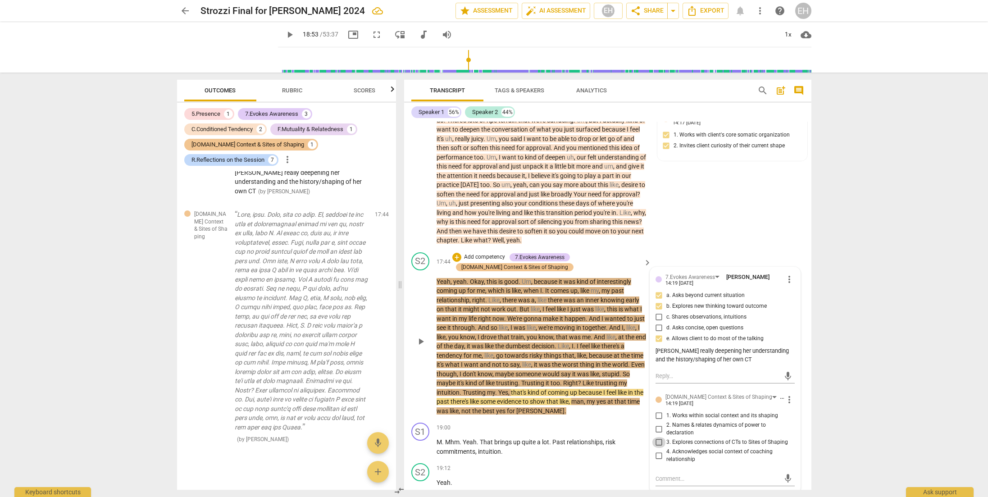
click at [658, 437] on input "3. Explores connections of CTs to Sites of Shaping" at bounding box center [659, 442] width 14 height 11
click at [755, 392] on div "arrow_back Strozzi Final for [PERSON_NAME] 2024 Saved edit star Assessment auto…" at bounding box center [494, 248] width 988 height 497
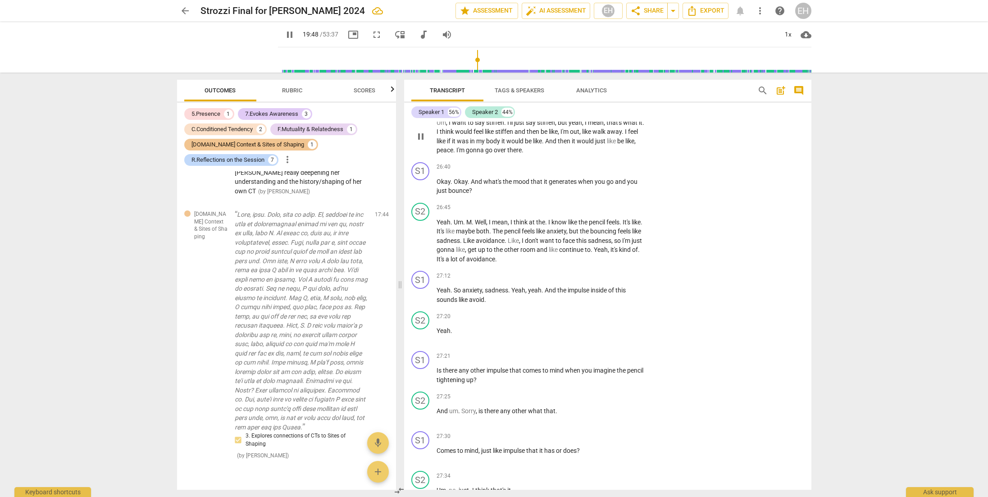
scroll to position [5425, 0]
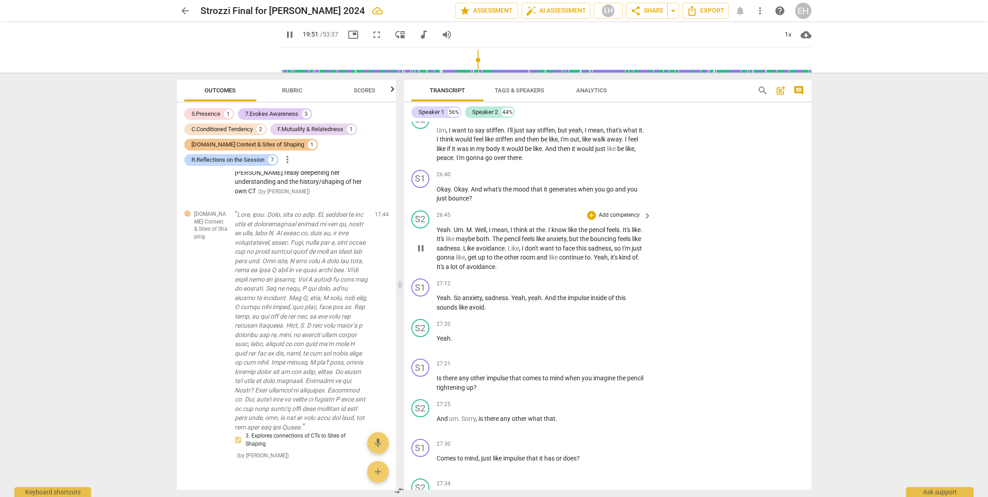
click at [618, 211] on p "Add competency" at bounding box center [619, 215] width 43 height 8
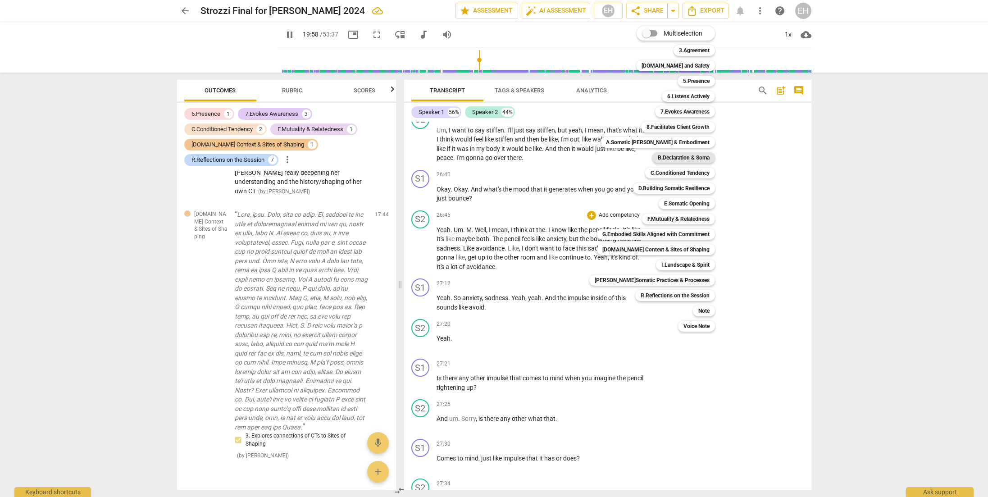
scroll to position [4141, 0]
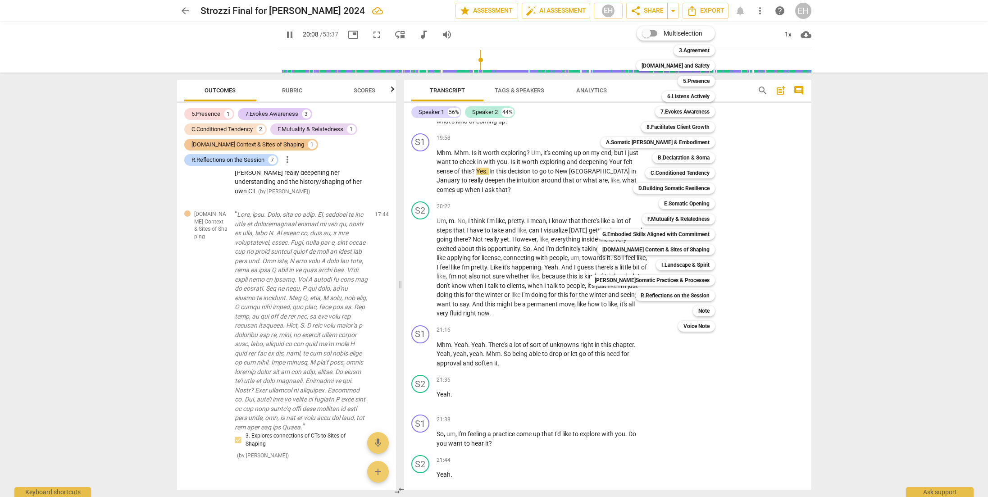
click at [474, 204] on div at bounding box center [494, 248] width 988 height 497
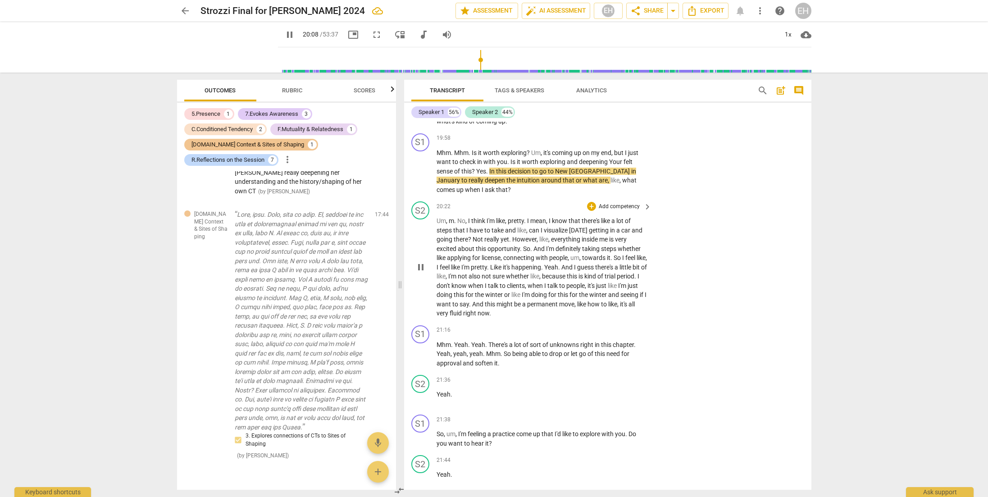
click at [466, 227] on span "I" at bounding box center [467, 230] width 3 height 7
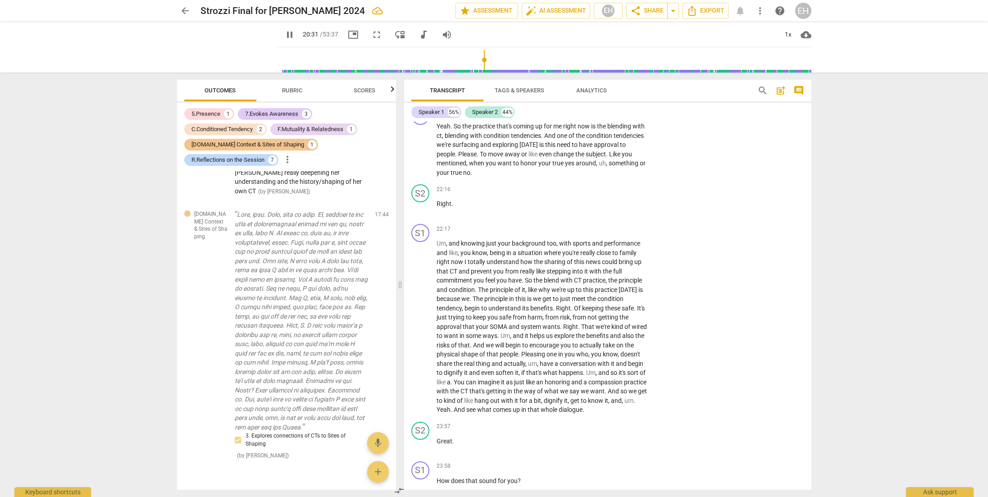
scroll to position [4528, 0]
click at [448, 225] on div "22:17 + Add competency keyboard_arrow_right Um , and knowing just your backgrou…" at bounding box center [544, 320] width 216 height 191
click at [449, 241] on span "and" at bounding box center [455, 244] width 12 height 7
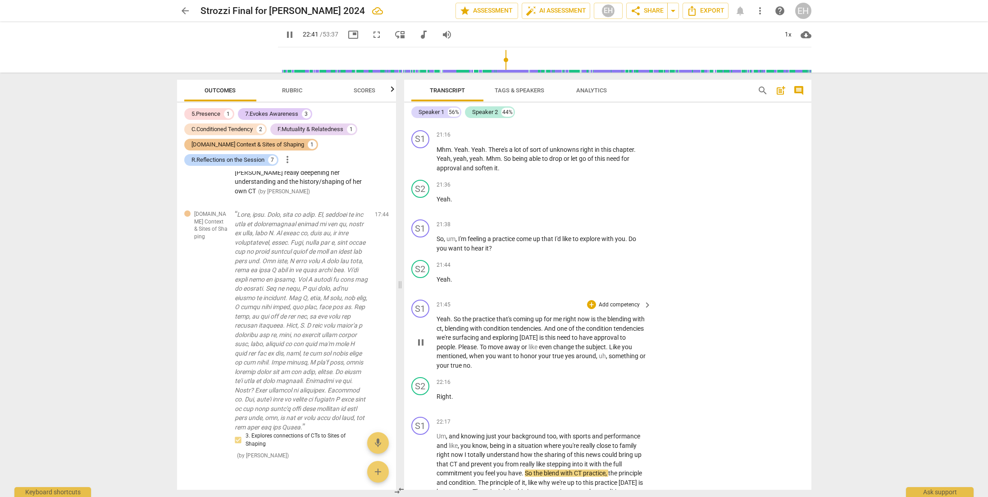
scroll to position [4340, 0]
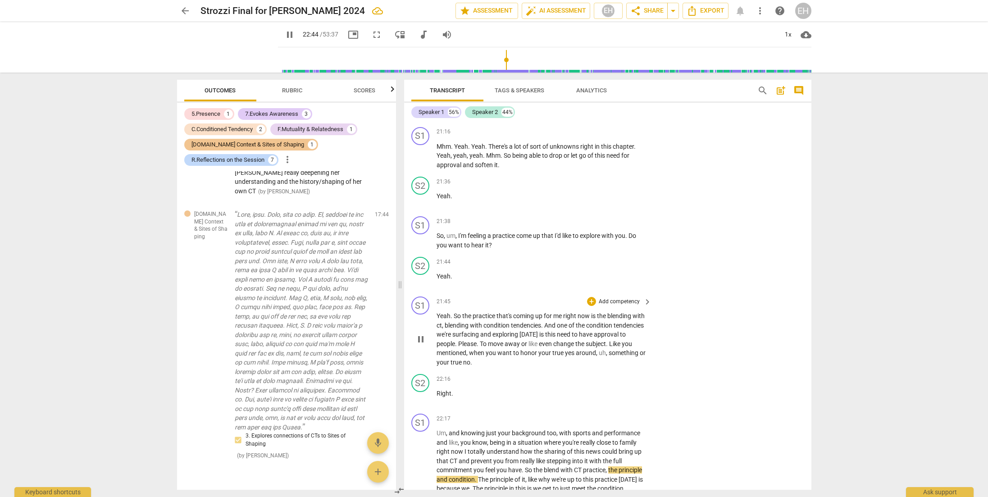
click at [610, 296] on div "+ Add competency keyboard_arrow_right" at bounding box center [618, 301] width 67 height 10
click at [611, 298] on p "Add competency" at bounding box center [619, 302] width 43 height 8
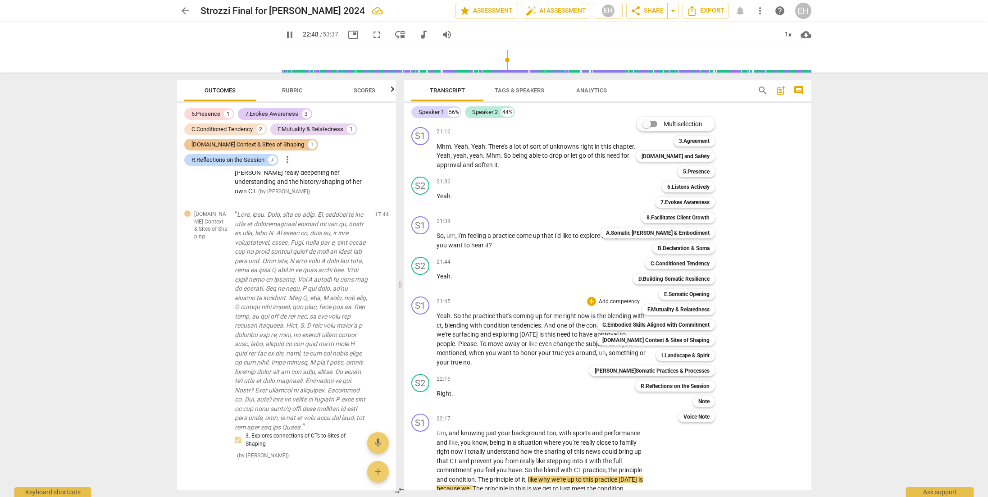
click at [594, 407] on div "Multiselection m 3.Agreement 1 [DOMAIN_NAME] and Safety 2 5.Presence 3 6.Listen…" at bounding box center [659, 269] width 146 height 310
click at [755, 377] on div at bounding box center [494, 248] width 988 height 497
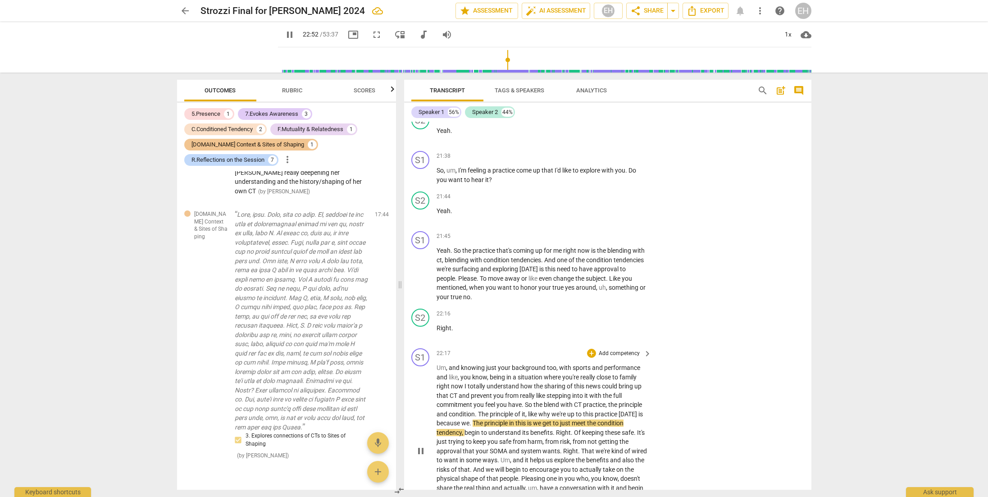
scroll to position [4410, 0]
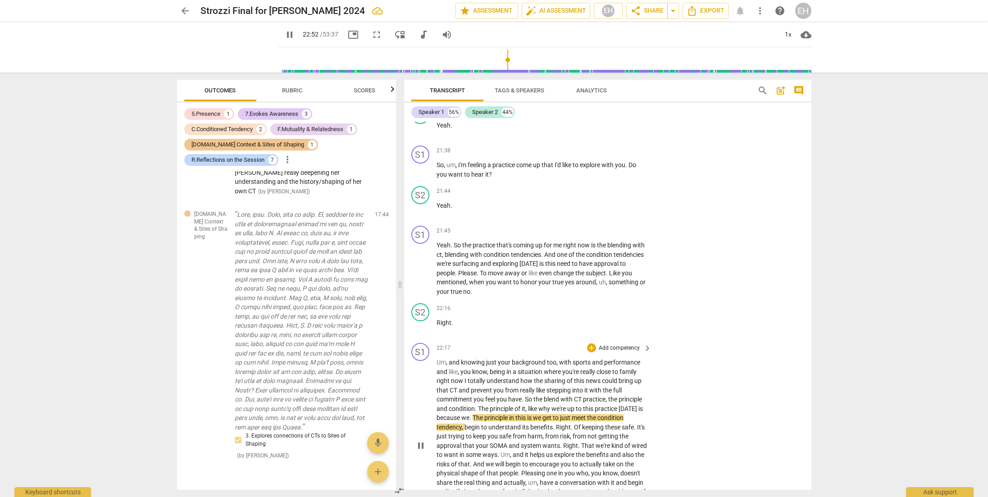
click at [607, 344] on p "Add competency" at bounding box center [619, 348] width 43 height 8
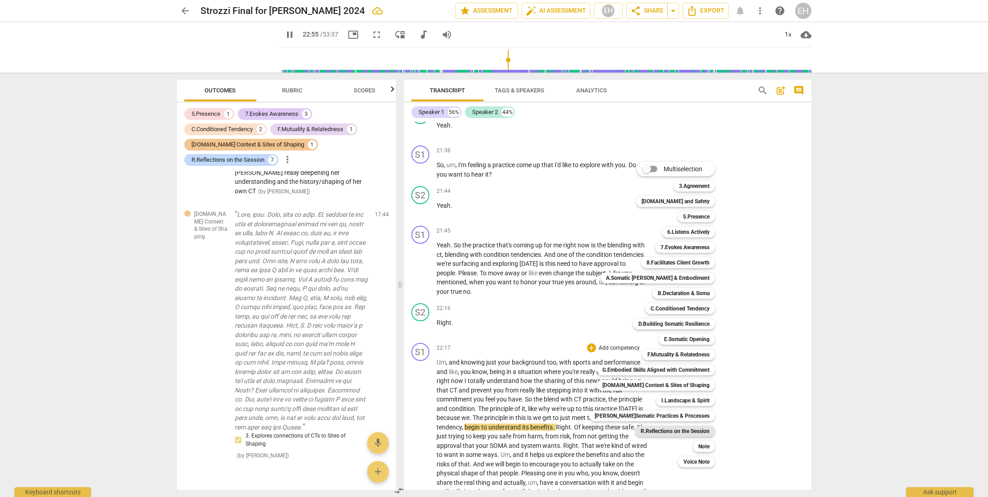
click at [684, 431] on b "R.Reflections on the Session" at bounding box center [674, 431] width 69 height 11
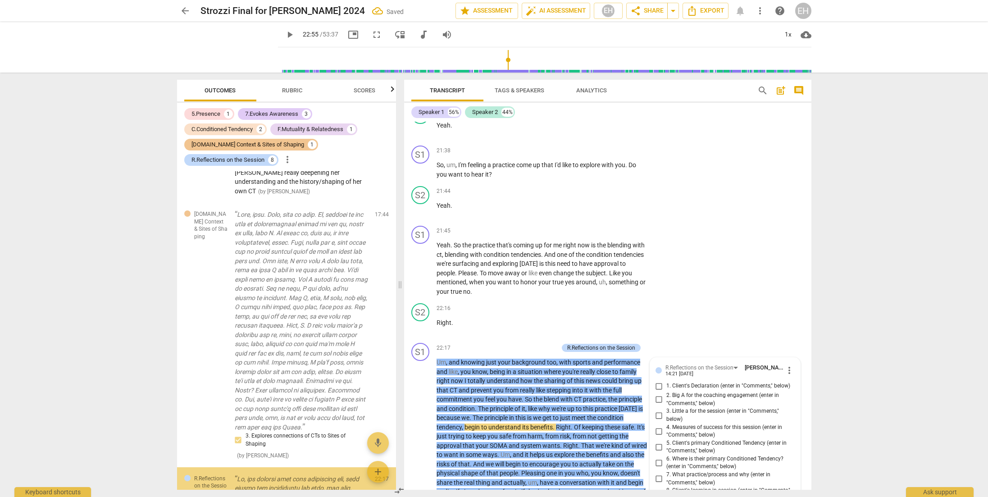
scroll to position [2348, 0]
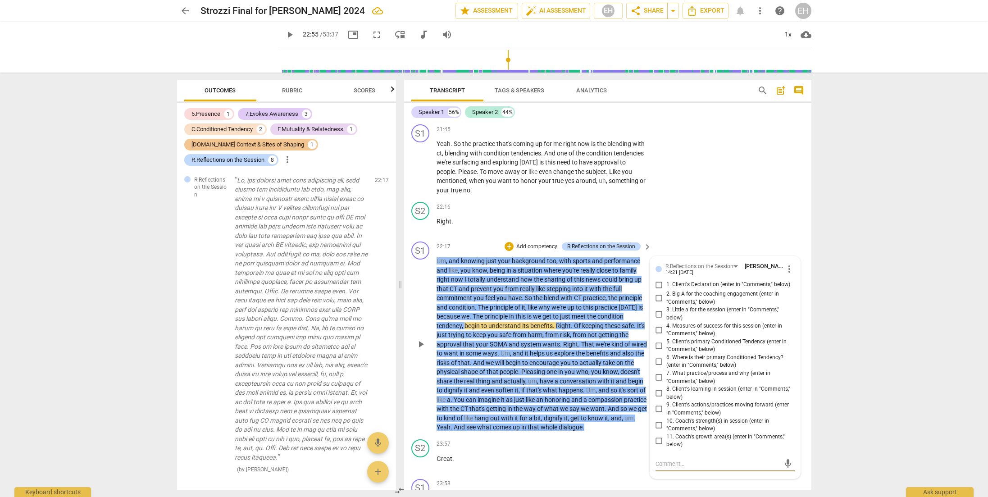
click at [658, 372] on input "7. What practice/process and why (enter in "Comments," below)" at bounding box center [659, 377] width 14 height 11
click at [686, 459] on textarea at bounding box center [717, 463] width 125 height 9
click at [755, 463] on span "send" at bounding box center [788, 468] width 10 height 10
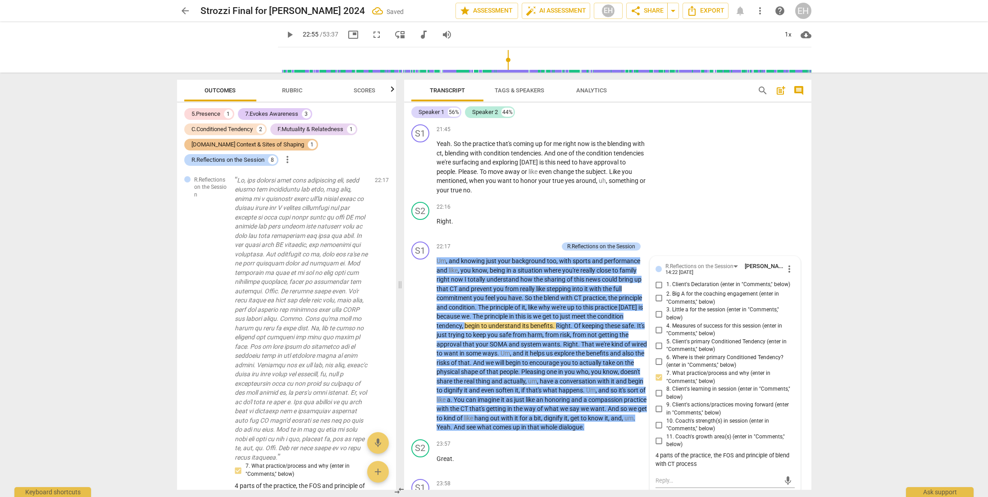
click at [755, 324] on div "arrow_back Strozzi Final for [PERSON_NAME] 2024 Saved edit star Assessment auto…" at bounding box center [494, 248] width 988 height 497
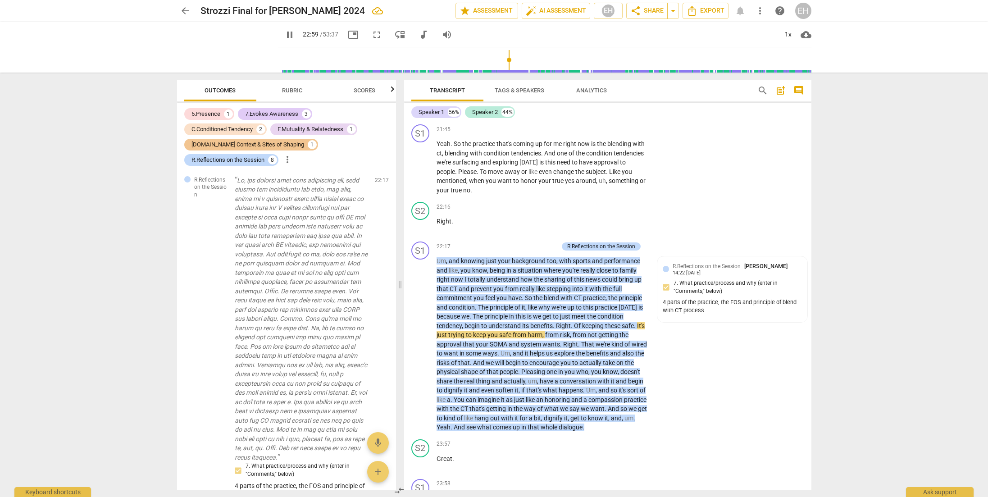
click at [284, 34] on span "pause" at bounding box center [289, 34] width 11 height 11
